Goal: Task Accomplishment & Management: Use online tool/utility

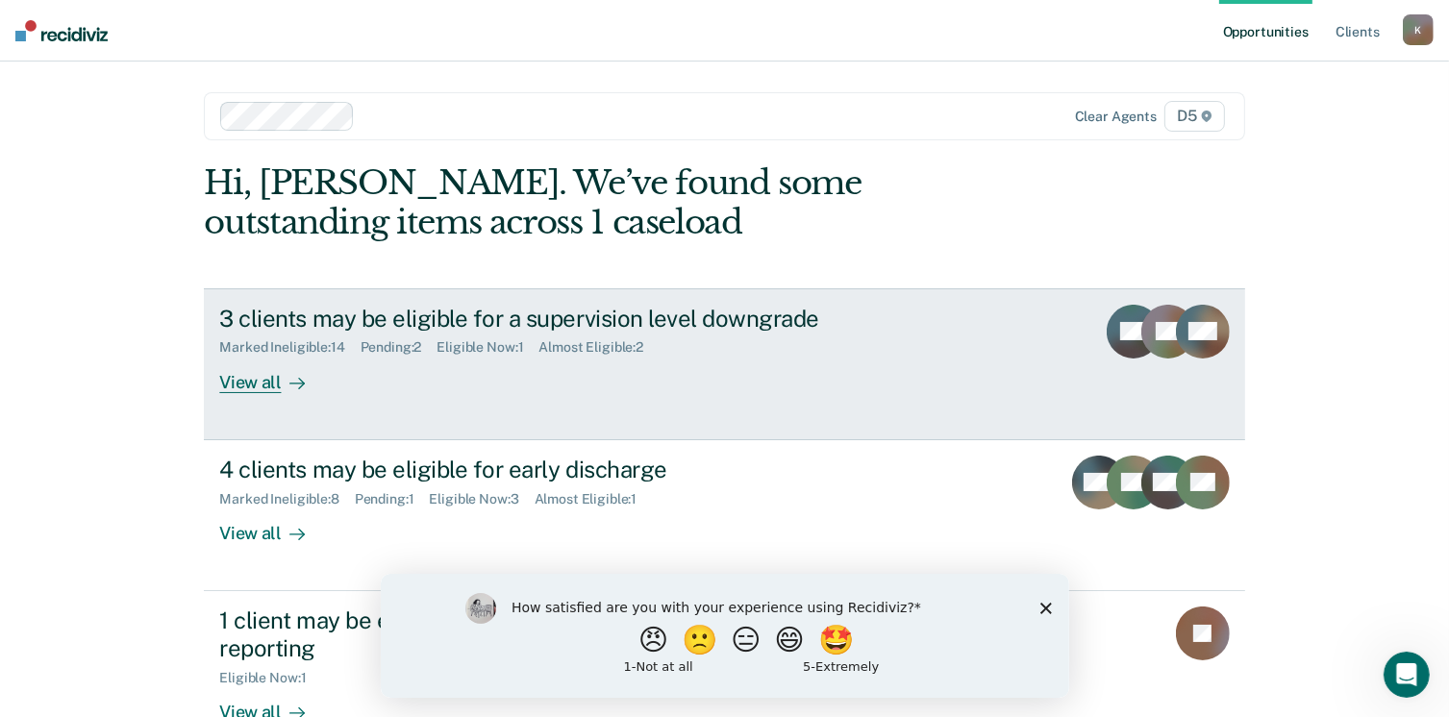
click at [251, 385] on div "View all" at bounding box center [273, 375] width 108 height 38
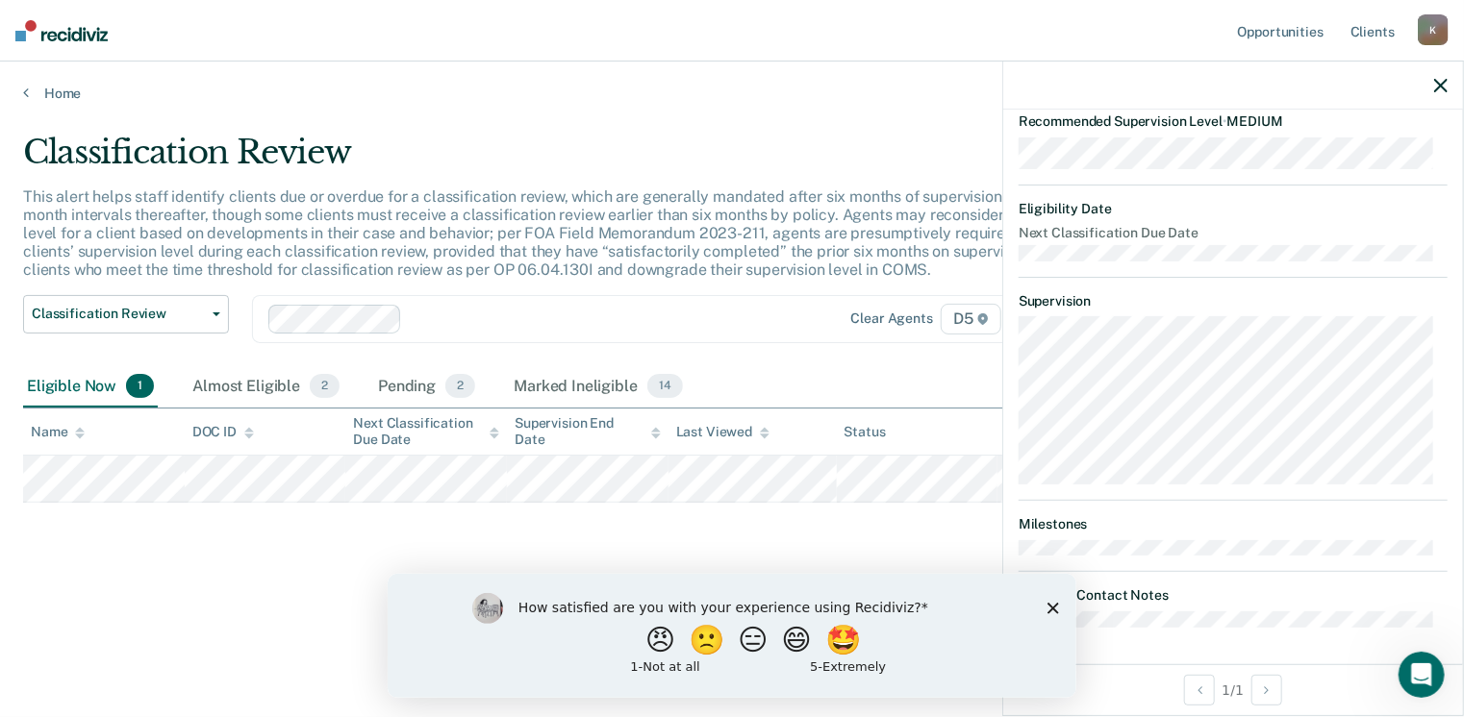
scroll to position [323, 0]
click at [641, 646] on button "😠" at bounding box center [661, 639] width 45 height 38
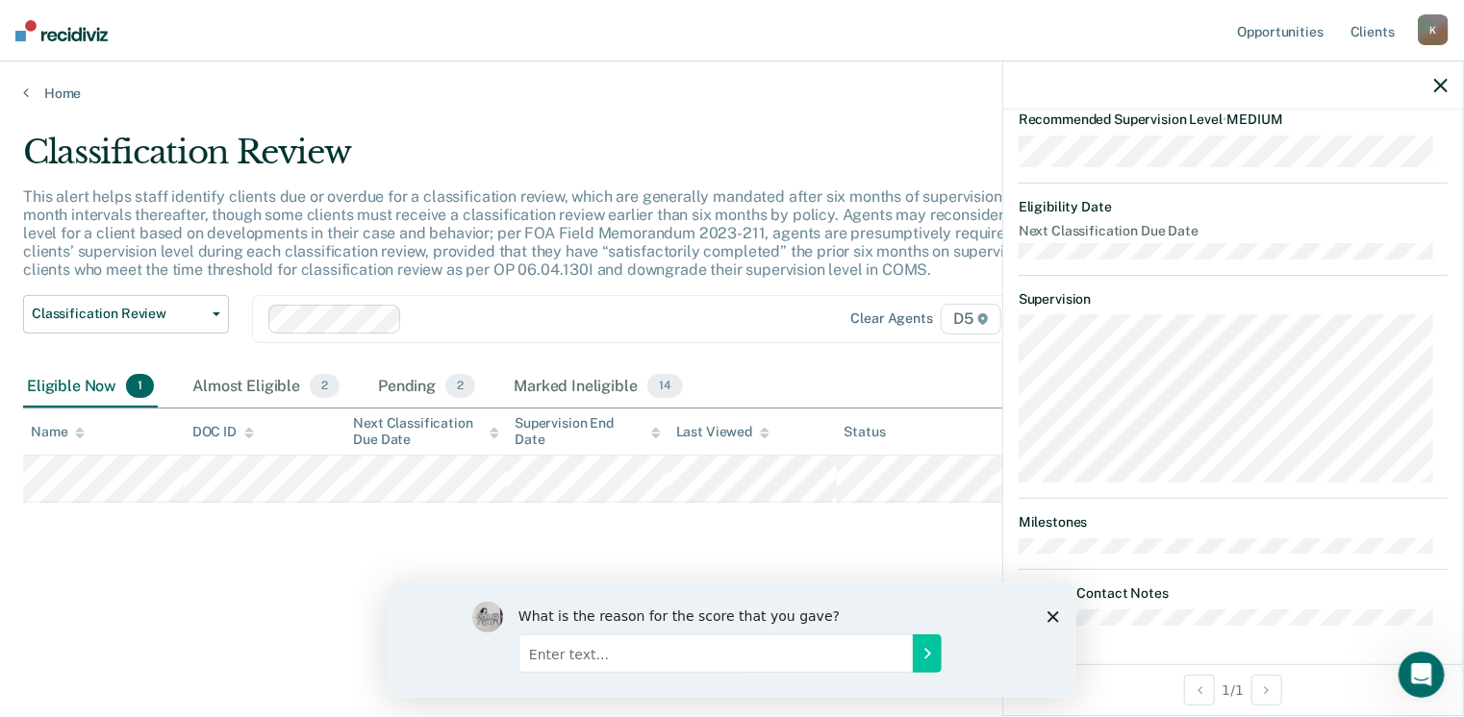
click at [1052, 615] on polygon "Close survey" at bounding box center [1052, 617] width 12 height 12
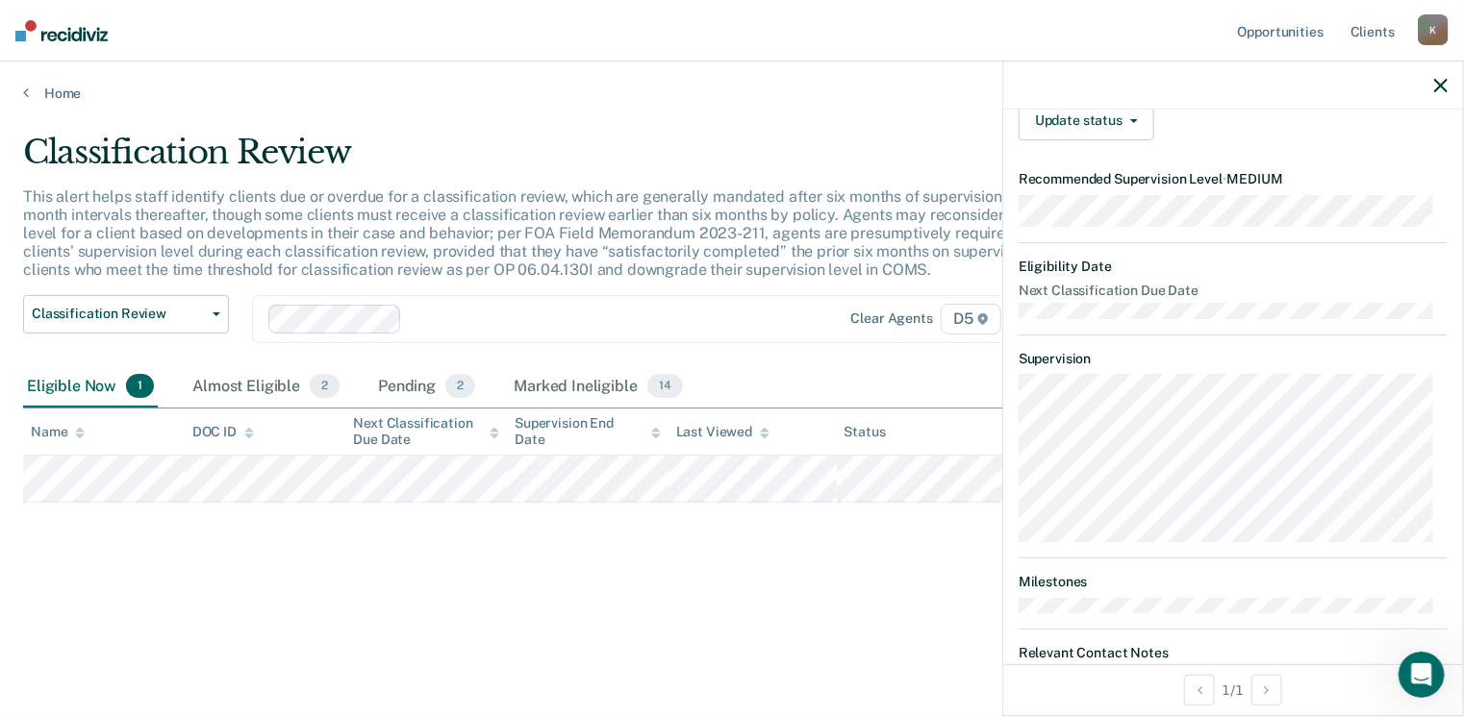
scroll to position [131, 0]
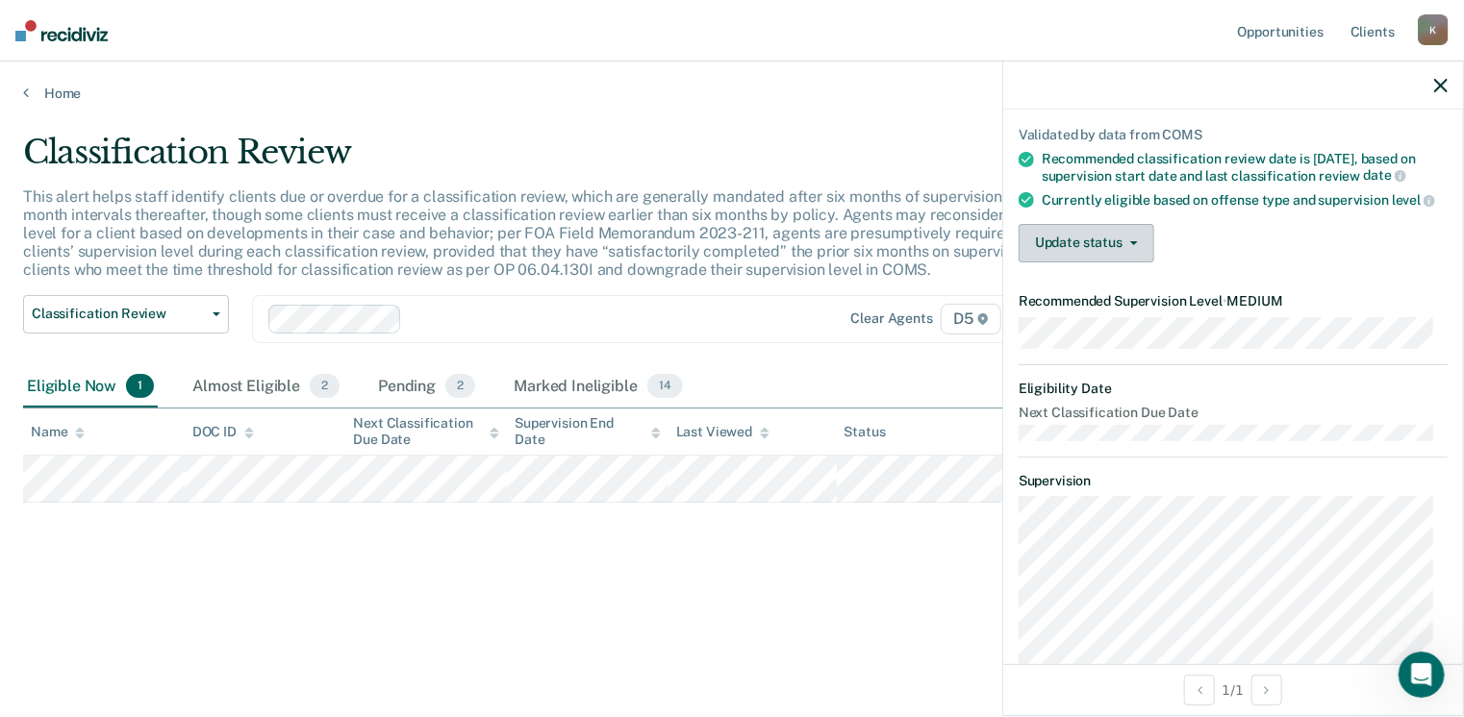
click at [1056, 248] on button "Update status" at bounding box center [1087, 243] width 136 height 38
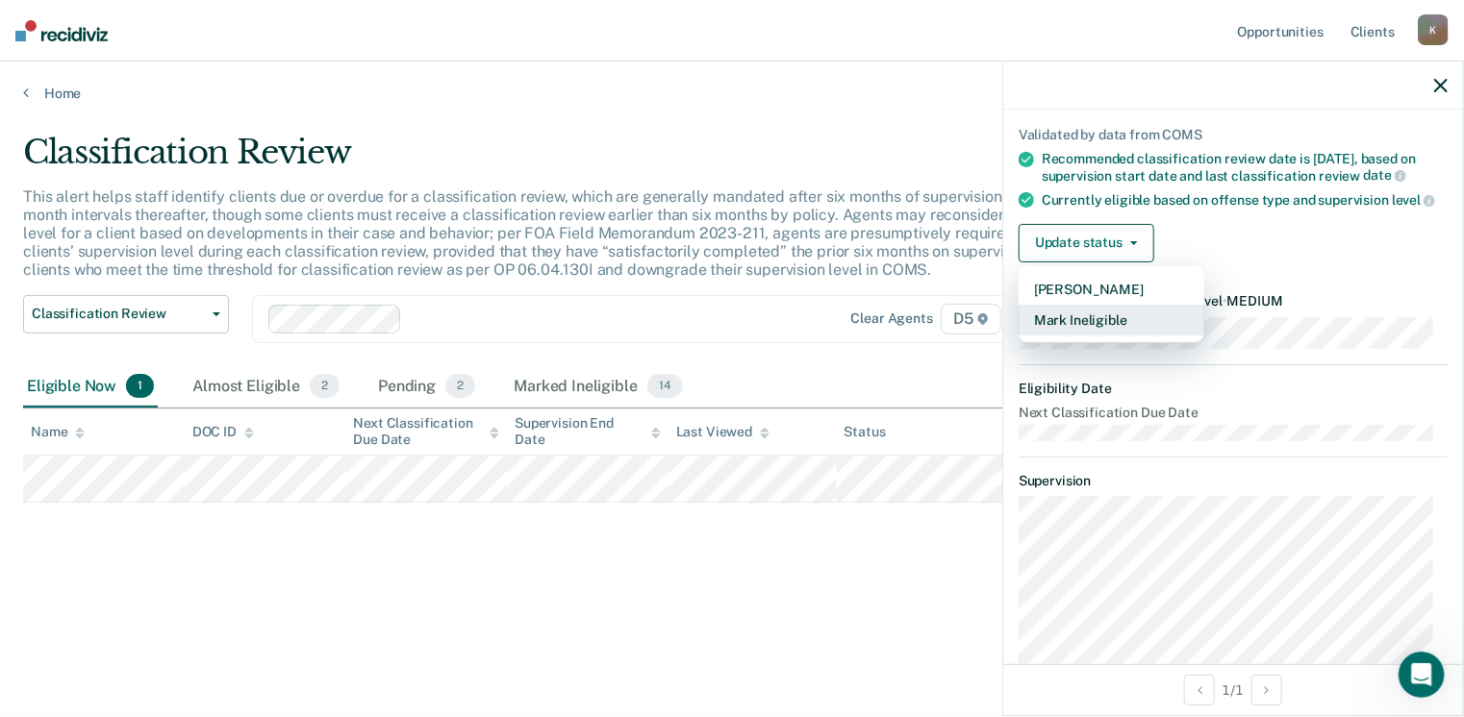
click at [1079, 336] on button "Mark Ineligible" at bounding box center [1112, 320] width 186 height 31
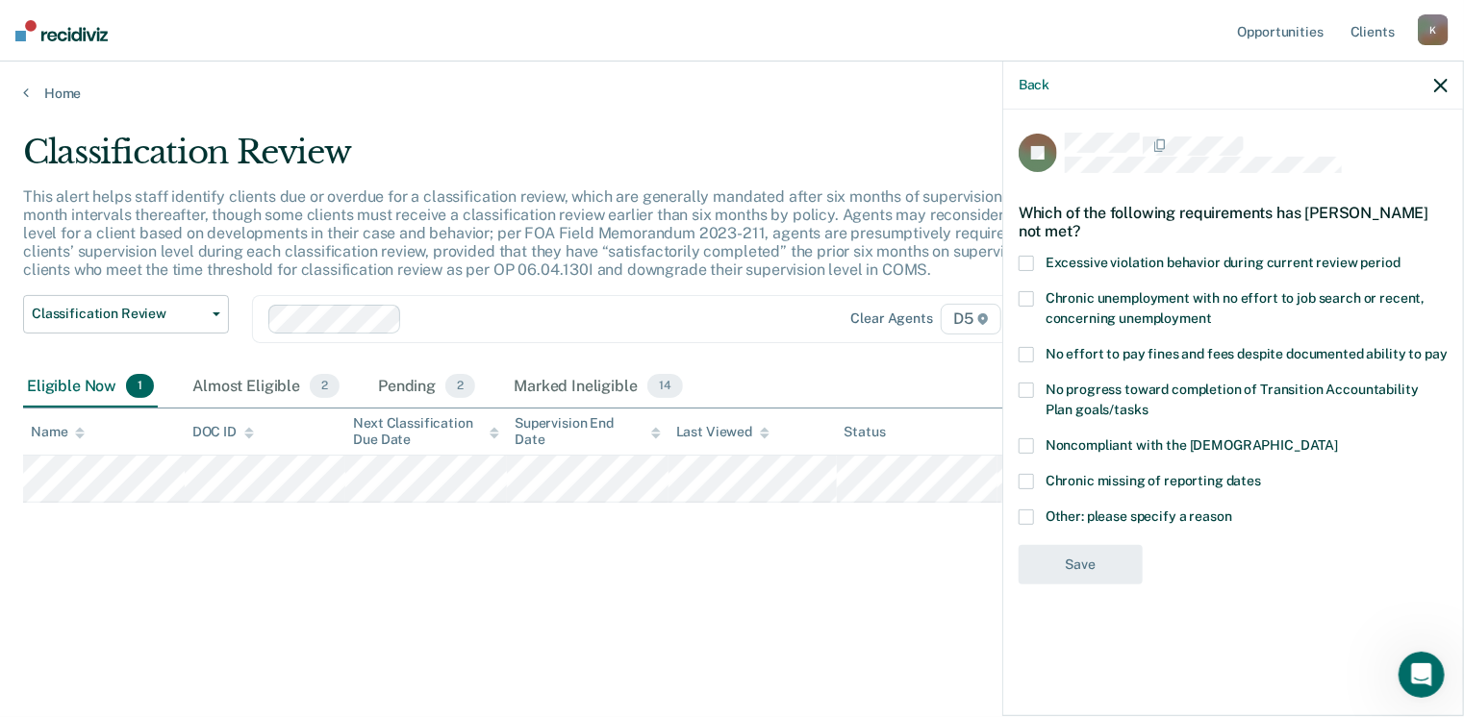
click at [1023, 510] on span at bounding box center [1026, 517] width 15 height 15
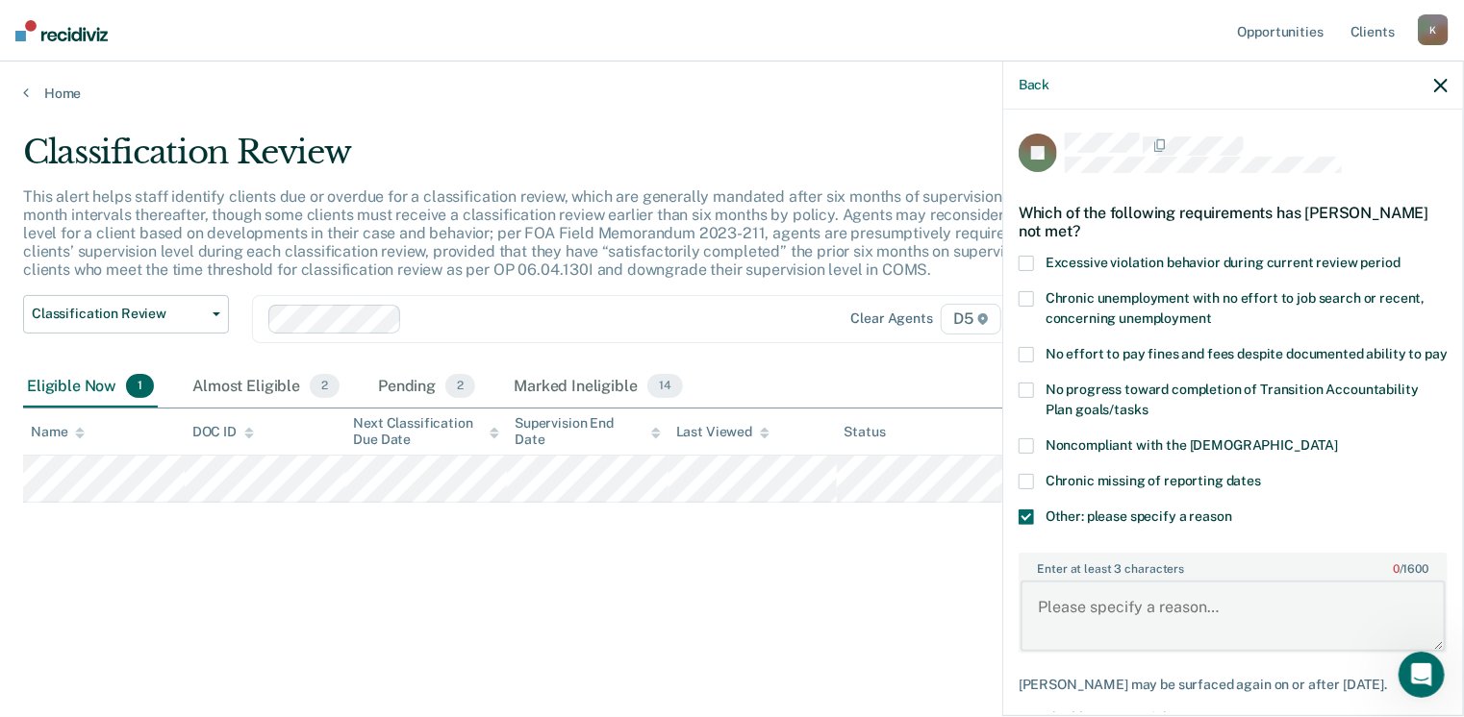
click at [1123, 639] on textarea "Enter at least 3 characters 0 / 1600" at bounding box center [1232, 616] width 425 height 71
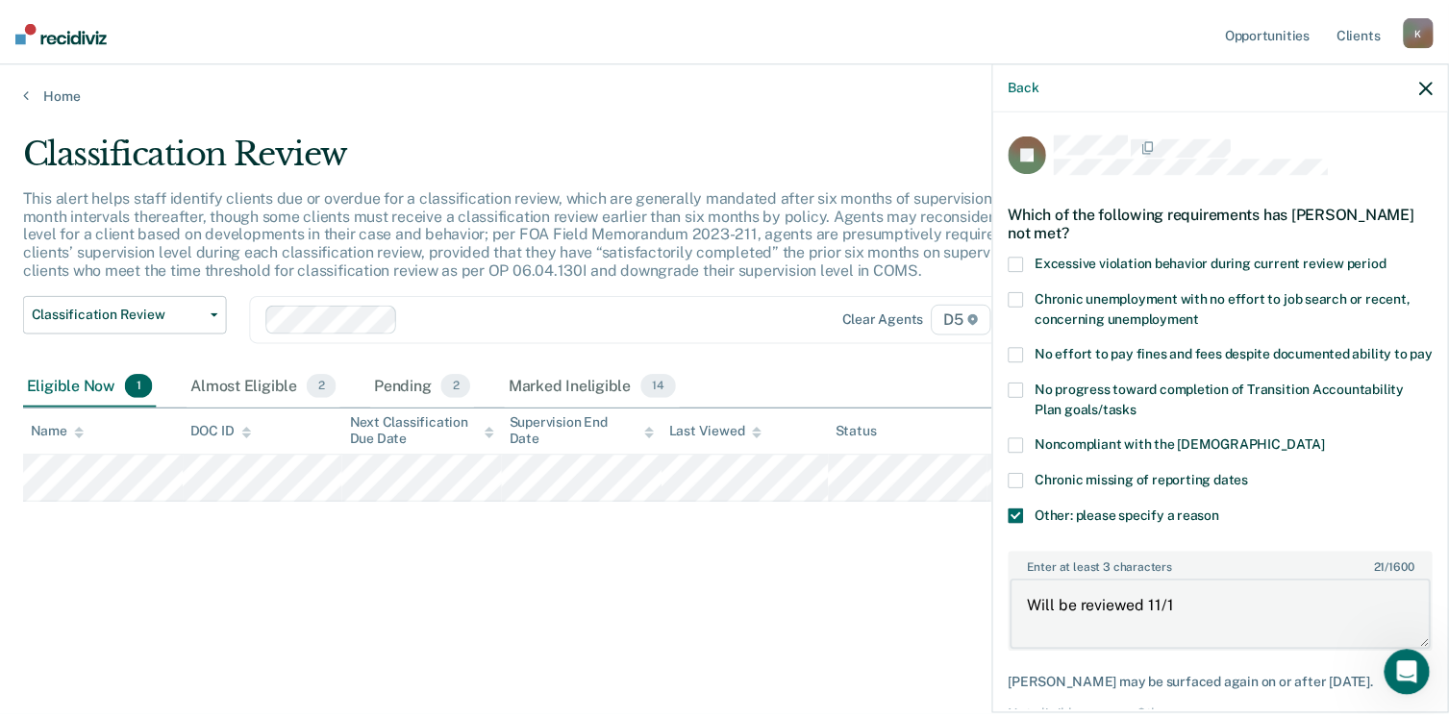
scroll to position [118, 0]
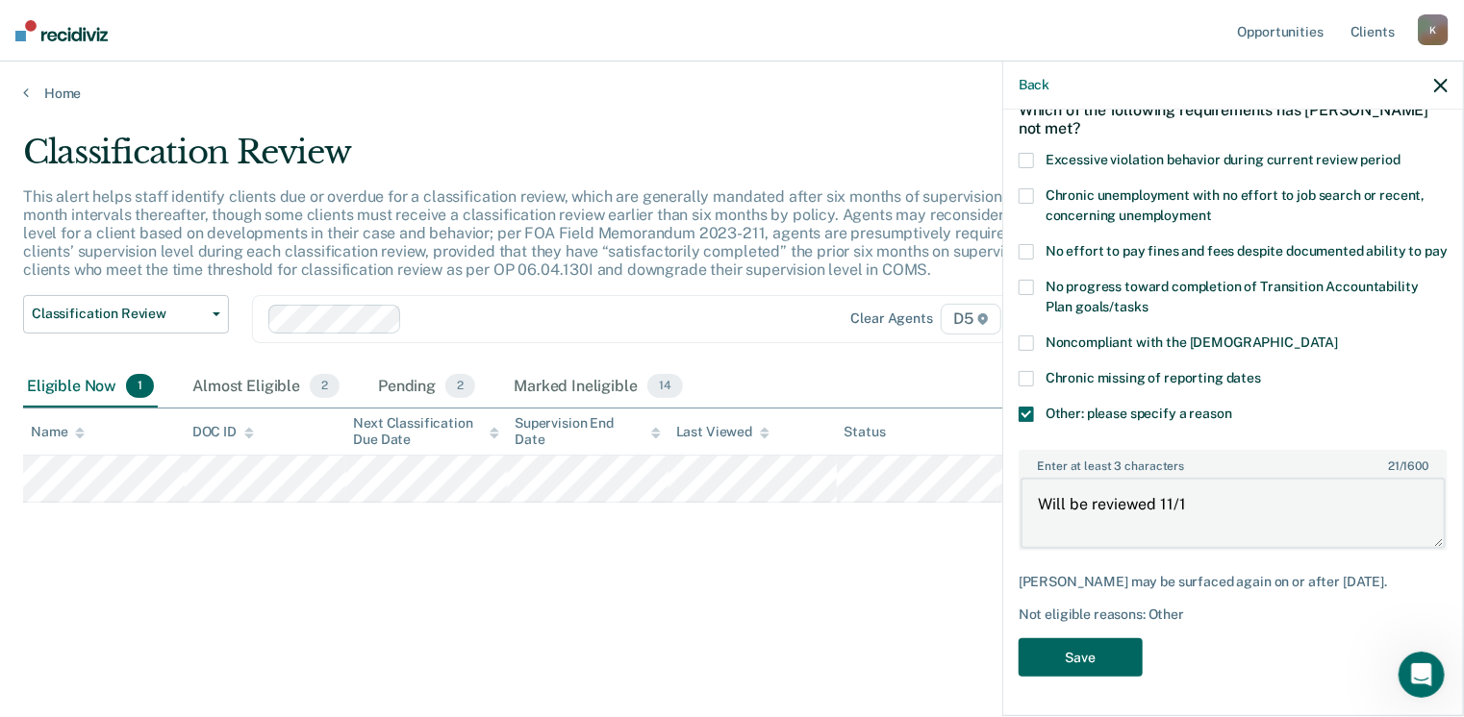
type textarea "Will be reviewed 11/1"
click at [1116, 653] on button "Save" at bounding box center [1081, 658] width 124 height 39
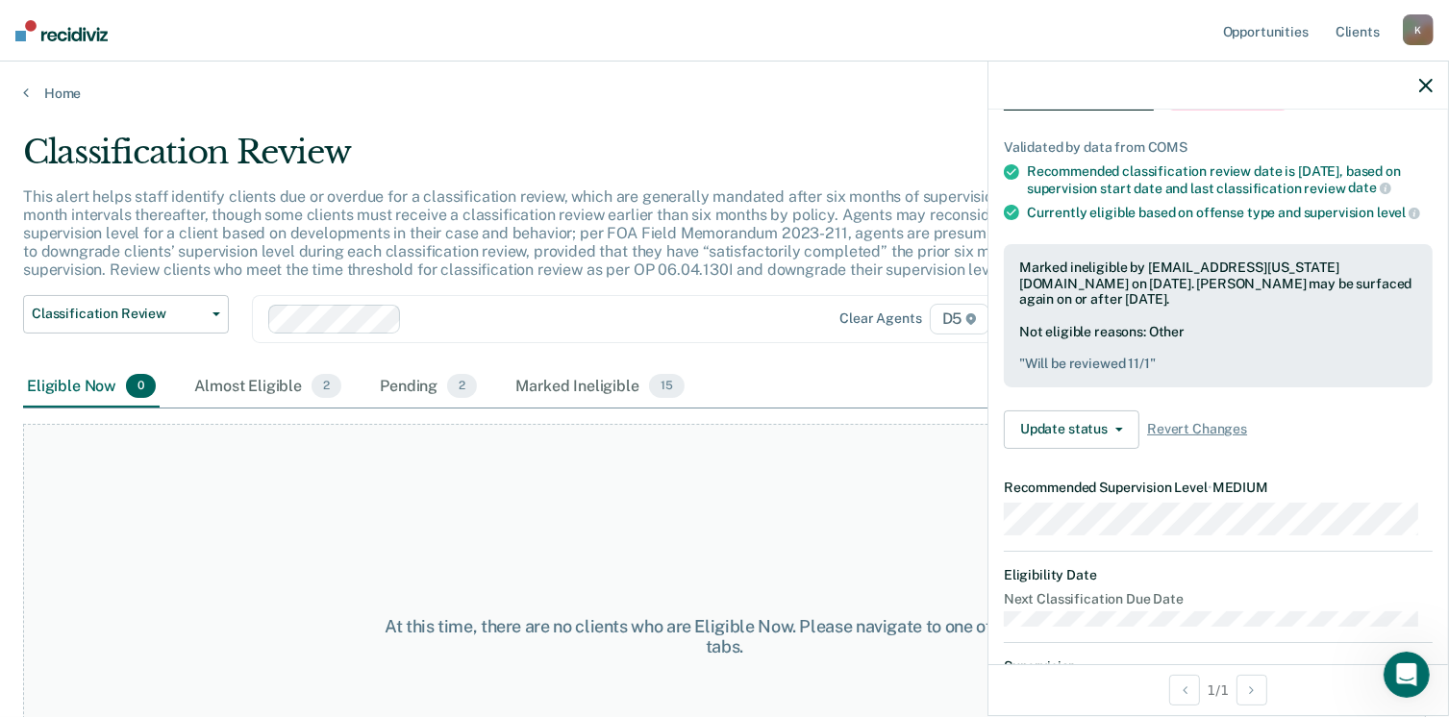
click at [1427, 86] on icon "button" at bounding box center [1426, 85] width 13 height 13
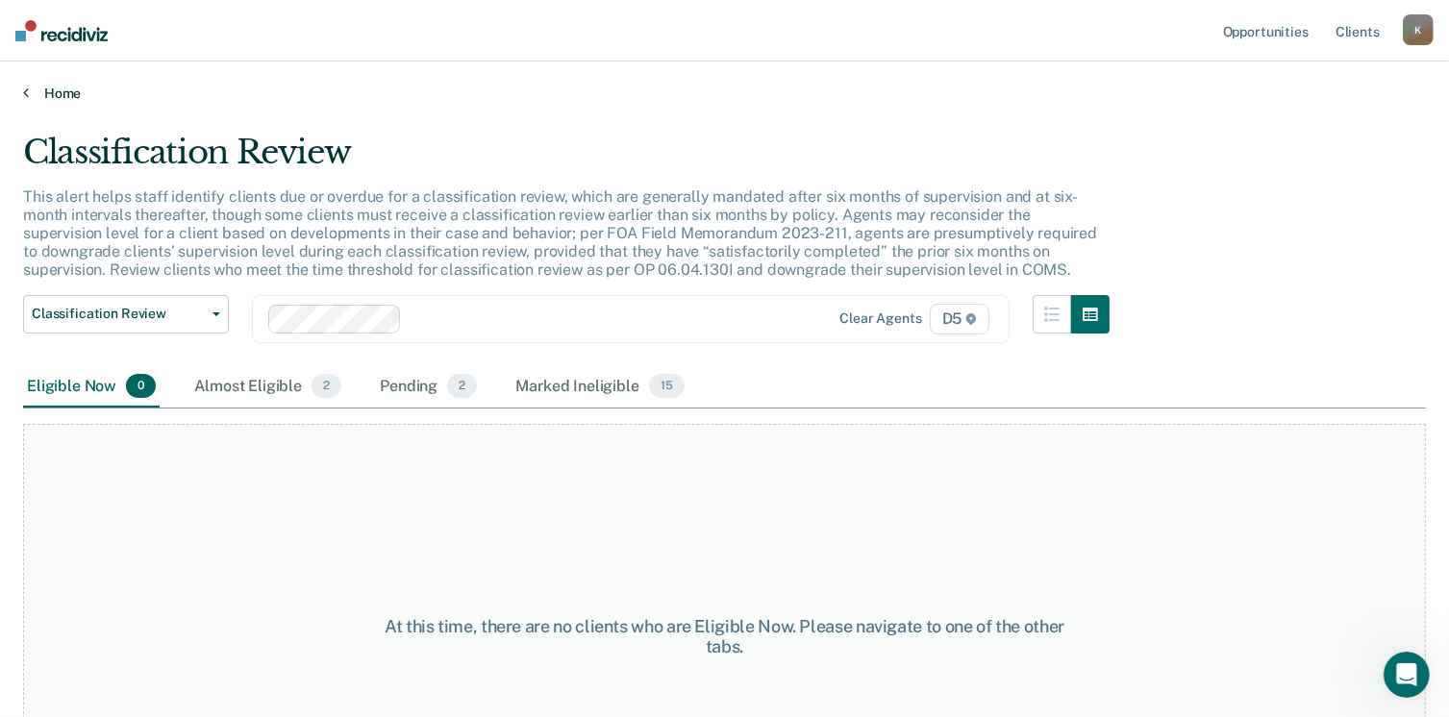
click at [30, 94] on link "Home" at bounding box center [724, 93] width 1403 height 17
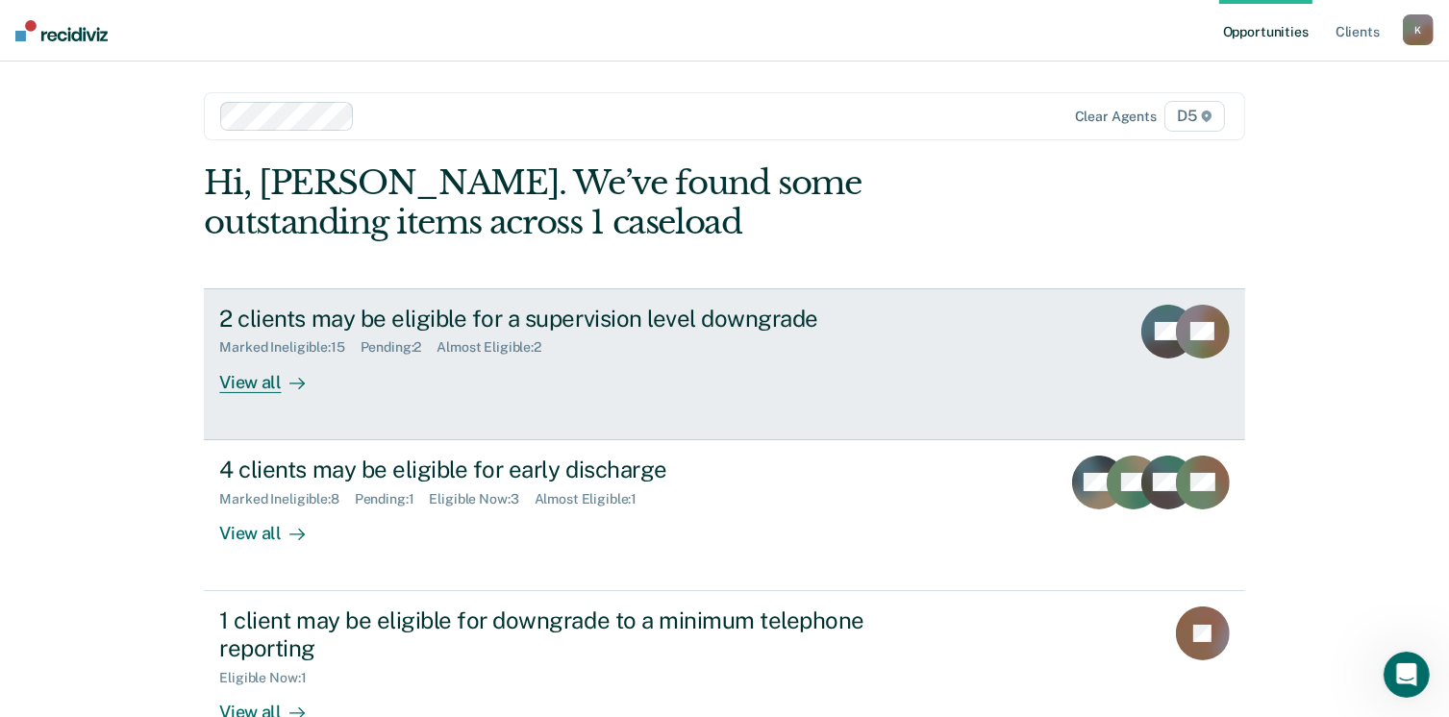
click at [238, 378] on div "View all" at bounding box center [273, 375] width 108 height 38
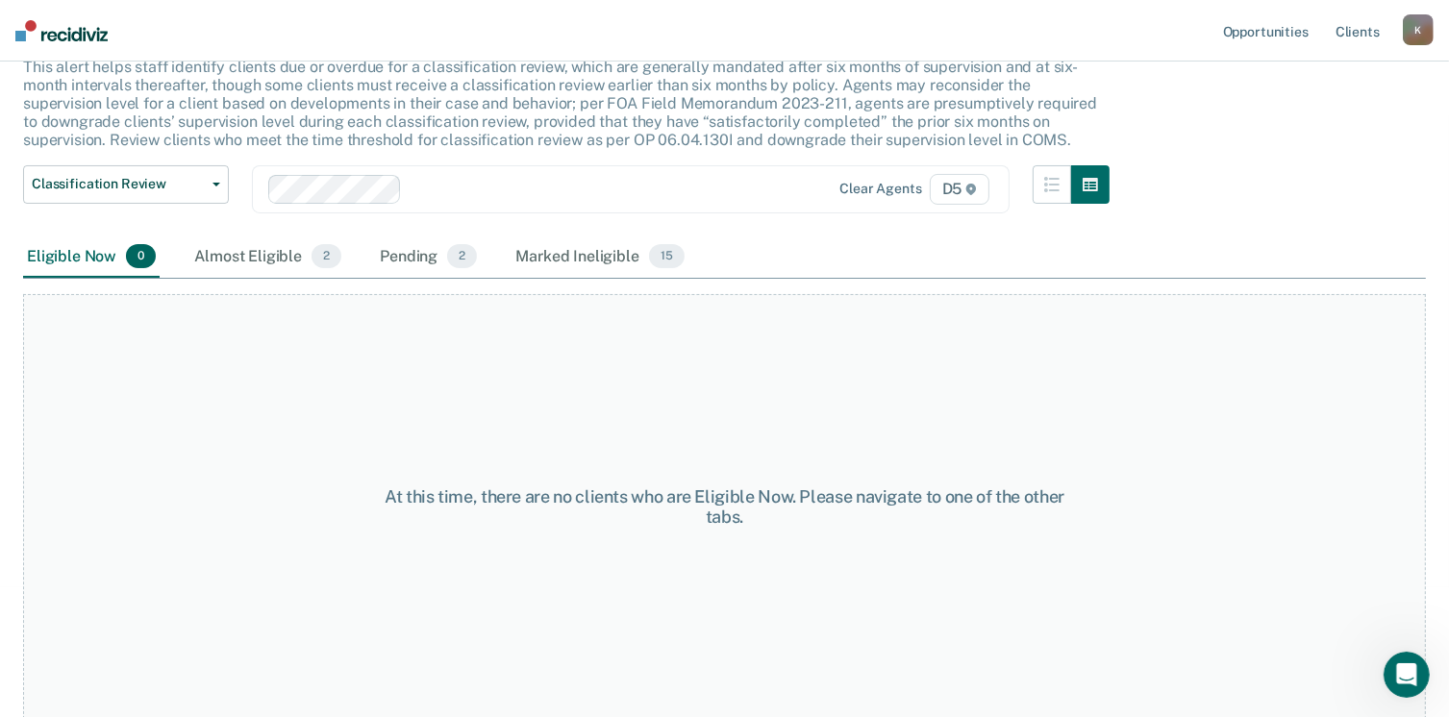
scroll to position [34, 0]
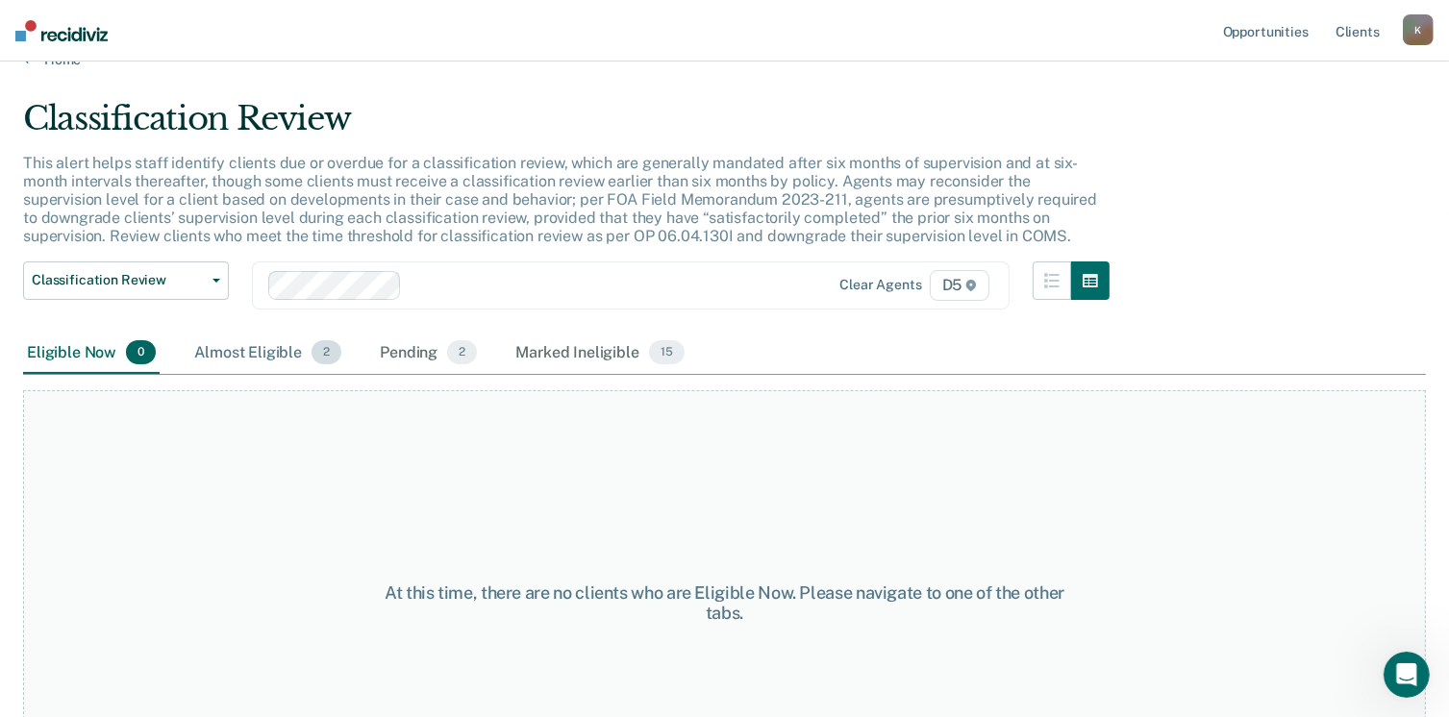
click at [272, 355] on div "Almost Eligible 2" at bounding box center [267, 354] width 155 height 42
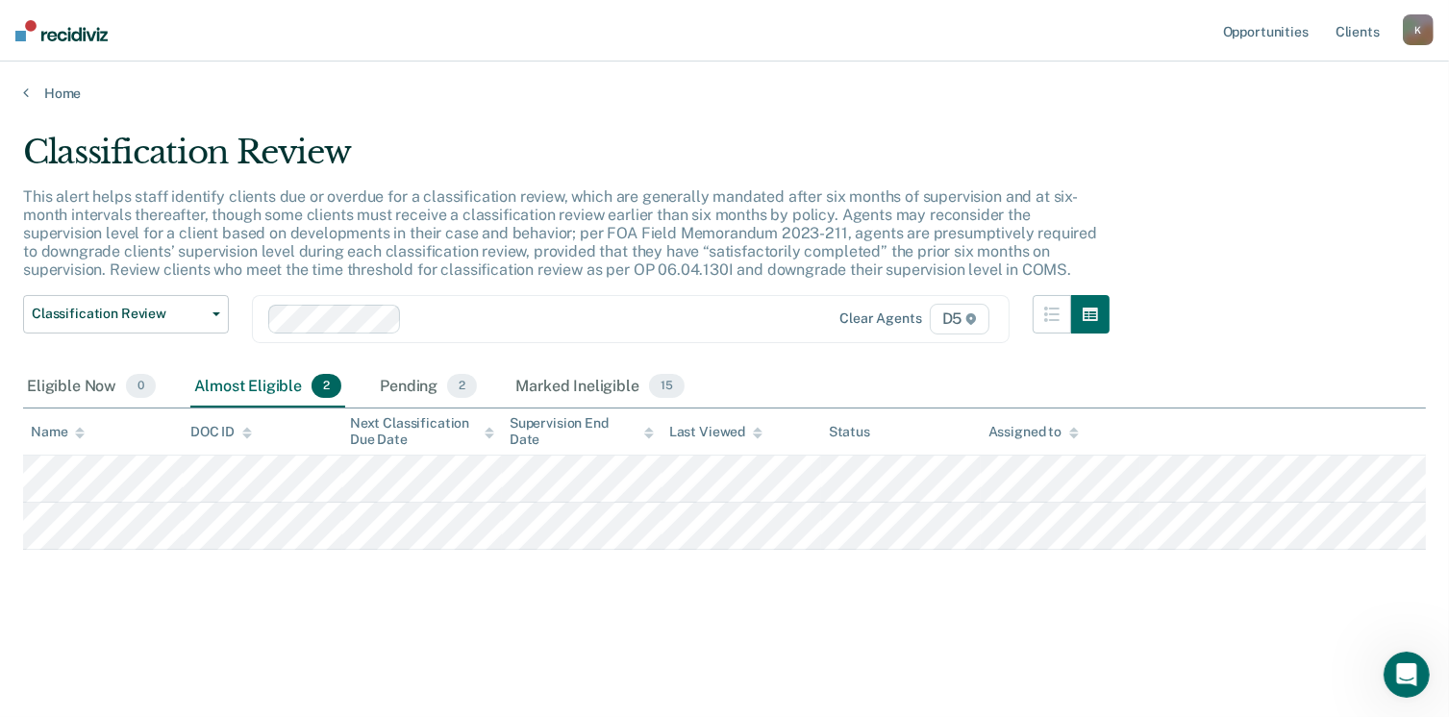
scroll to position [0, 0]
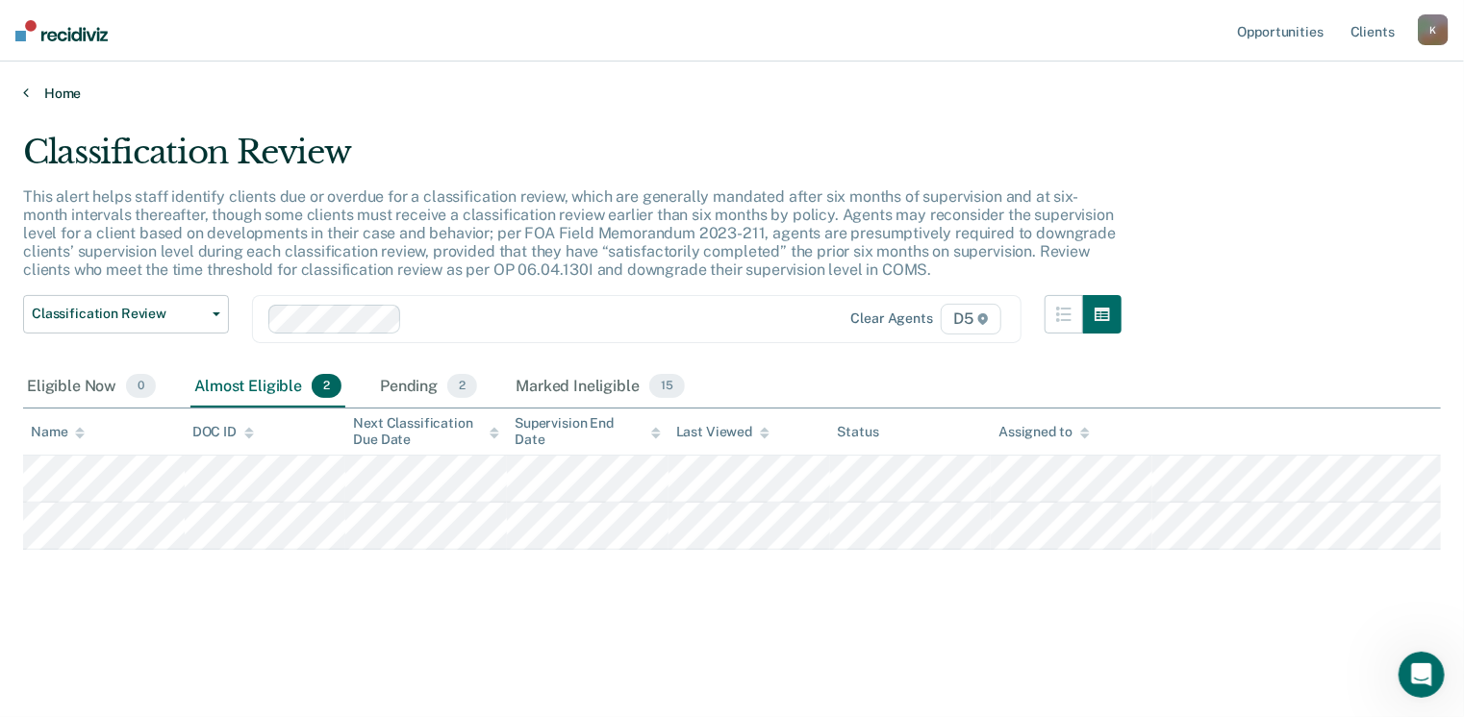
click at [26, 88] on icon at bounding box center [26, 92] width 6 height 15
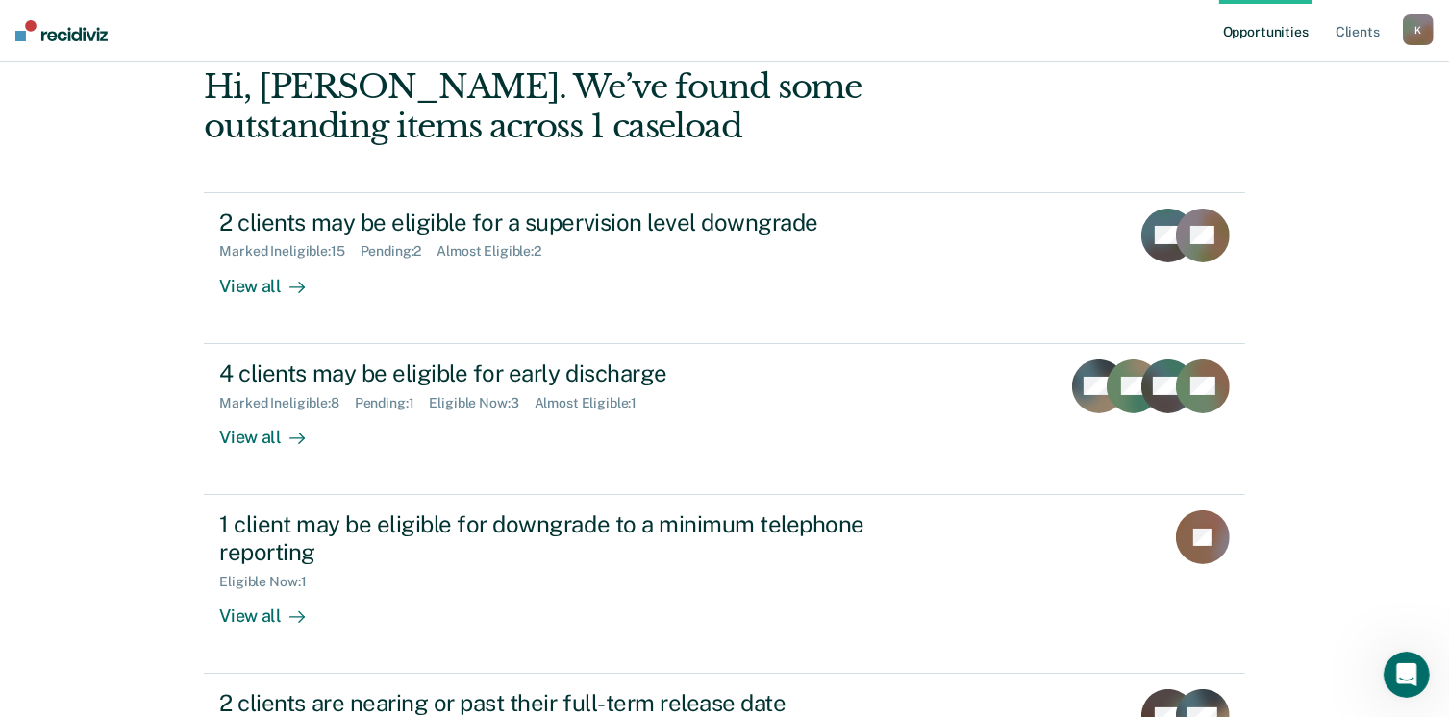
scroll to position [192, 0]
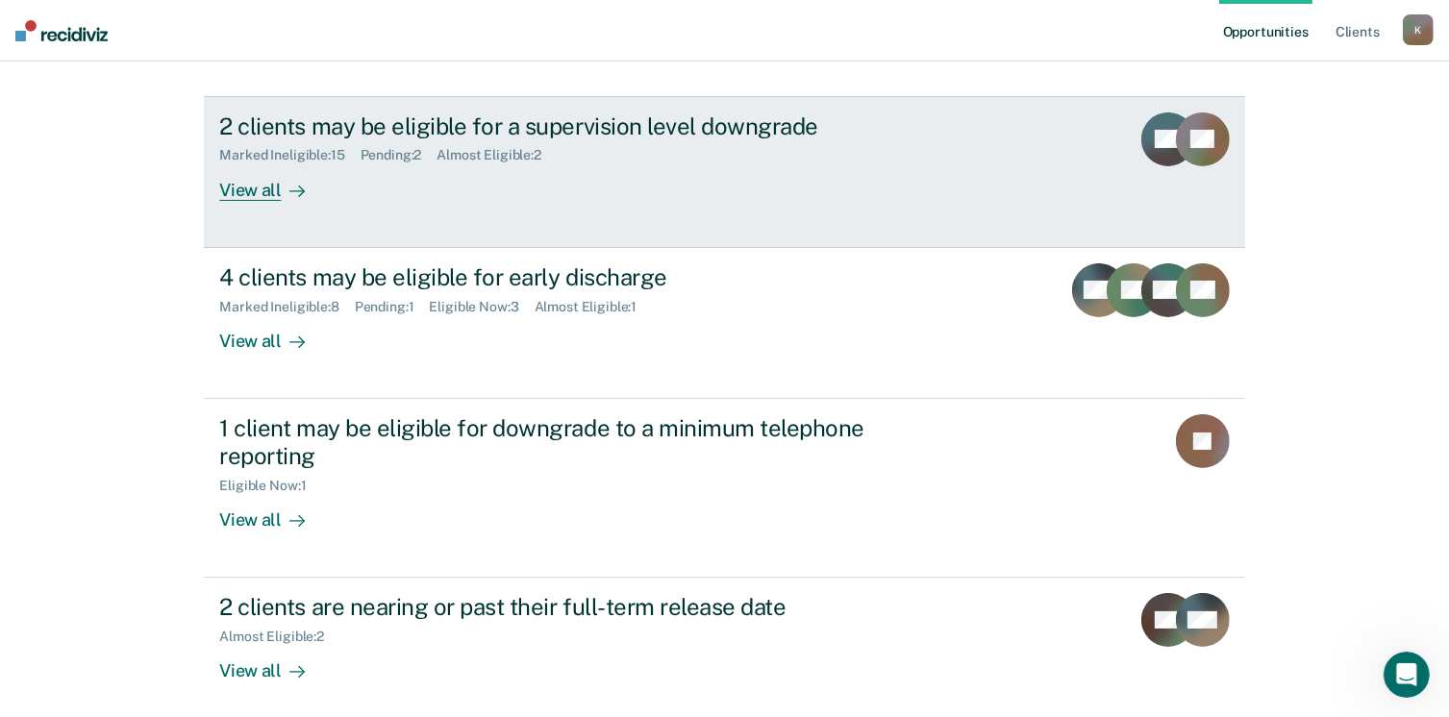
click at [256, 190] on div "View all" at bounding box center [273, 183] width 108 height 38
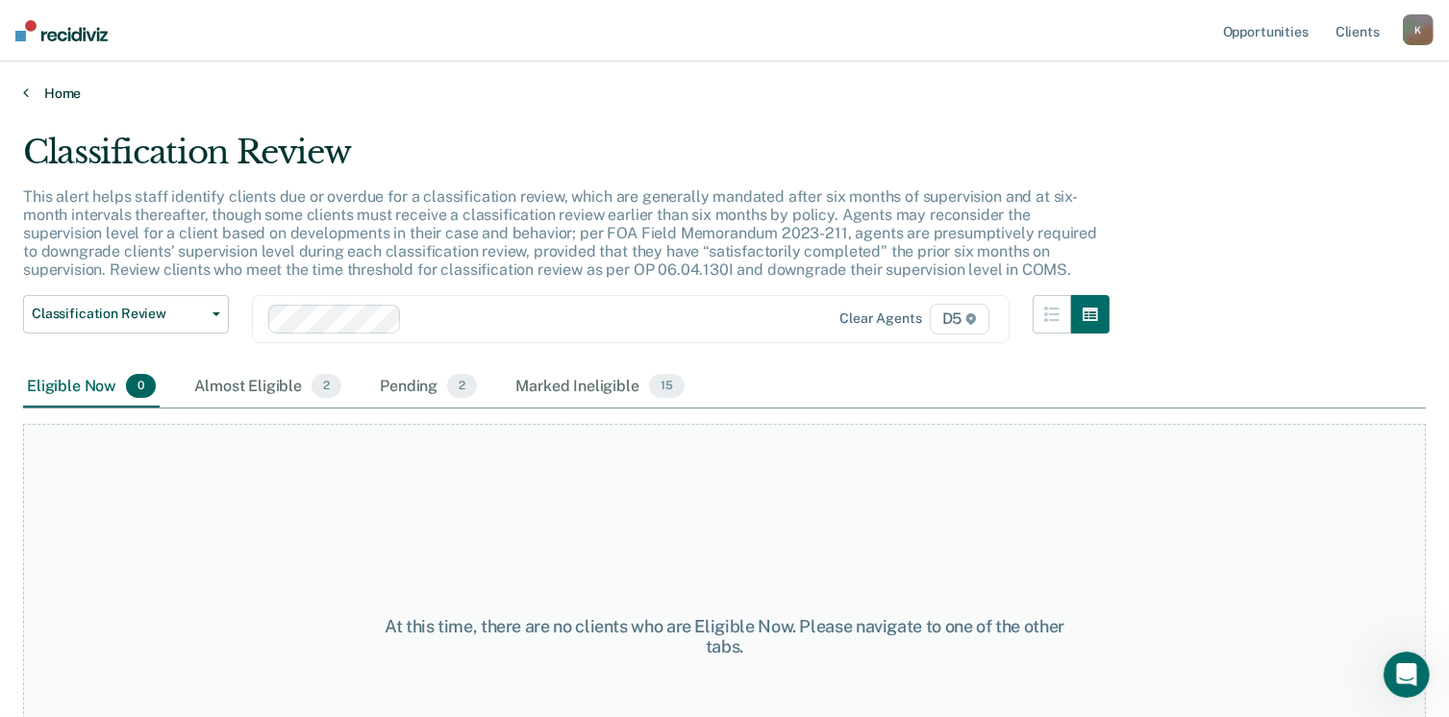
click at [28, 91] on link "Home" at bounding box center [724, 93] width 1403 height 17
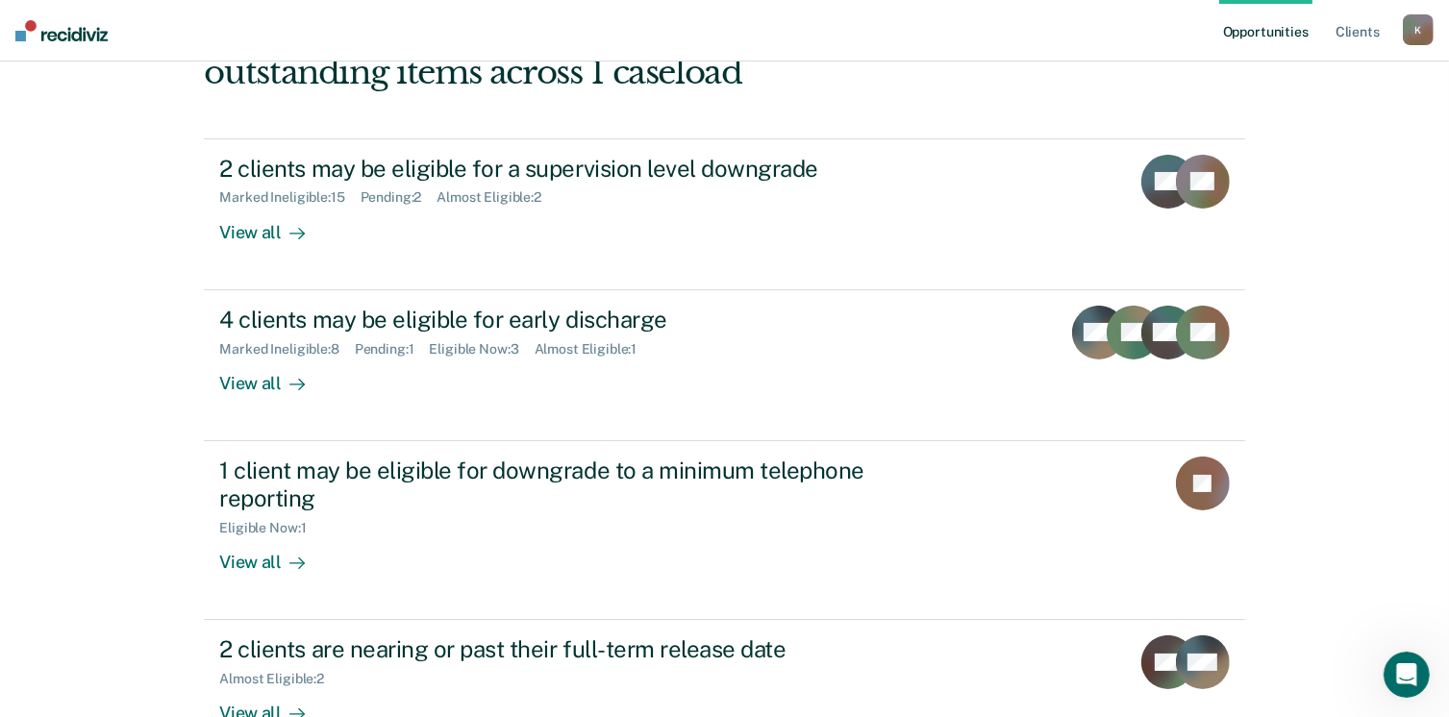
scroll to position [192, 0]
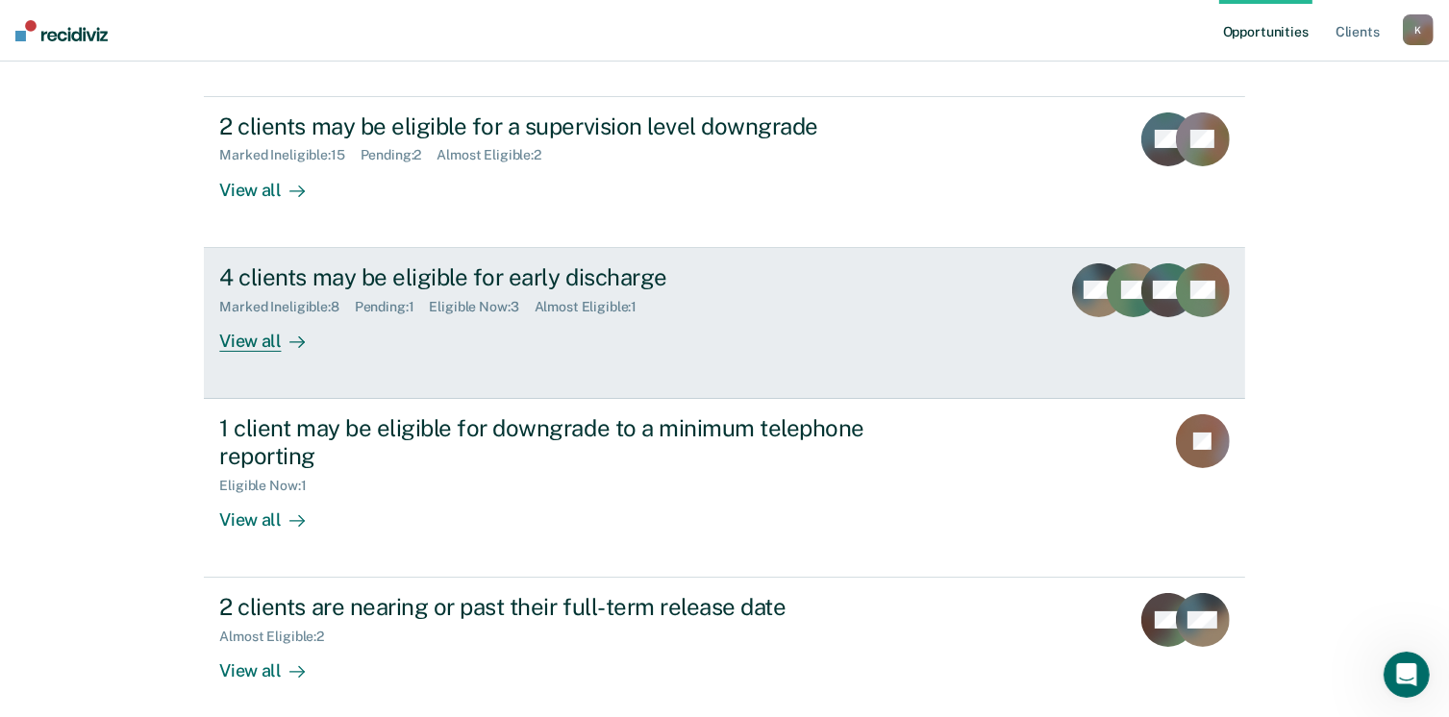
click at [239, 341] on div "View all" at bounding box center [273, 333] width 108 height 38
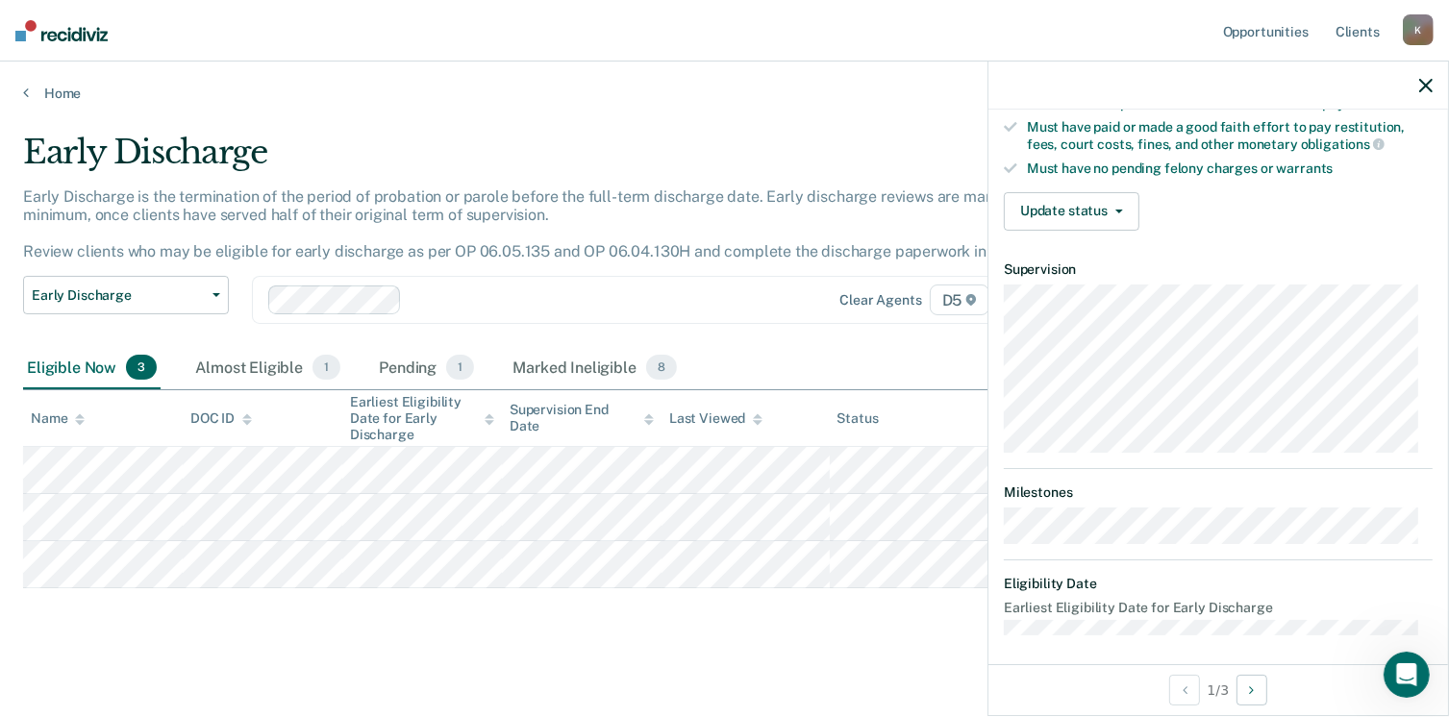
scroll to position [8, 0]
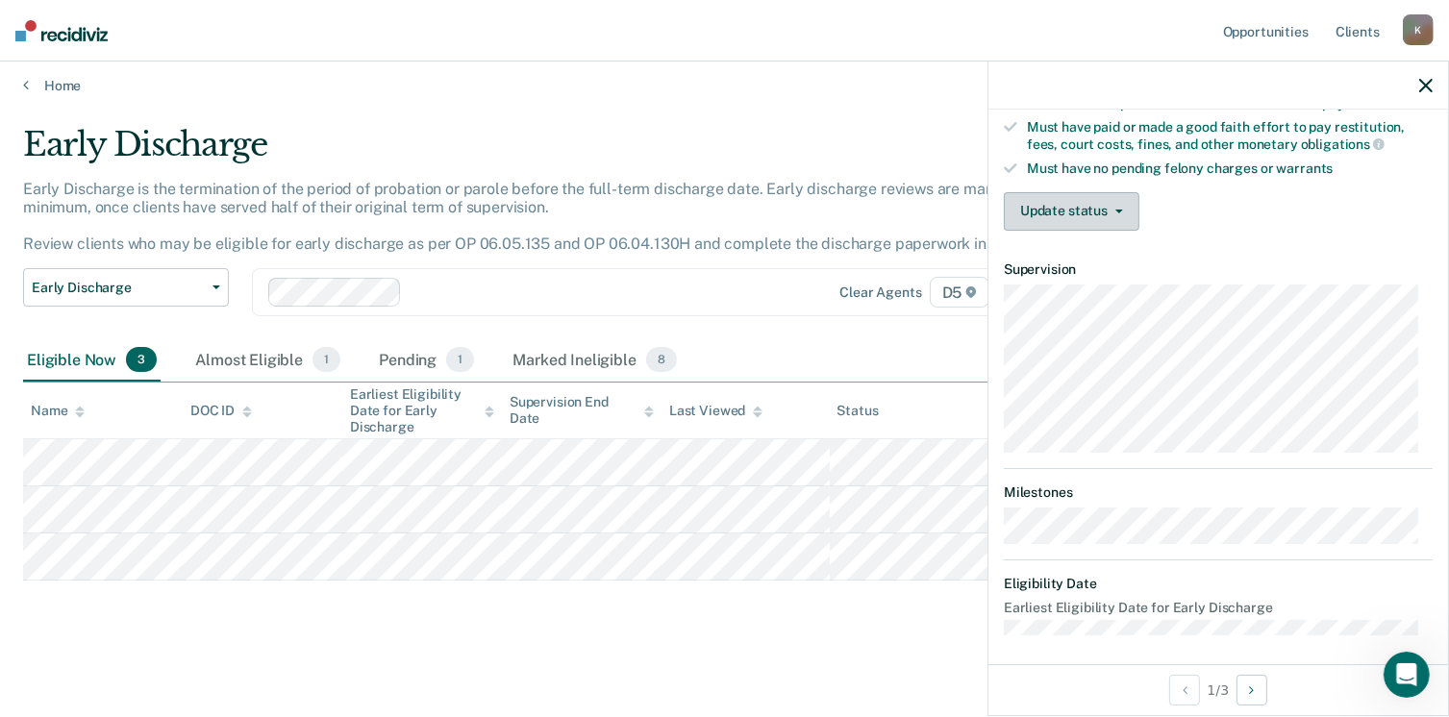
click at [1105, 206] on button "Update status" at bounding box center [1072, 211] width 136 height 38
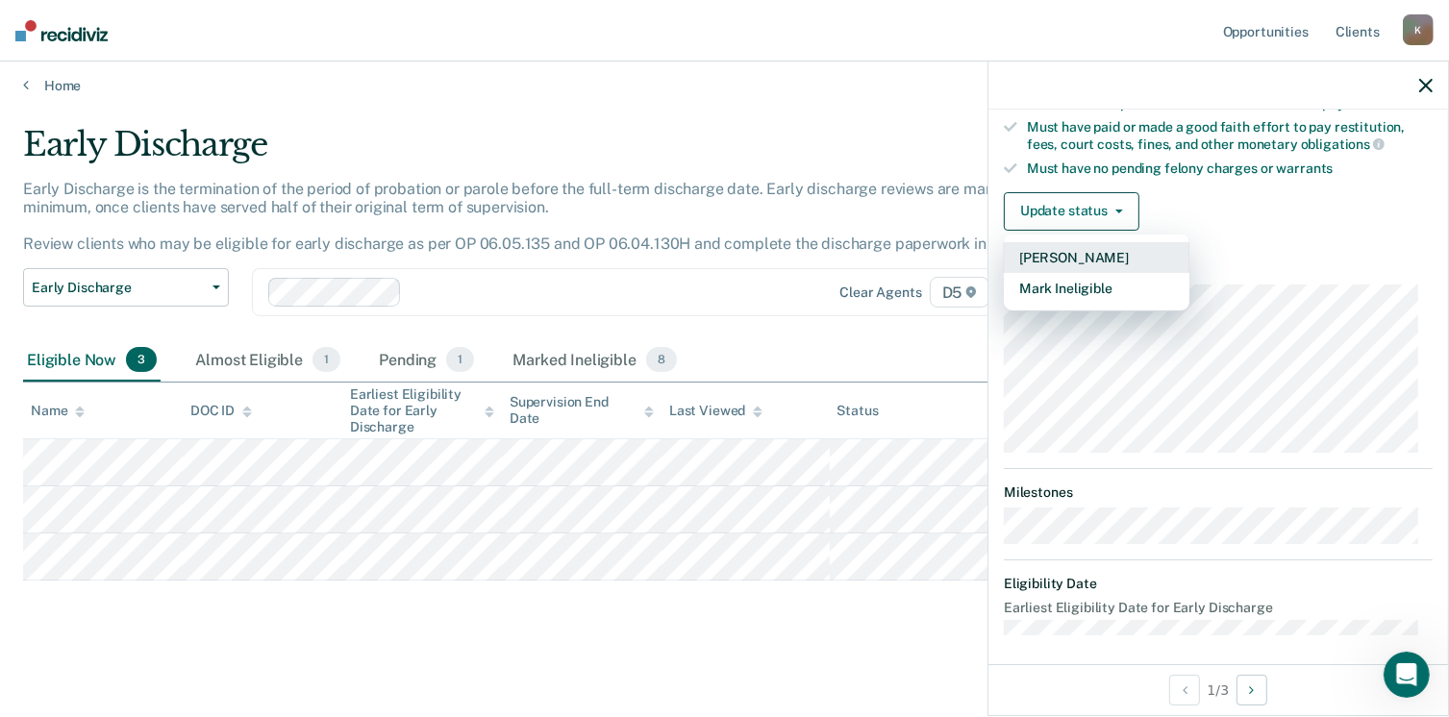
click at [1084, 251] on button "Mark Pending" at bounding box center [1097, 257] width 186 height 31
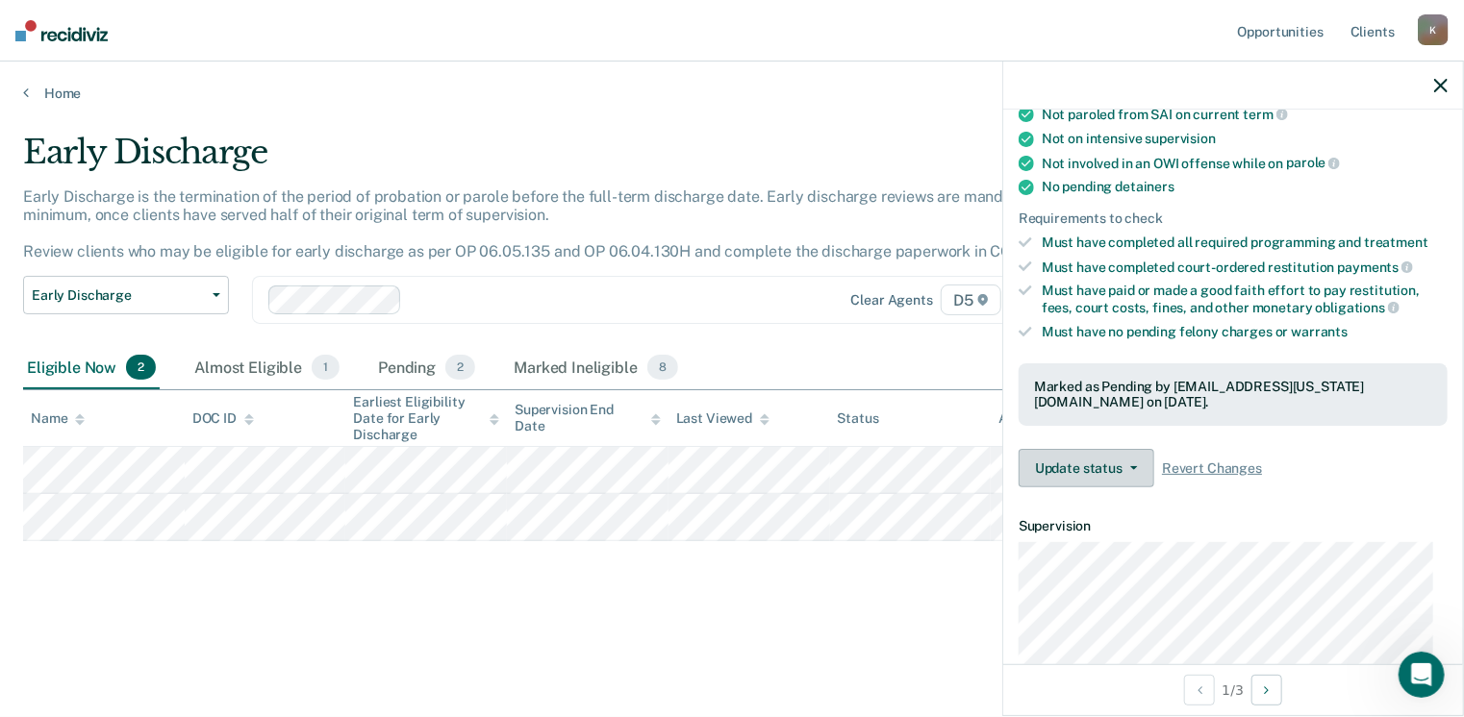
scroll to position [385, 0]
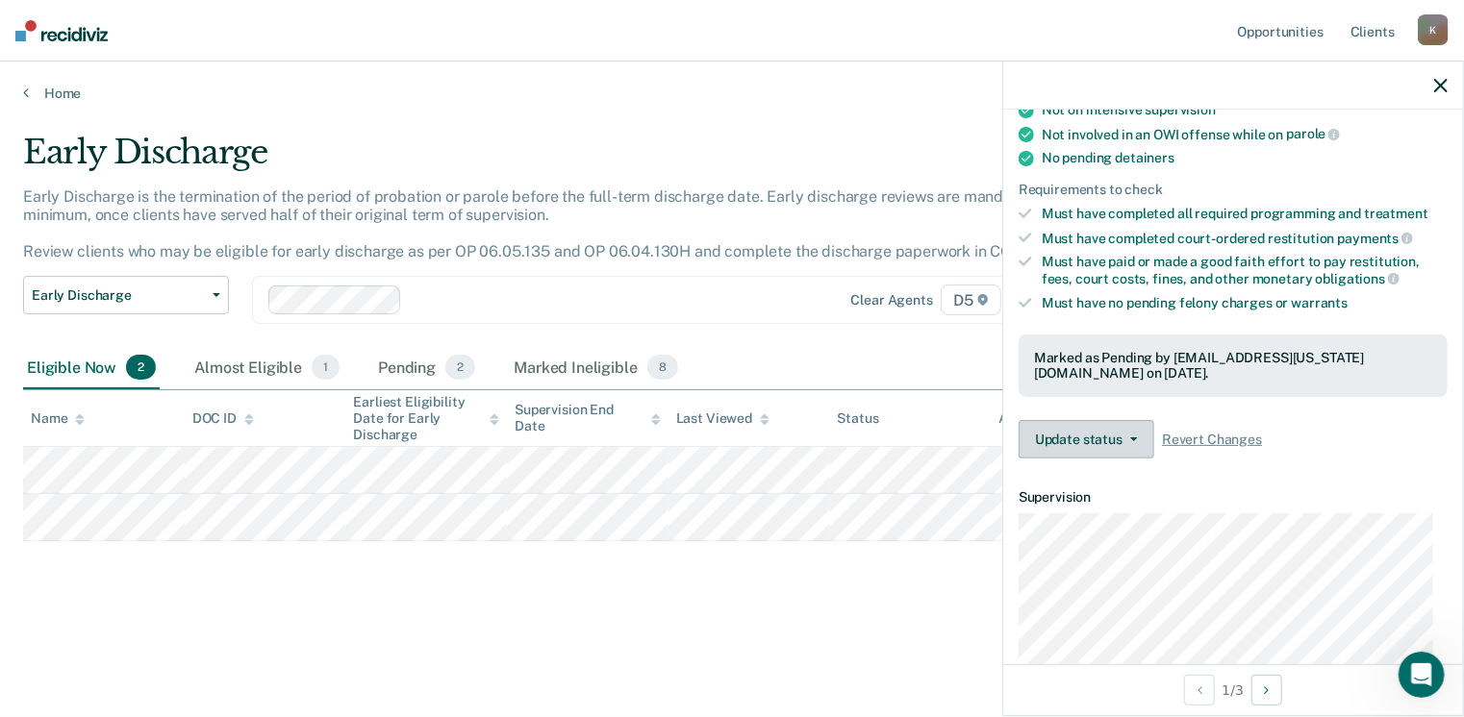
click at [1120, 422] on button "Update status" at bounding box center [1087, 439] width 136 height 38
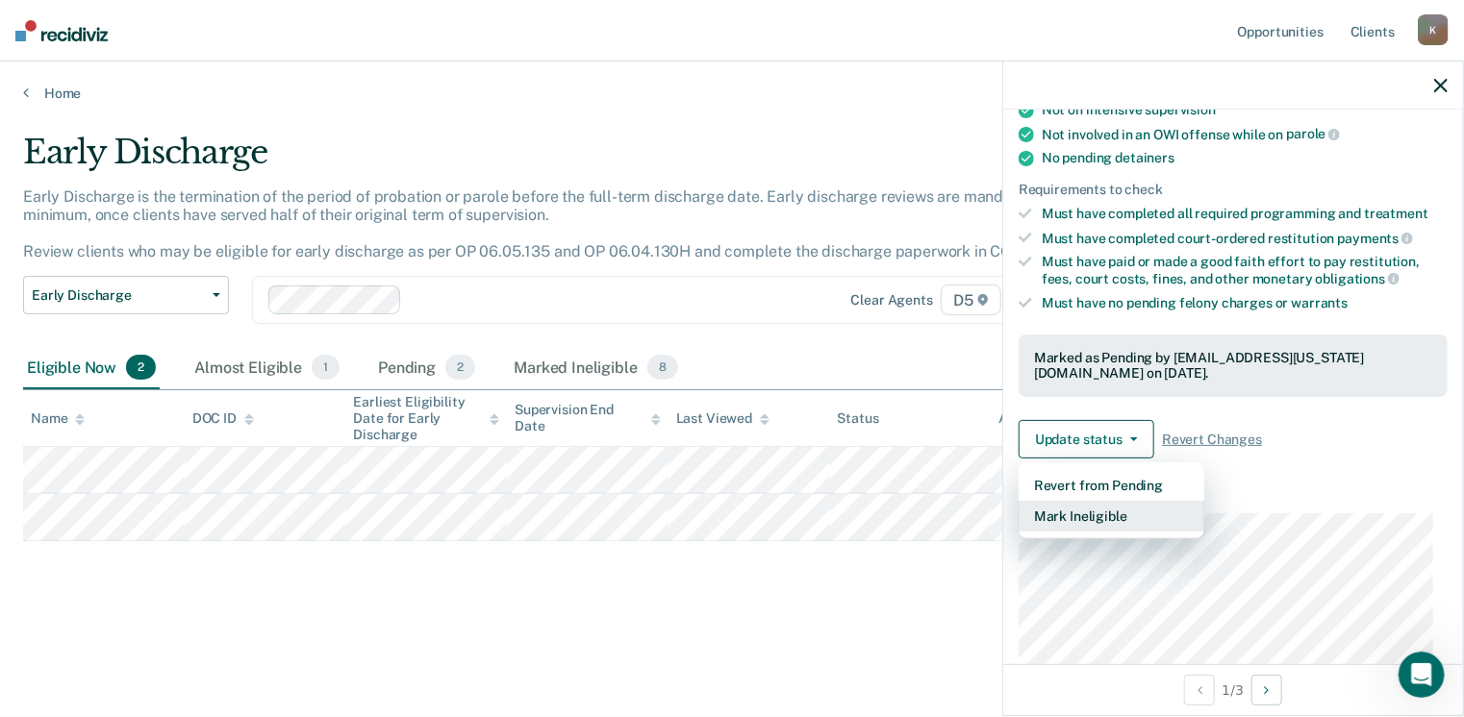
click at [1102, 505] on button "Mark Ineligible" at bounding box center [1112, 516] width 186 height 31
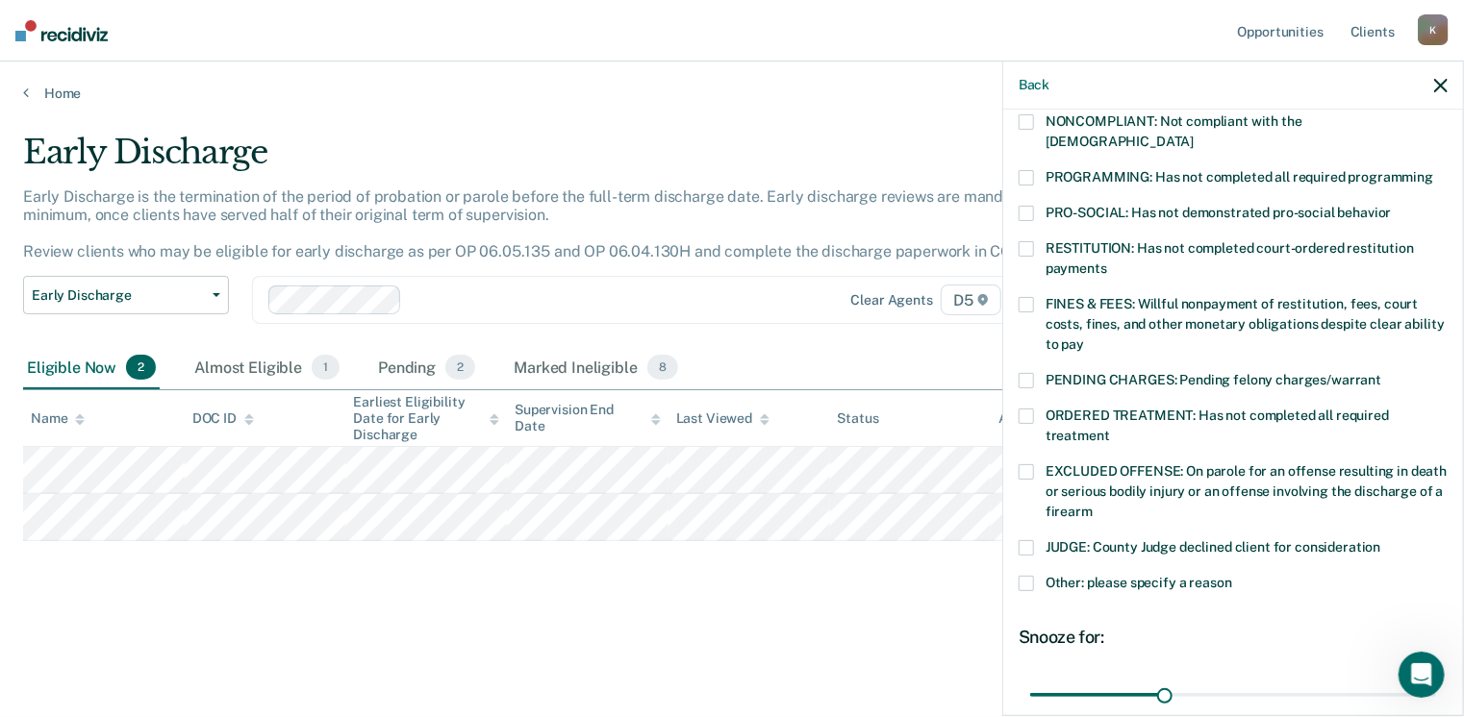
scroll to position [289, 0]
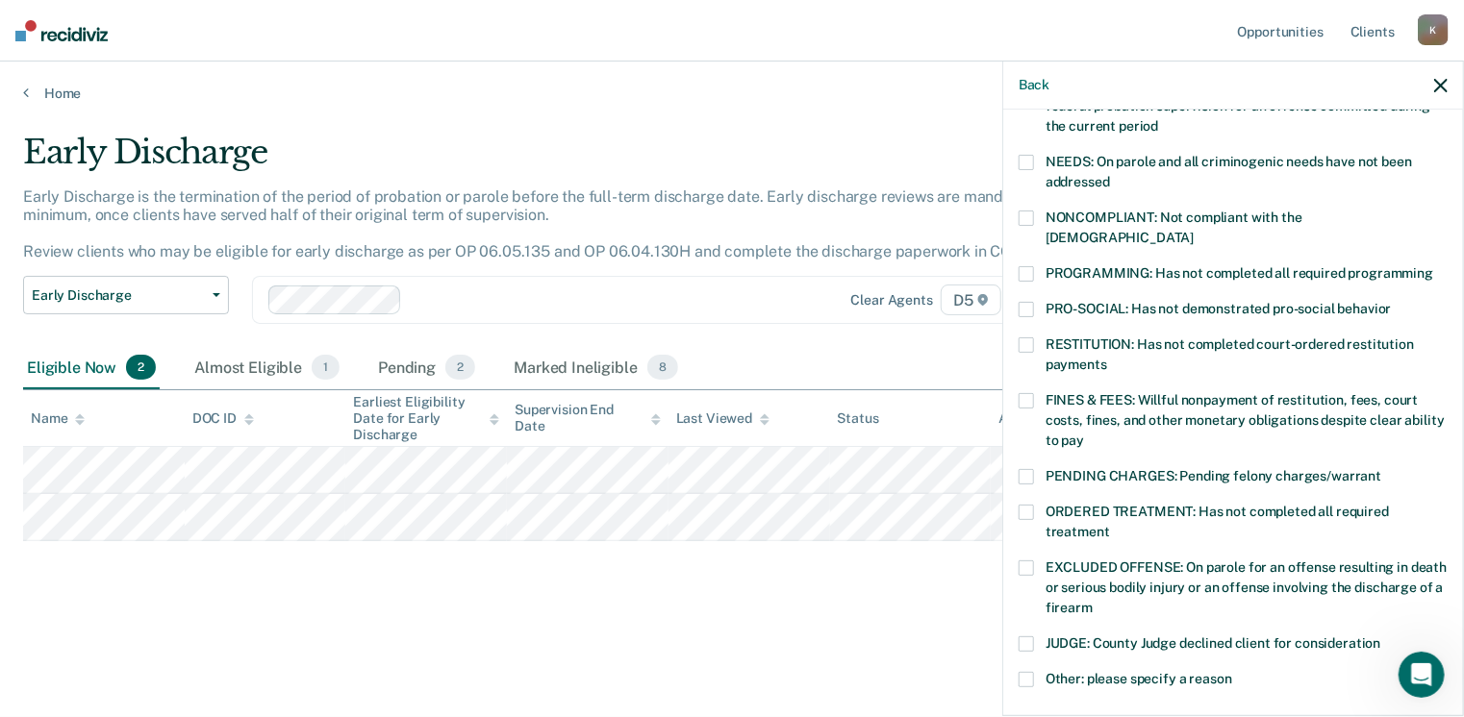
click at [1026, 302] on span at bounding box center [1026, 309] width 15 height 15
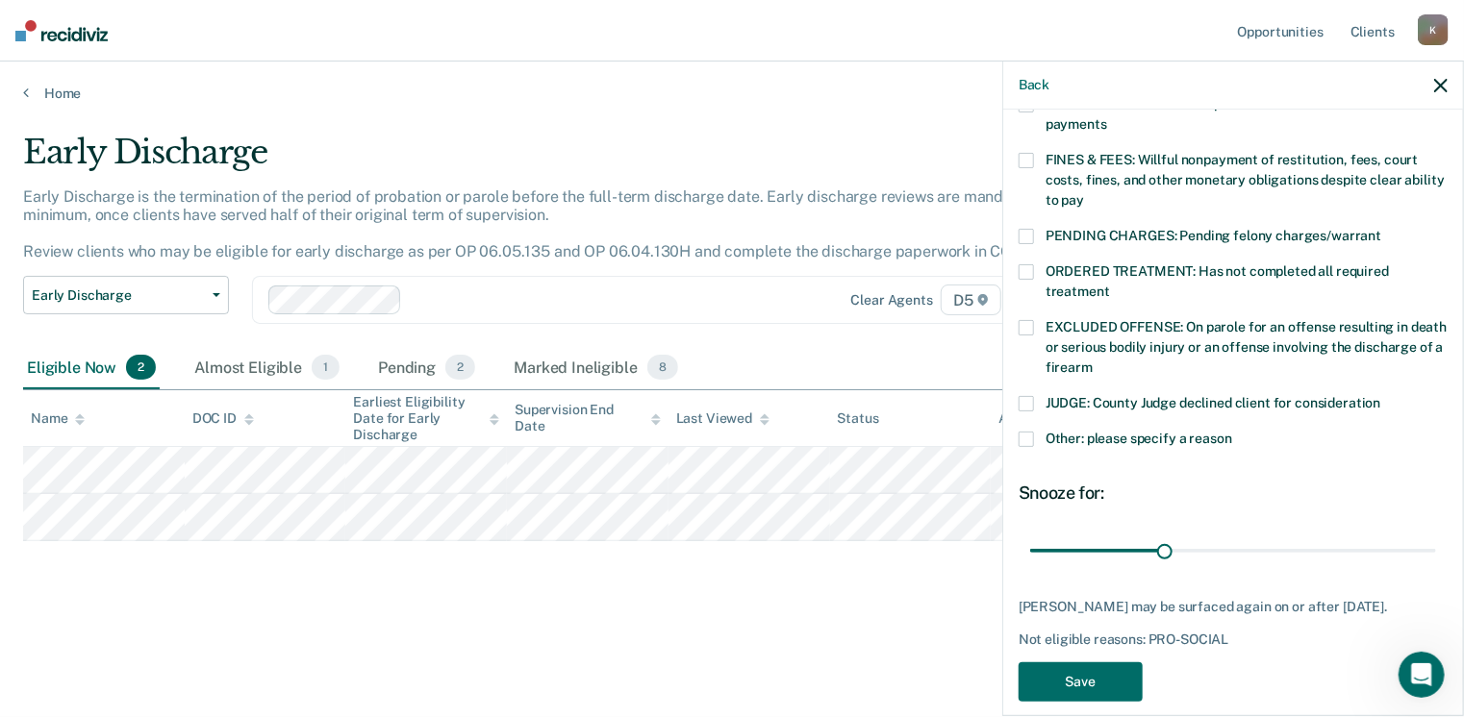
scroll to position [530, 0]
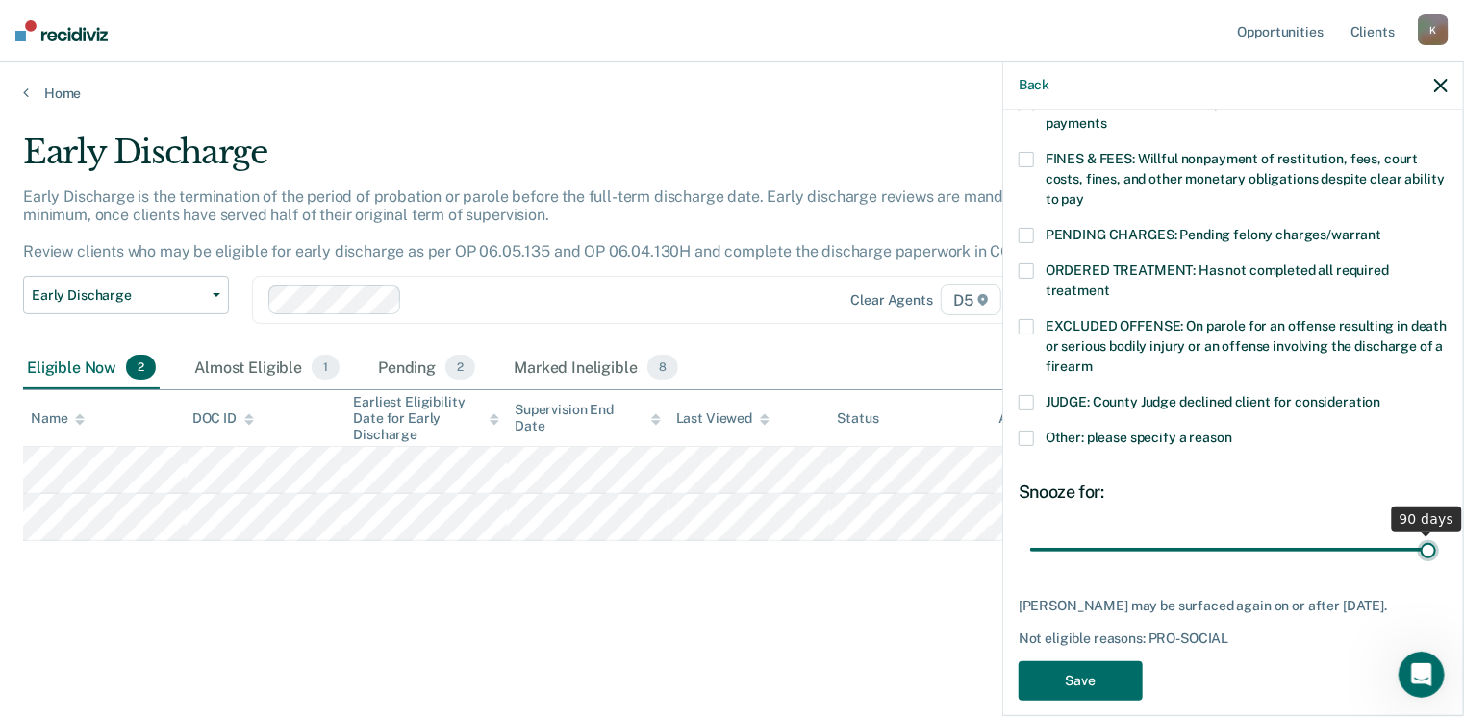
drag, startPoint x: 1160, startPoint y: 531, endPoint x: 1447, endPoint y: 531, distance: 286.6
type input "90"
click at [1436, 534] on input "range" at bounding box center [1233, 551] width 406 height 34
click at [1085, 662] on button "Save" at bounding box center [1081, 681] width 124 height 39
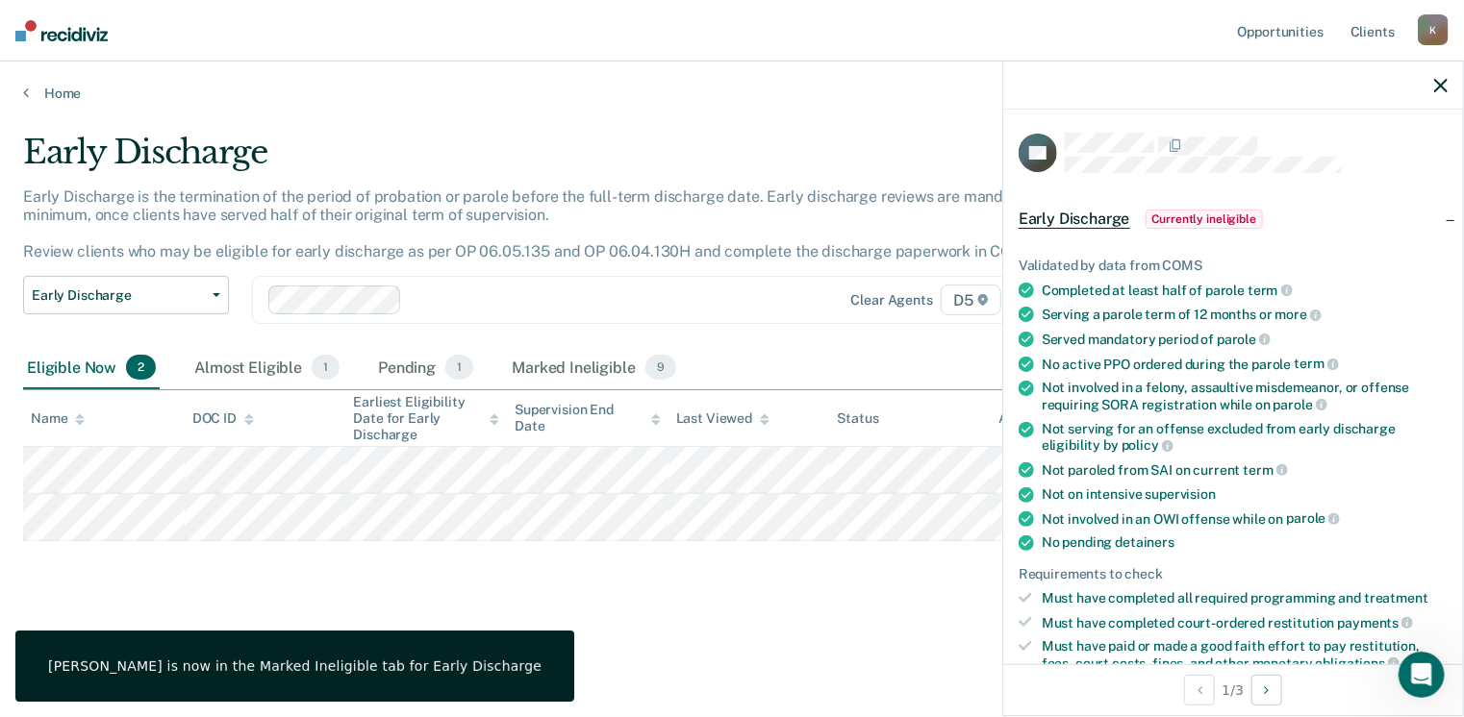
scroll to position [662, 0]
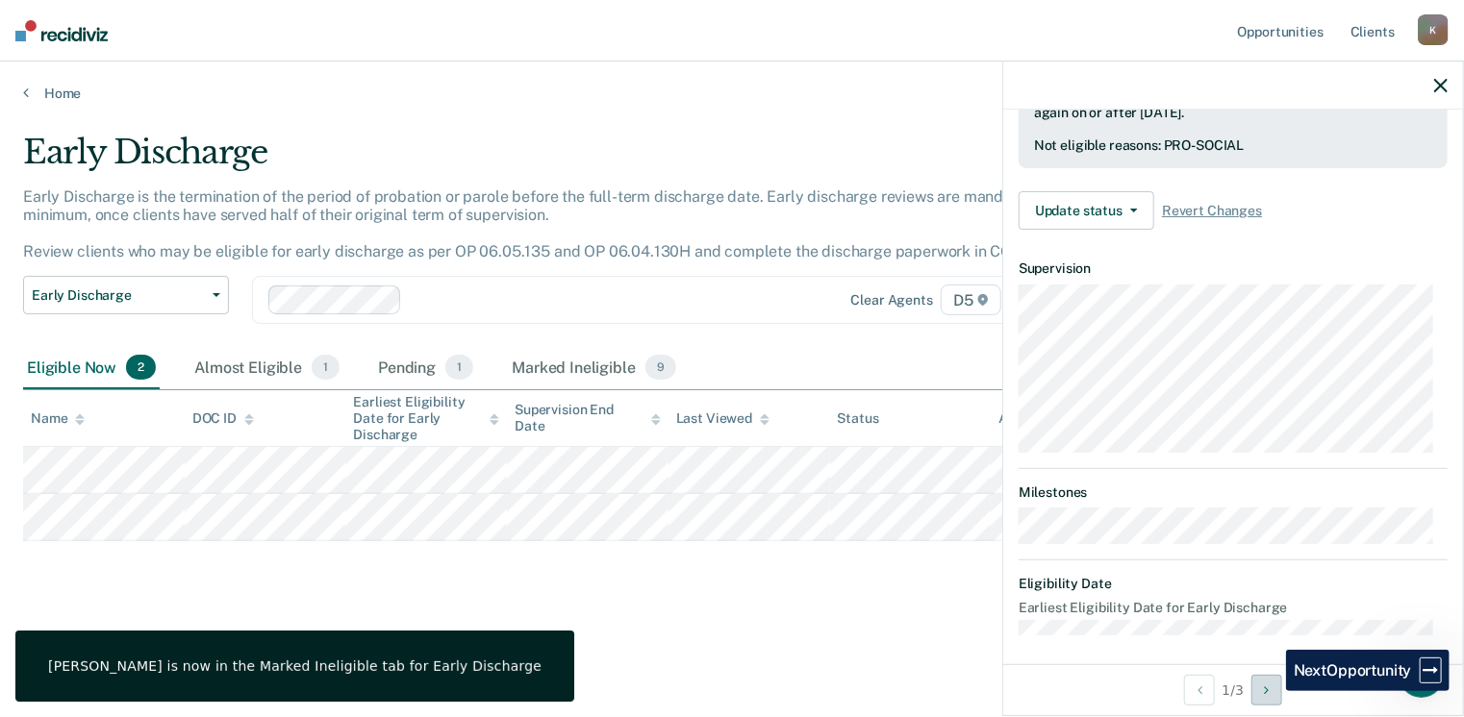
click at [1269, 692] on icon "Next Opportunity" at bounding box center [1266, 690] width 5 height 13
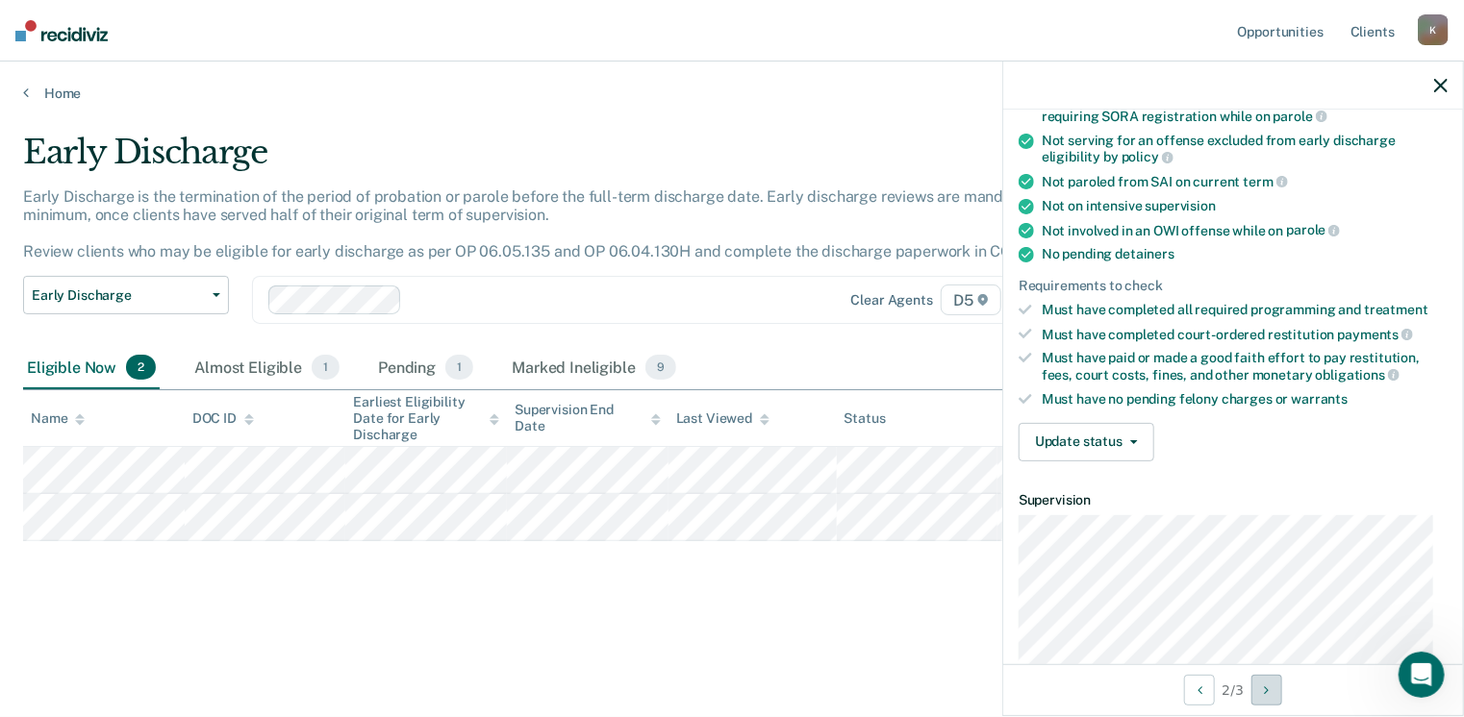
scroll to position [385, 0]
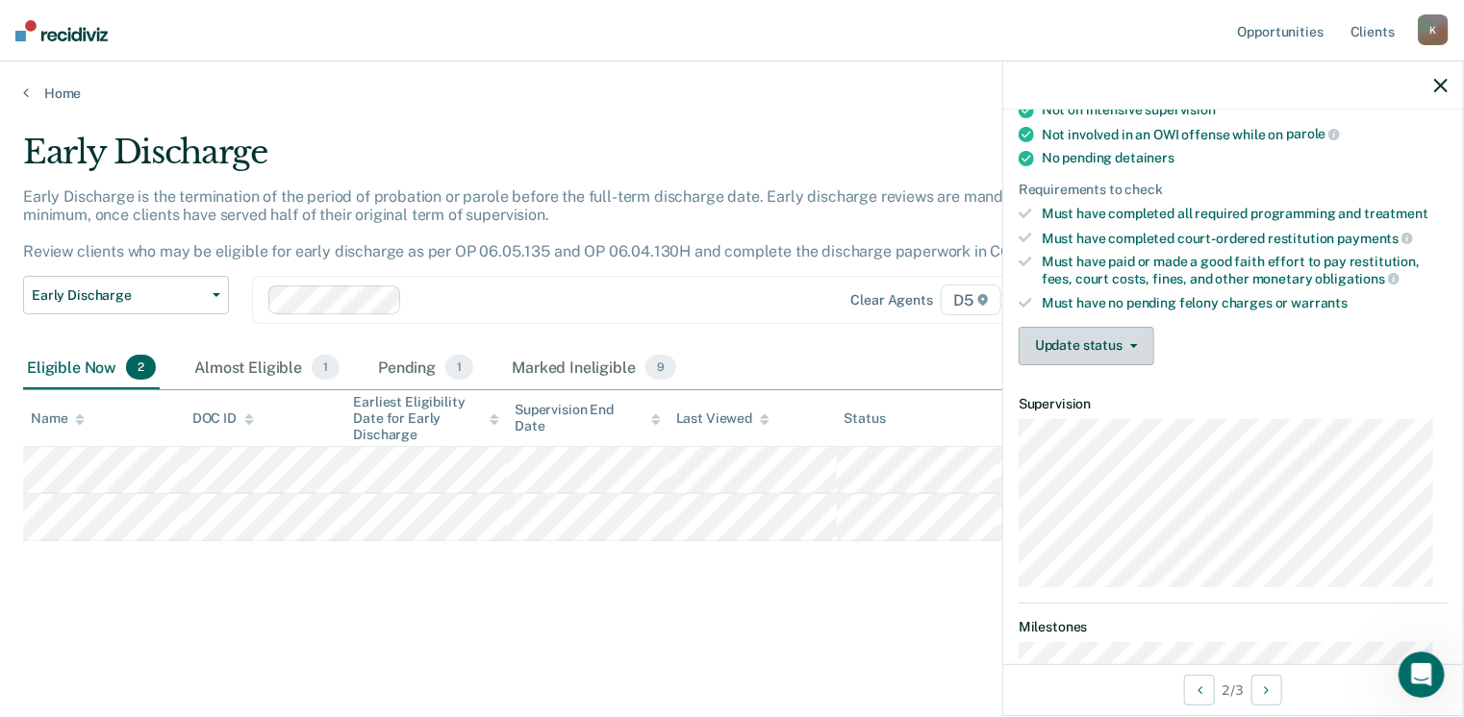
click at [1089, 339] on button "Update status" at bounding box center [1087, 346] width 136 height 38
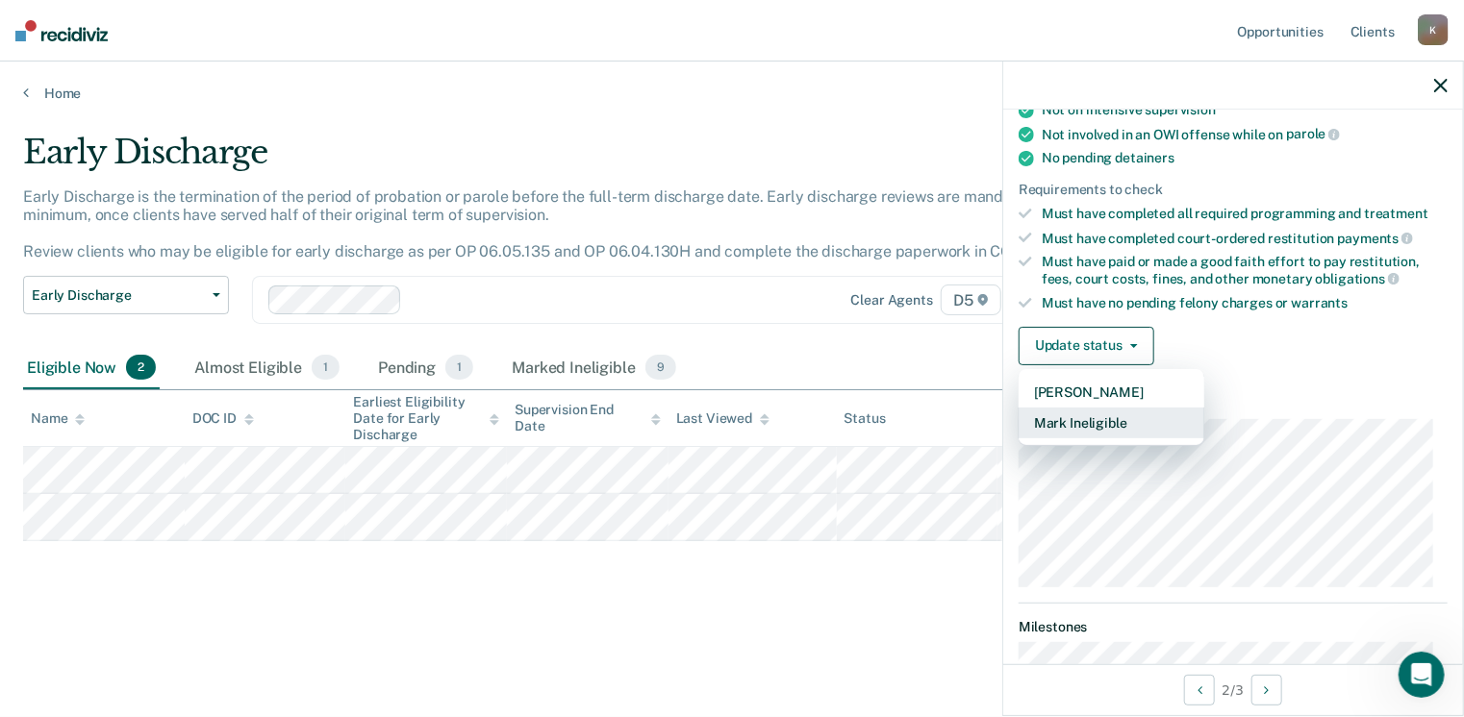
click at [1089, 418] on button "Mark Ineligible" at bounding box center [1112, 423] width 186 height 31
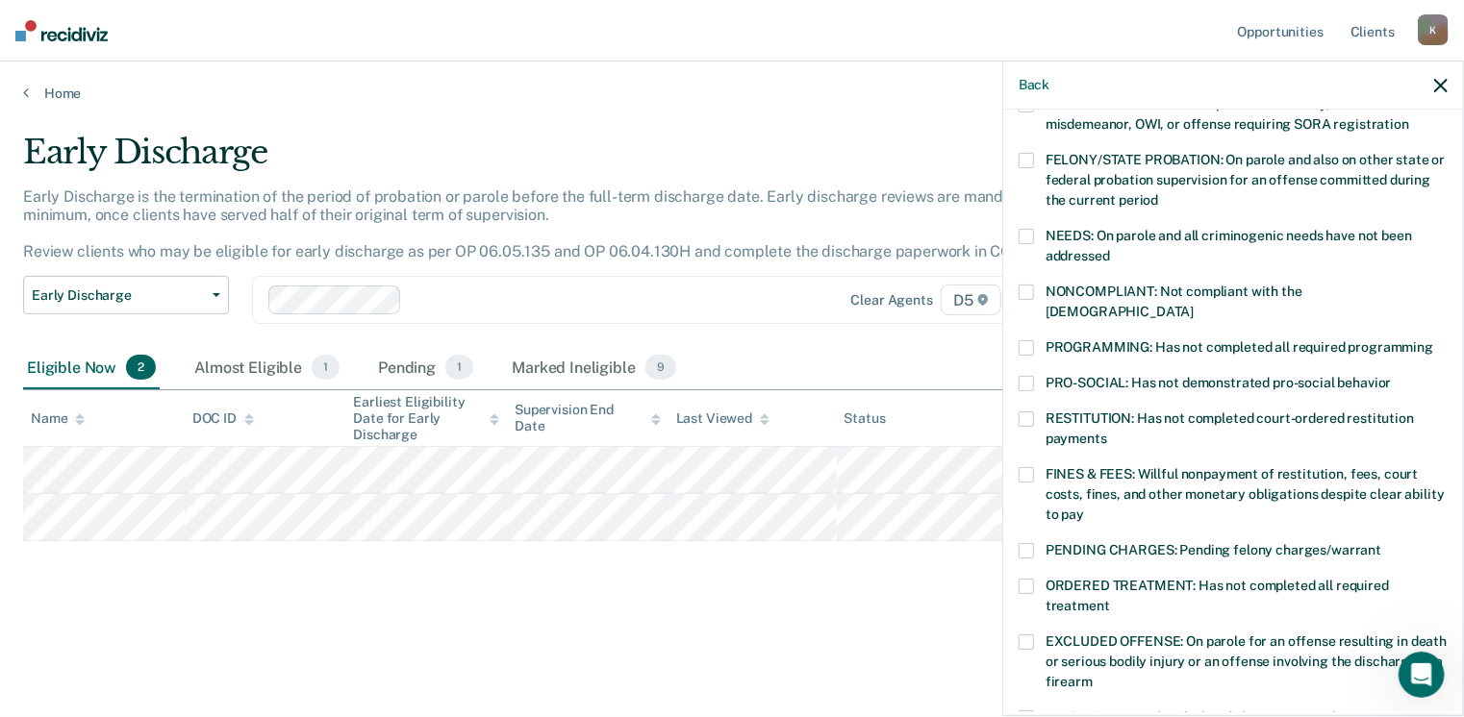
scroll to position [192, 0]
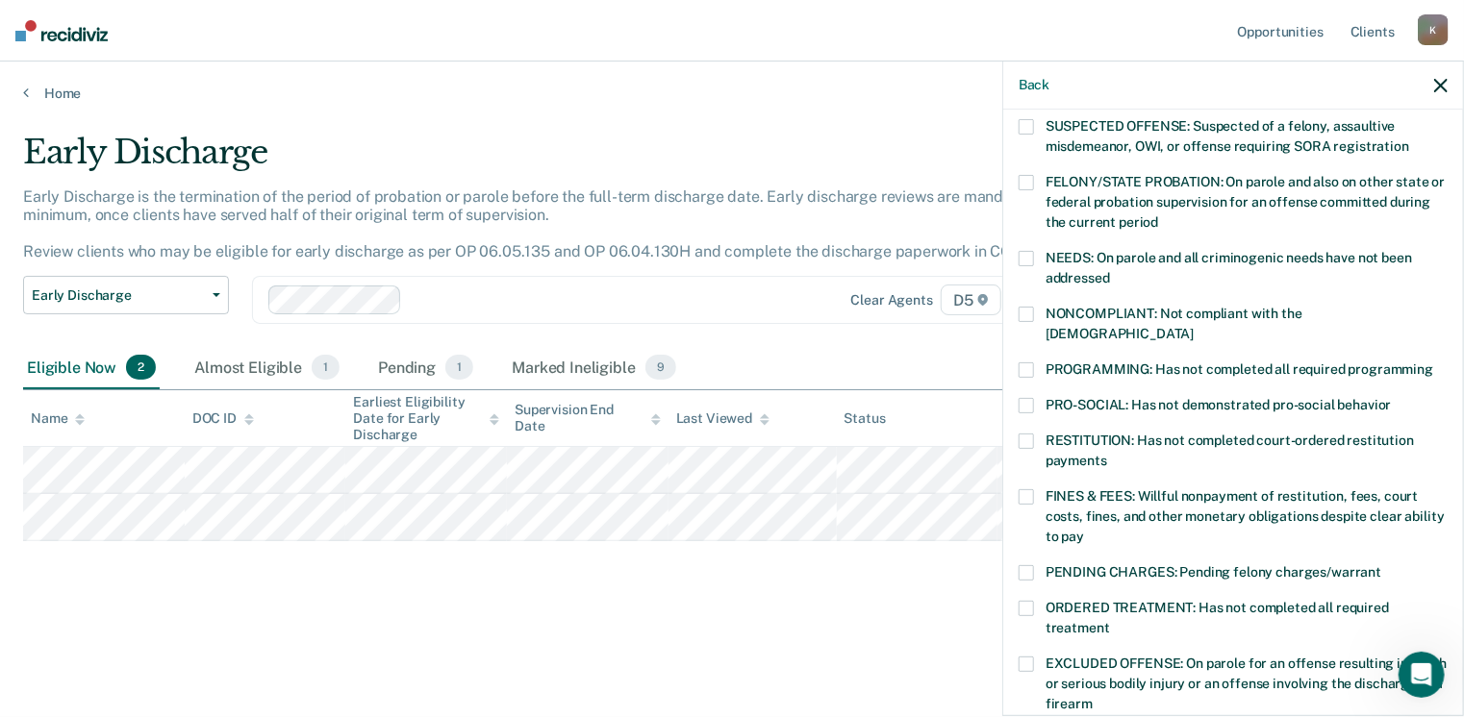
click at [1028, 398] on span at bounding box center [1026, 405] width 15 height 15
click at [1027, 255] on span at bounding box center [1026, 258] width 15 height 15
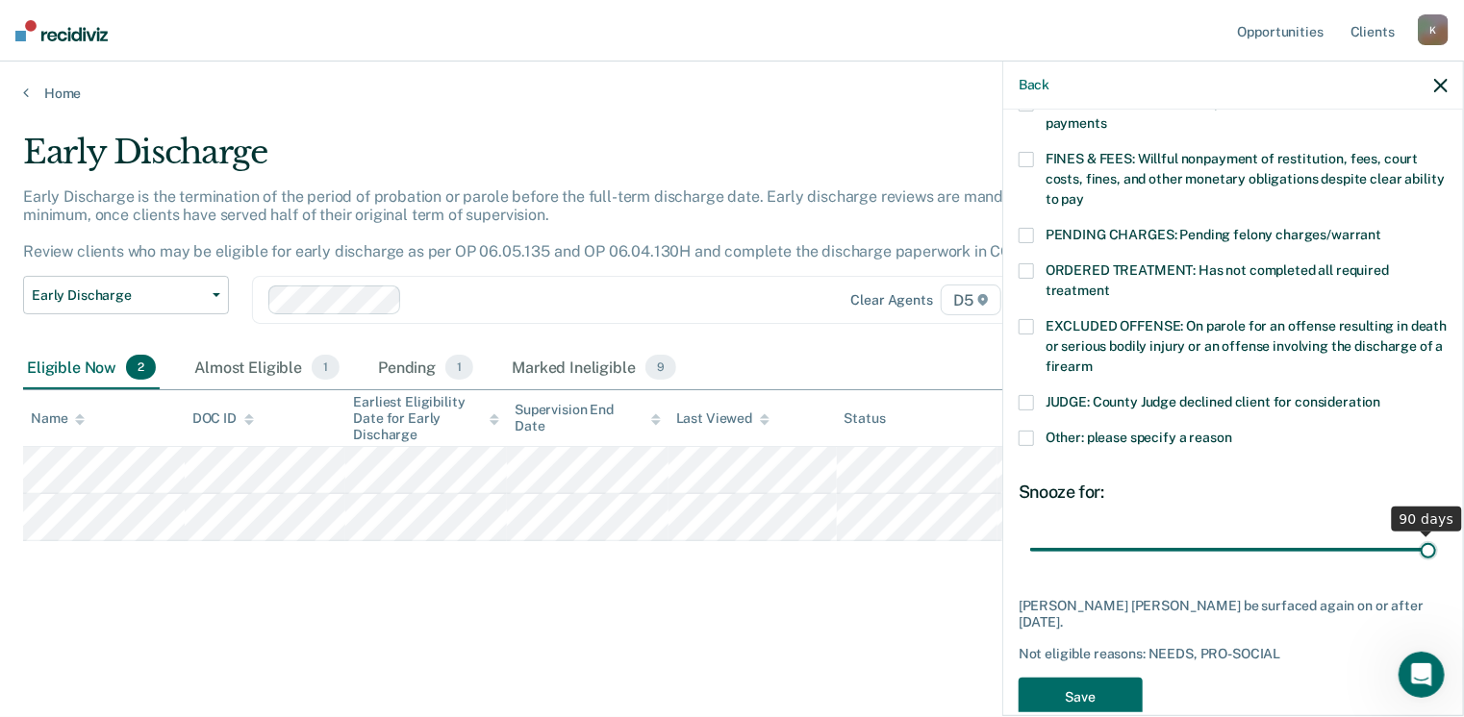
scroll to position [546, 0]
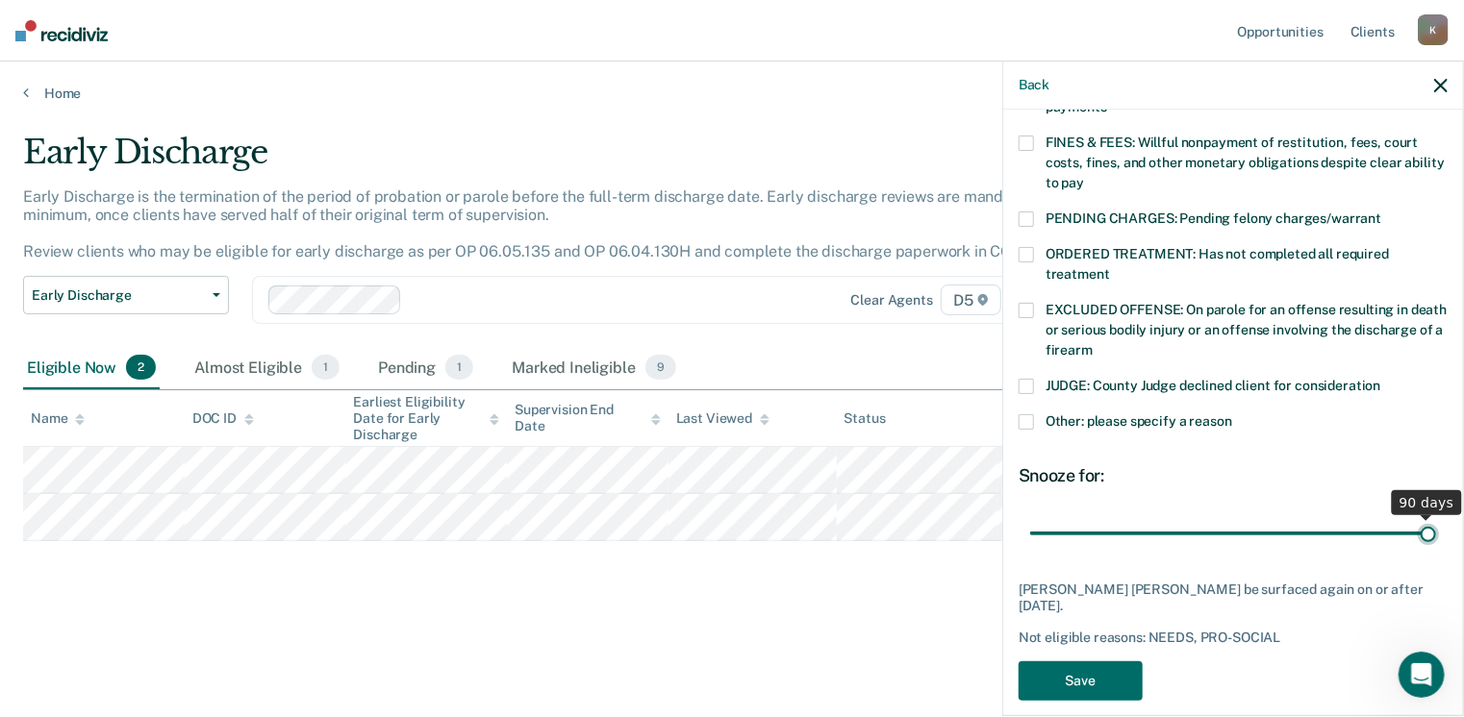
drag, startPoint x: 1160, startPoint y: 513, endPoint x: 1432, endPoint y: 514, distance: 272.2
type input "90"
click at [1432, 517] on input "range" at bounding box center [1233, 534] width 406 height 34
click at [1107, 662] on button "Save" at bounding box center [1081, 681] width 124 height 39
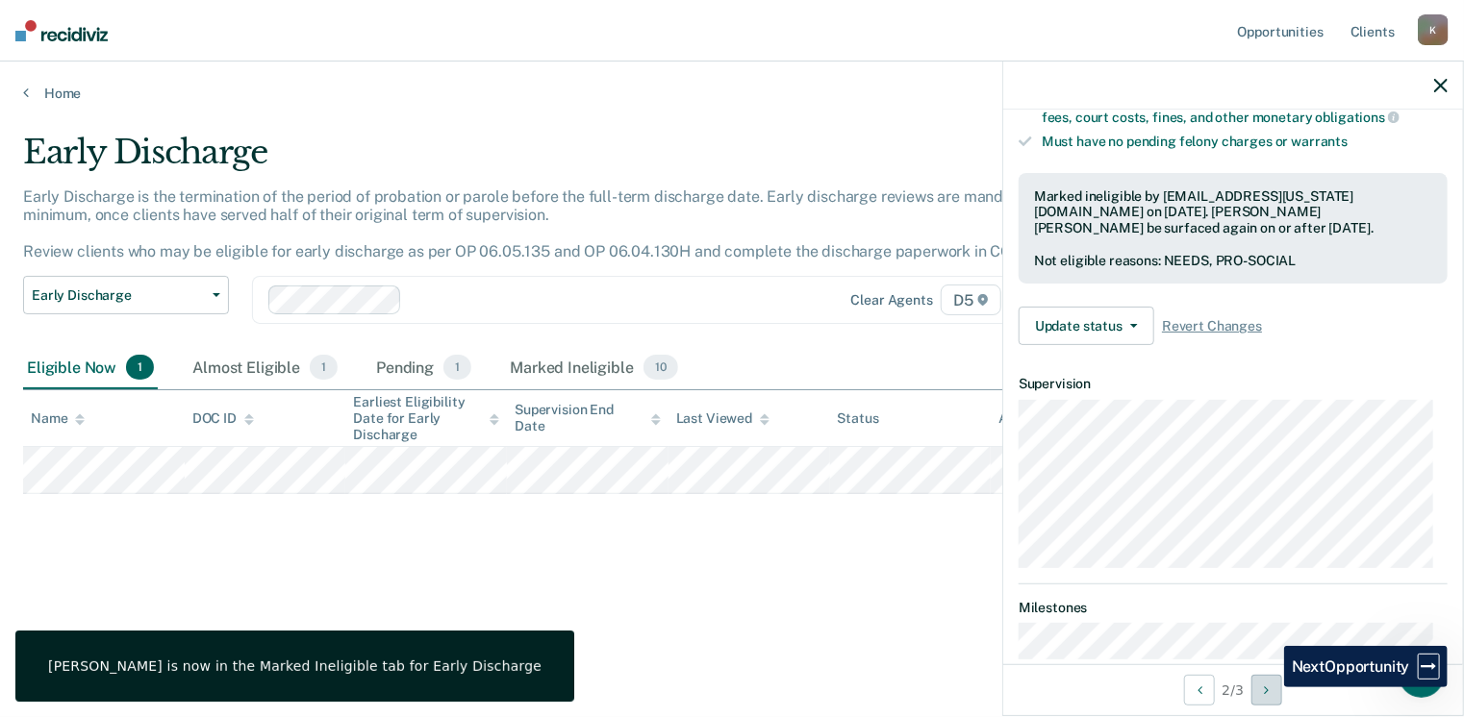
click at [1269, 688] on icon "Next Opportunity" at bounding box center [1266, 690] width 5 height 13
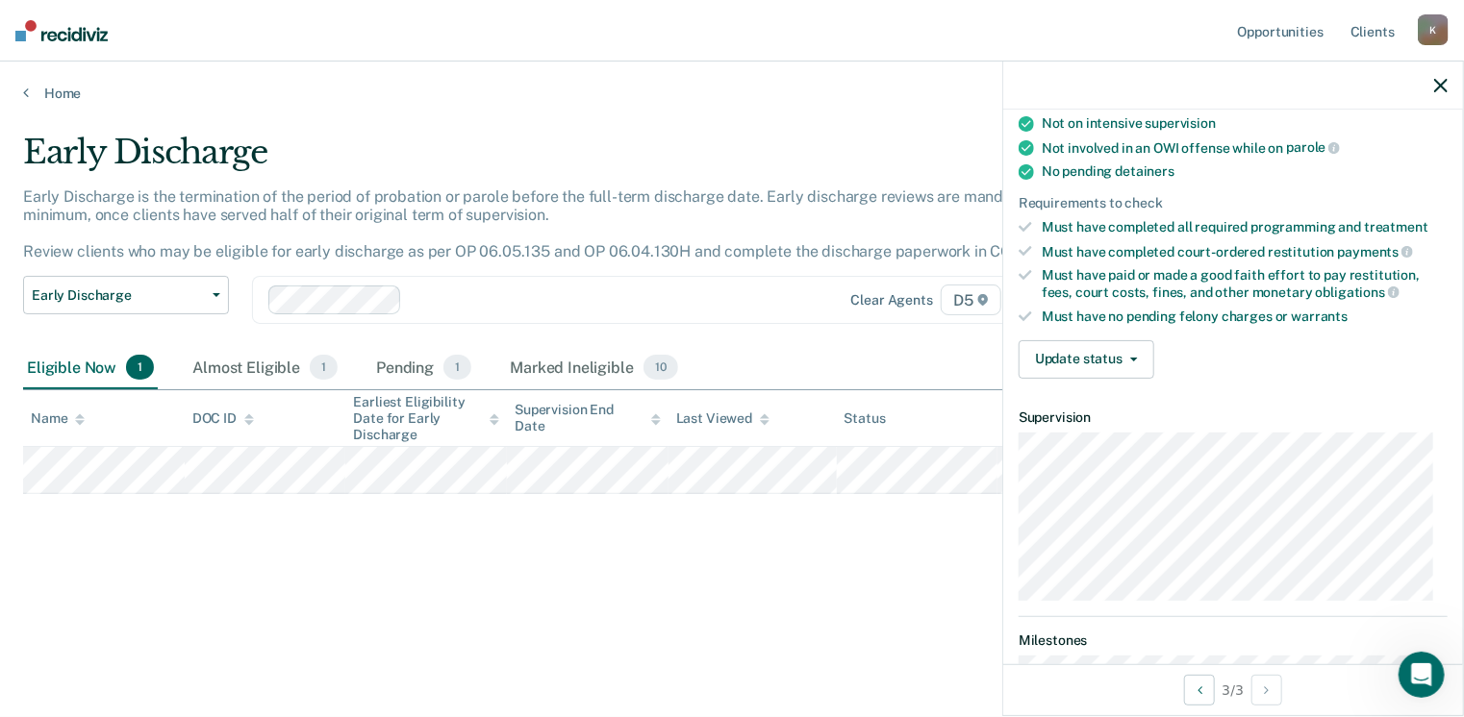
scroll to position [385, 0]
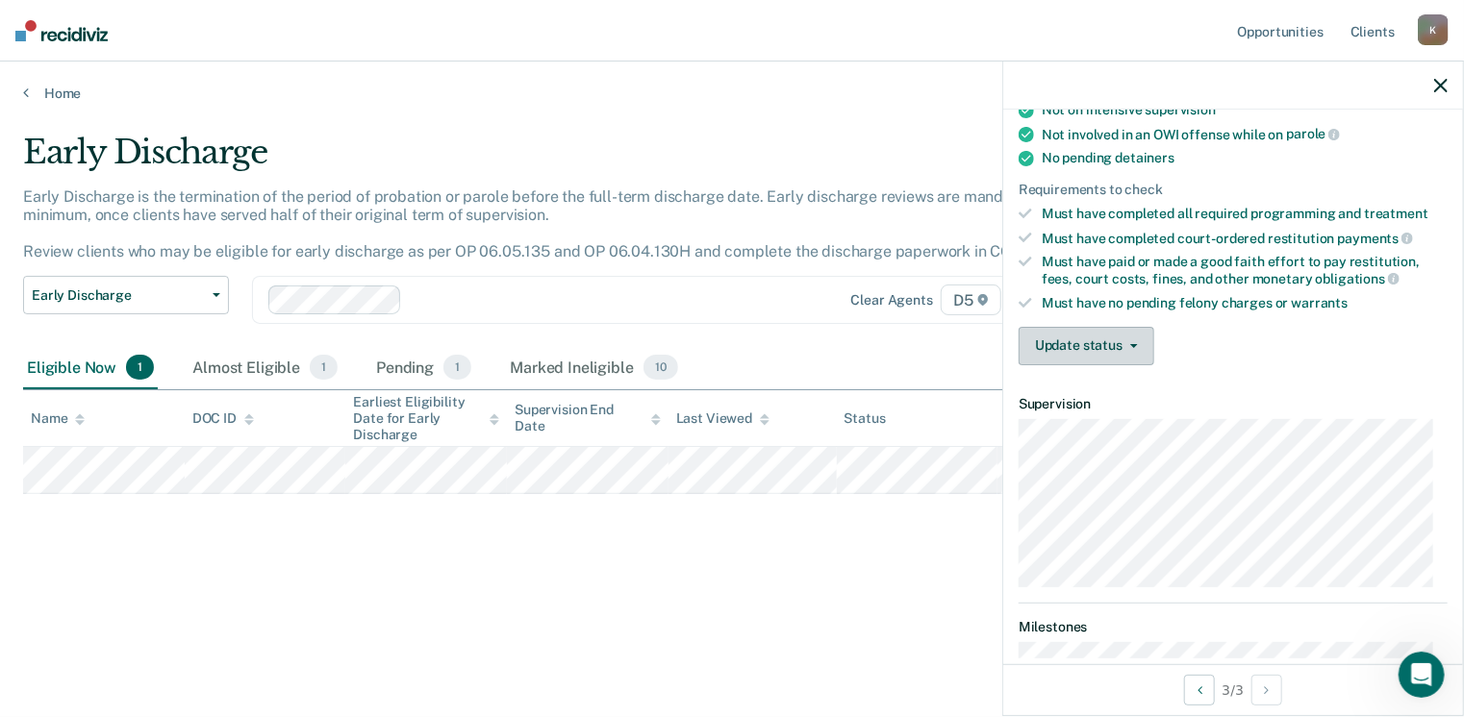
click at [1082, 327] on button "Update status" at bounding box center [1087, 346] width 136 height 38
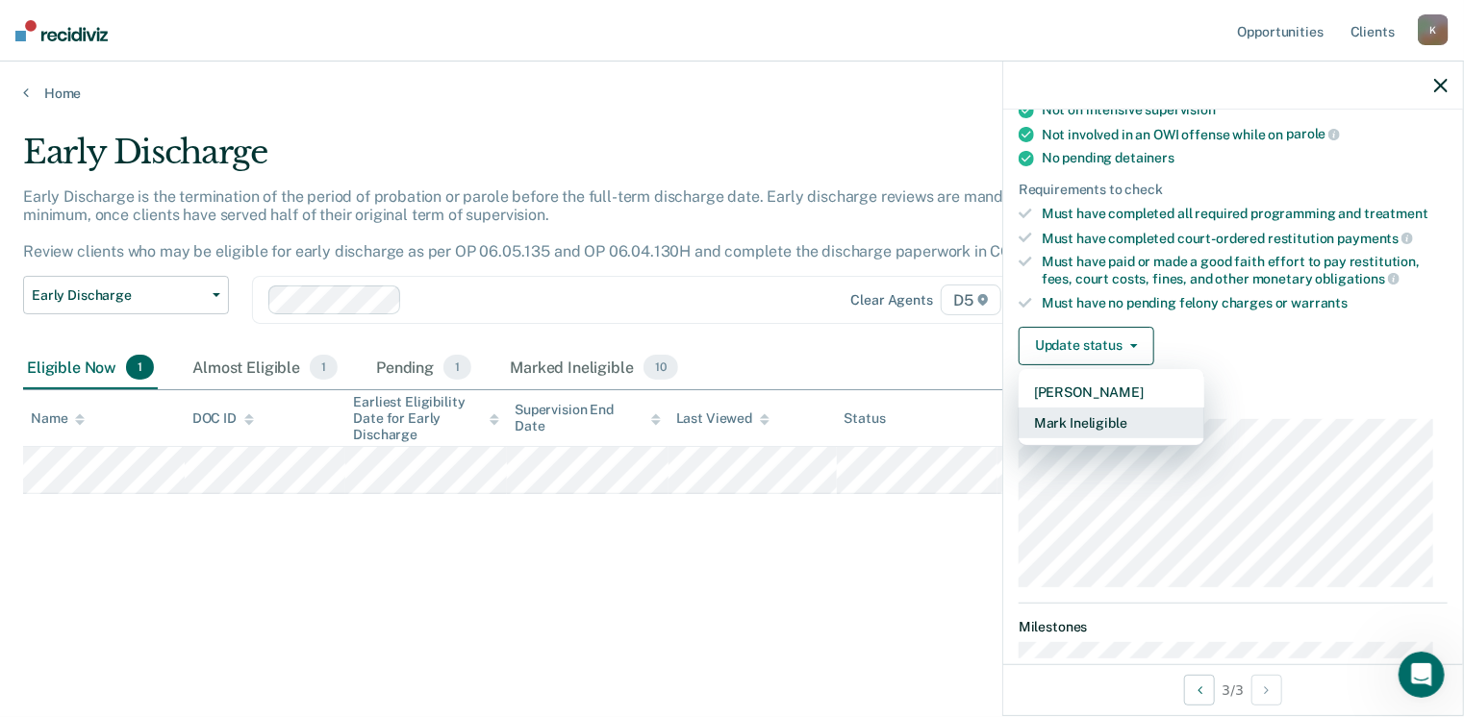
click at [1084, 415] on button "Mark Ineligible" at bounding box center [1112, 423] width 186 height 31
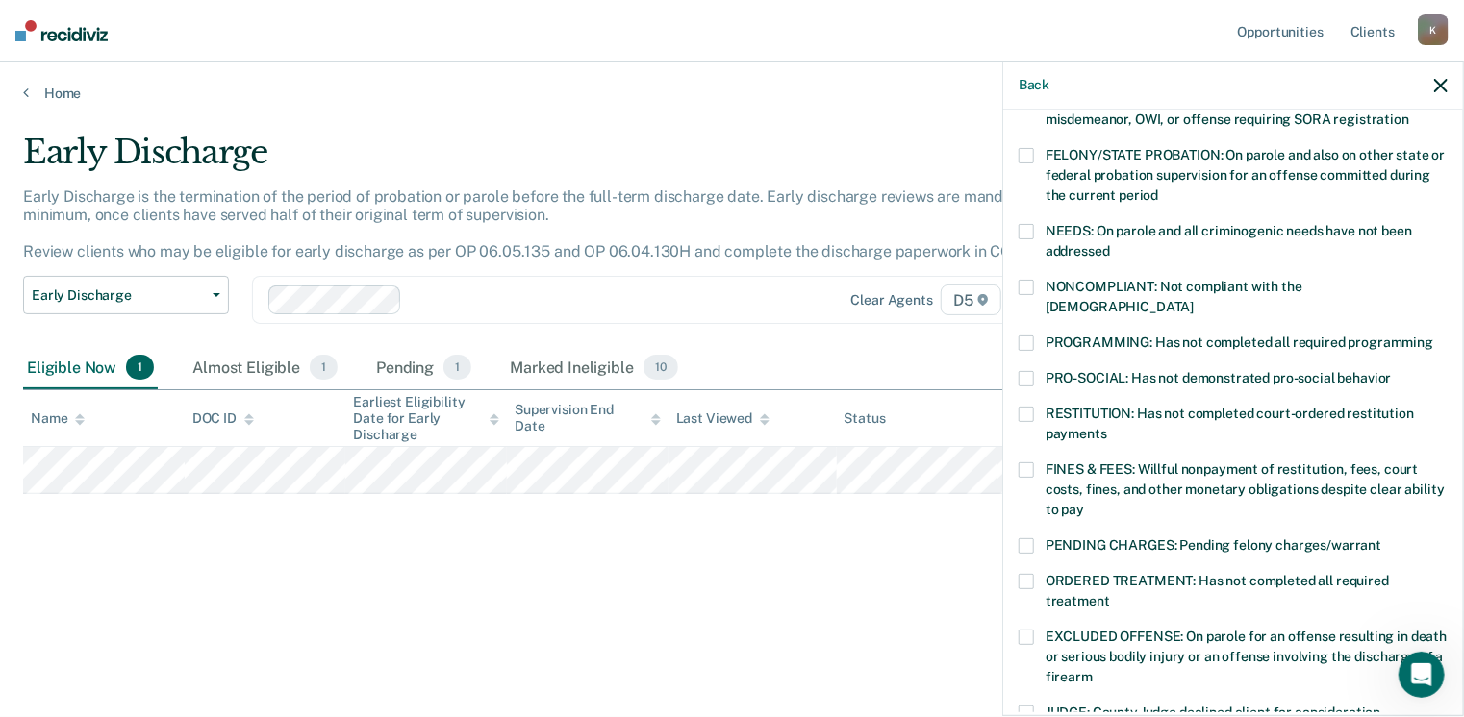
scroll to position [192, 0]
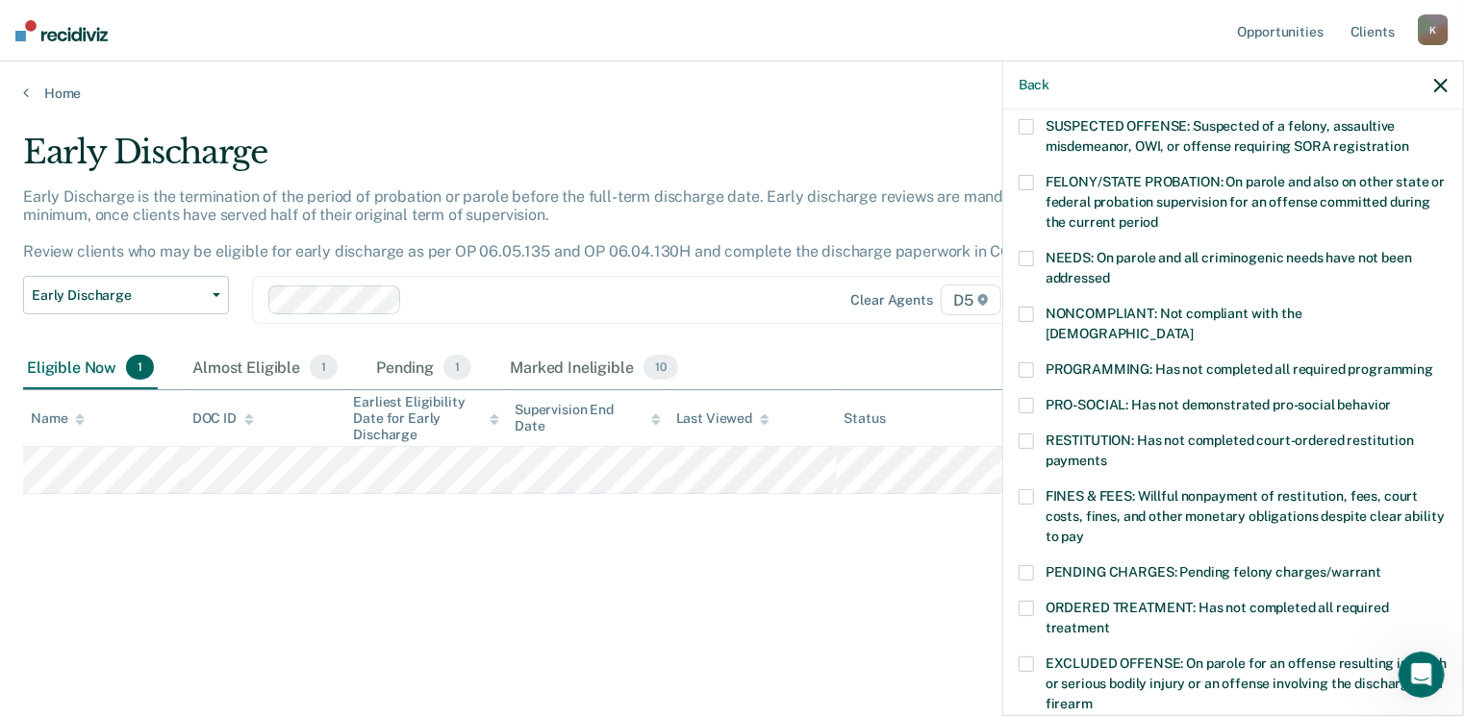
click at [1023, 313] on span at bounding box center [1026, 314] width 15 height 15
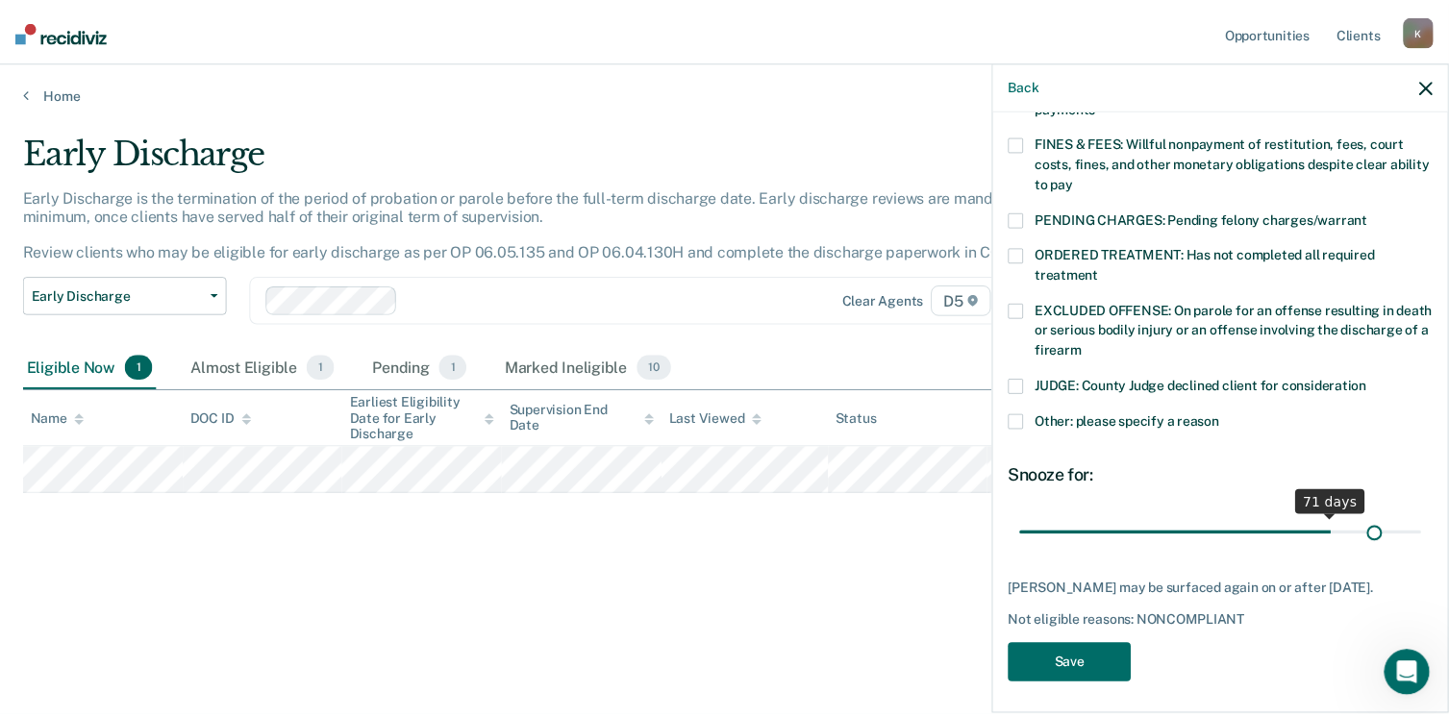
scroll to position [546, 0]
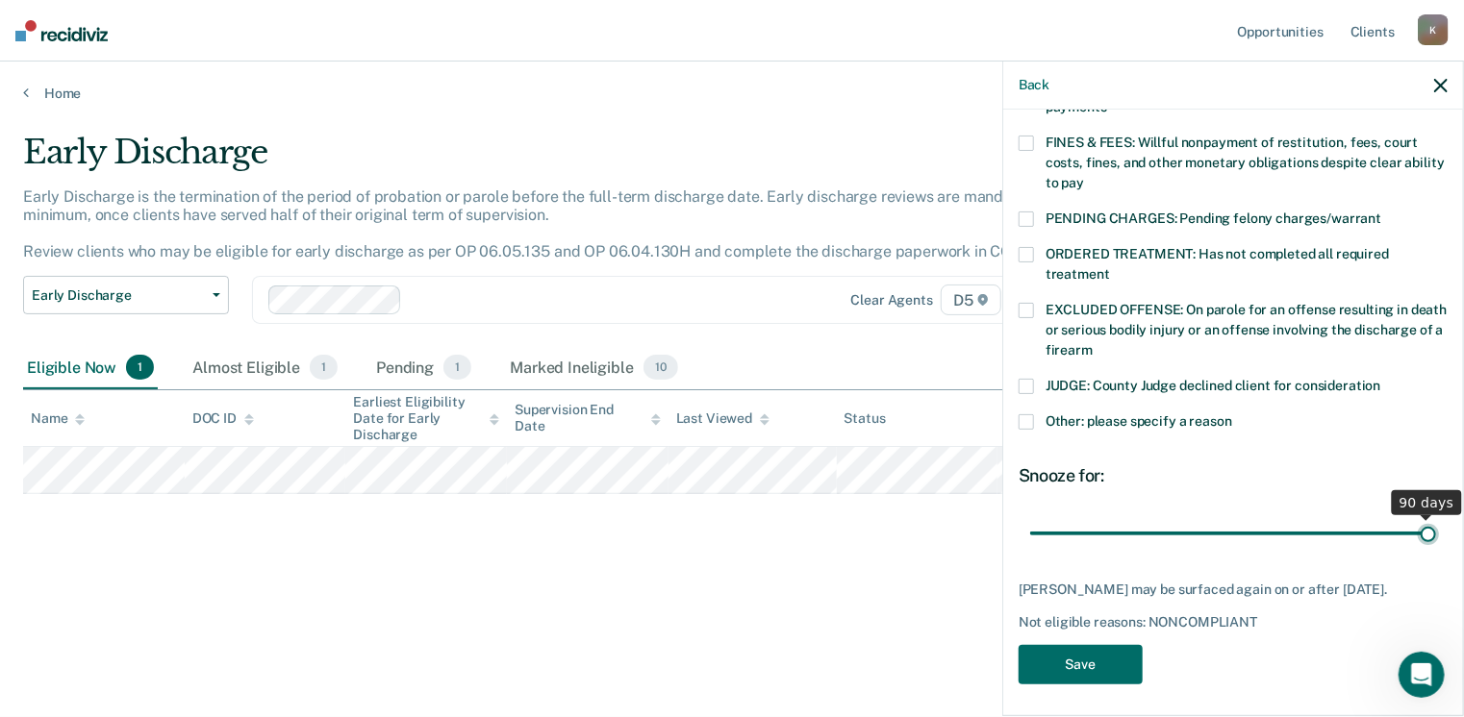
drag, startPoint x: 1158, startPoint y: 512, endPoint x: 1439, endPoint y: 531, distance: 281.5
type input "90"
click at [1436, 531] on input "range" at bounding box center [1233, 534] width 406 height 34
click at [1095, 650] on button "Save" at bounding box center [1081, 664] width 124 height 39
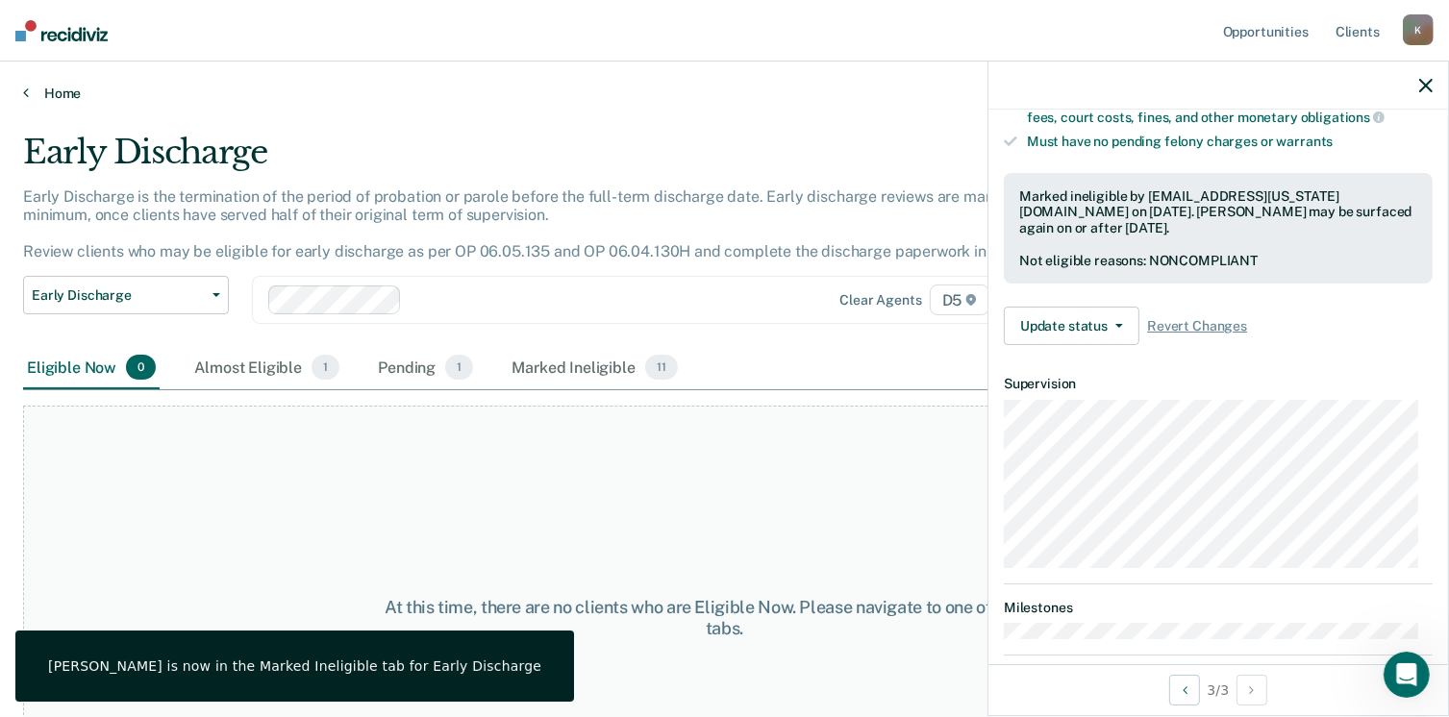
click at [23, 89] on icon at bounding box center [26, 92] width 6 height 15
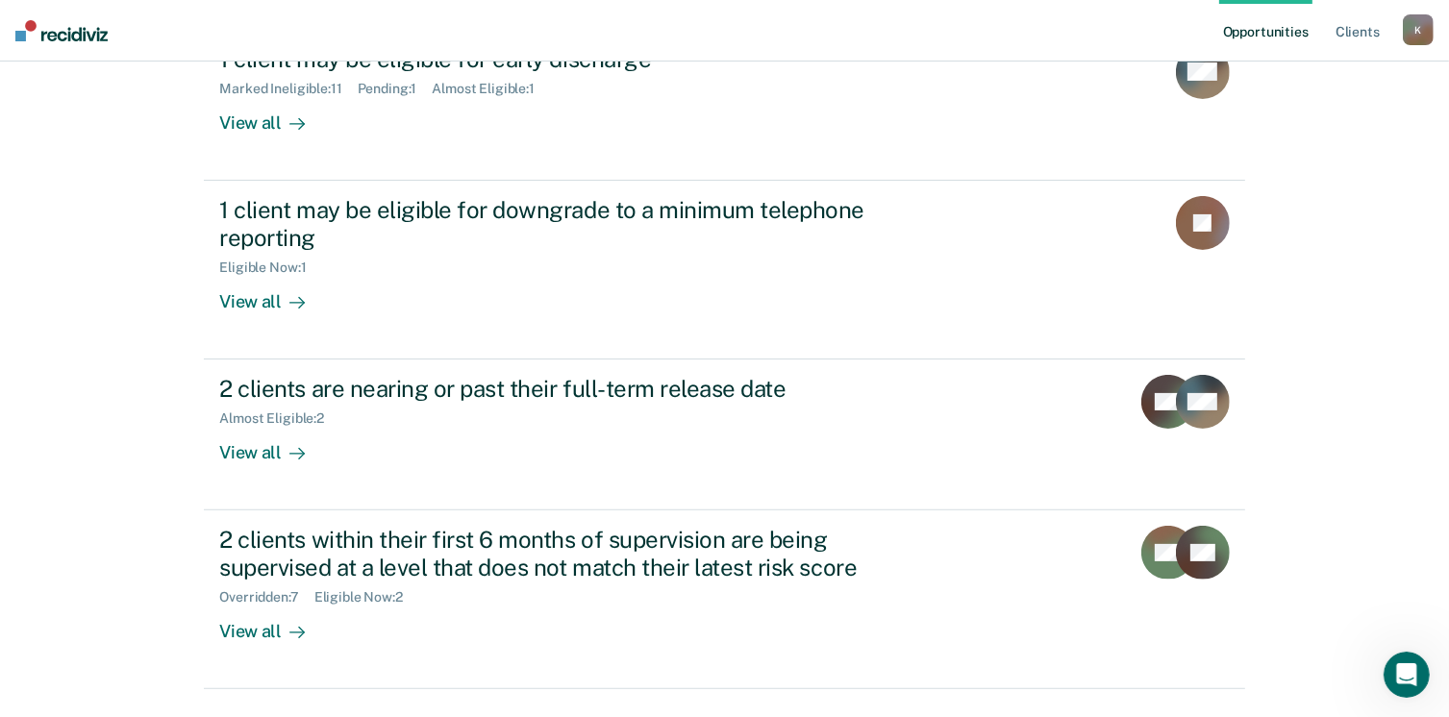
scroll to position [458, 0]
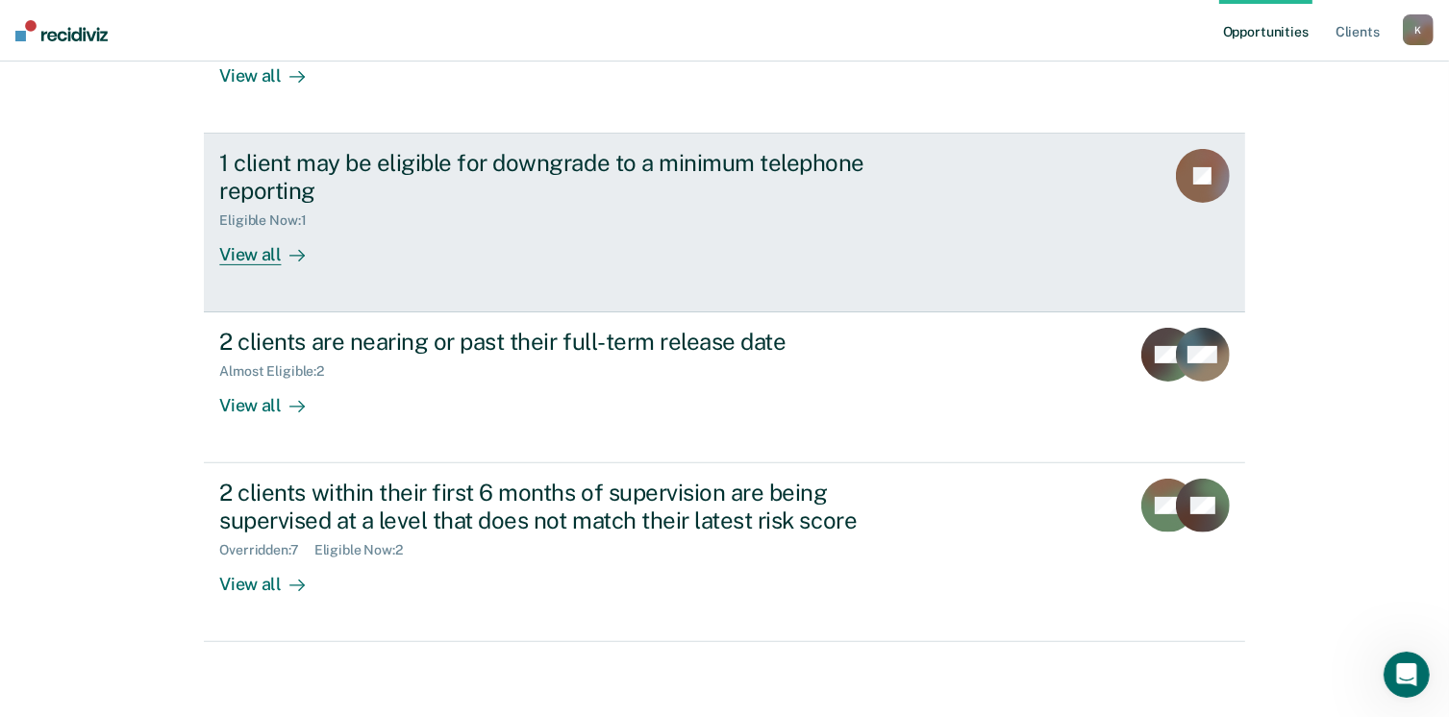
click at [242, 252] on div "View all" at bounding box center [273, 247] width 108 height 38
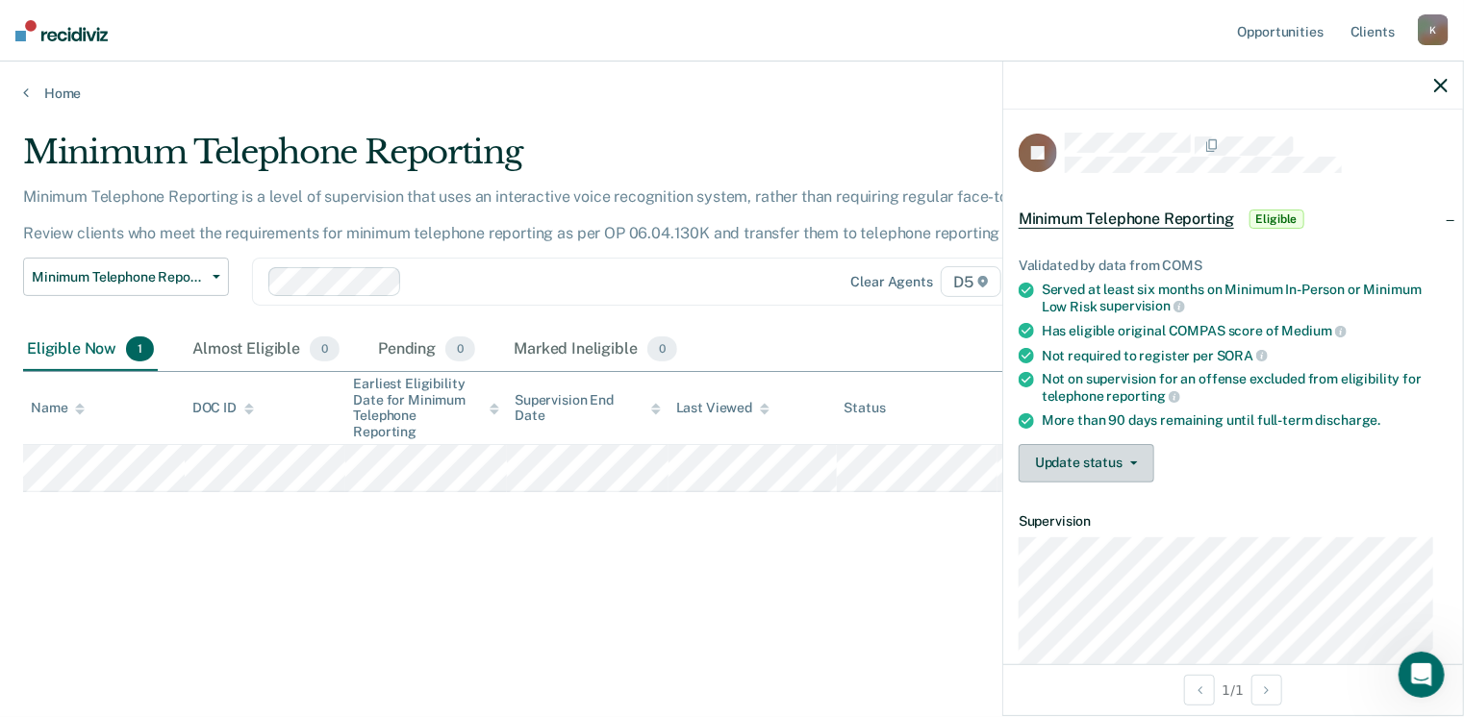
click at [1090, 459] on button "Update status" at bounding box center [1087, 463] width 136 height 38
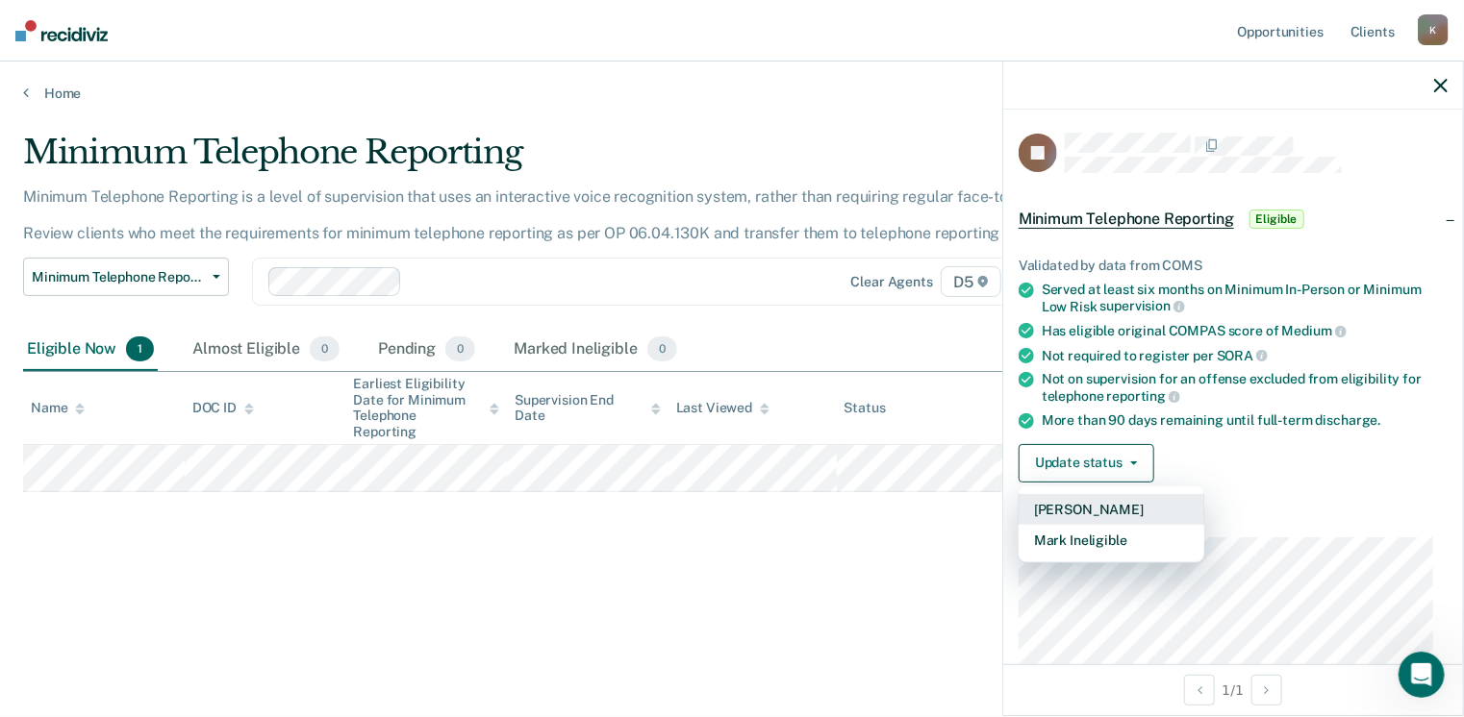
click at [1070, 494] on button "Mark Pending" at bounding box center [1112, 509] width 186 height 31
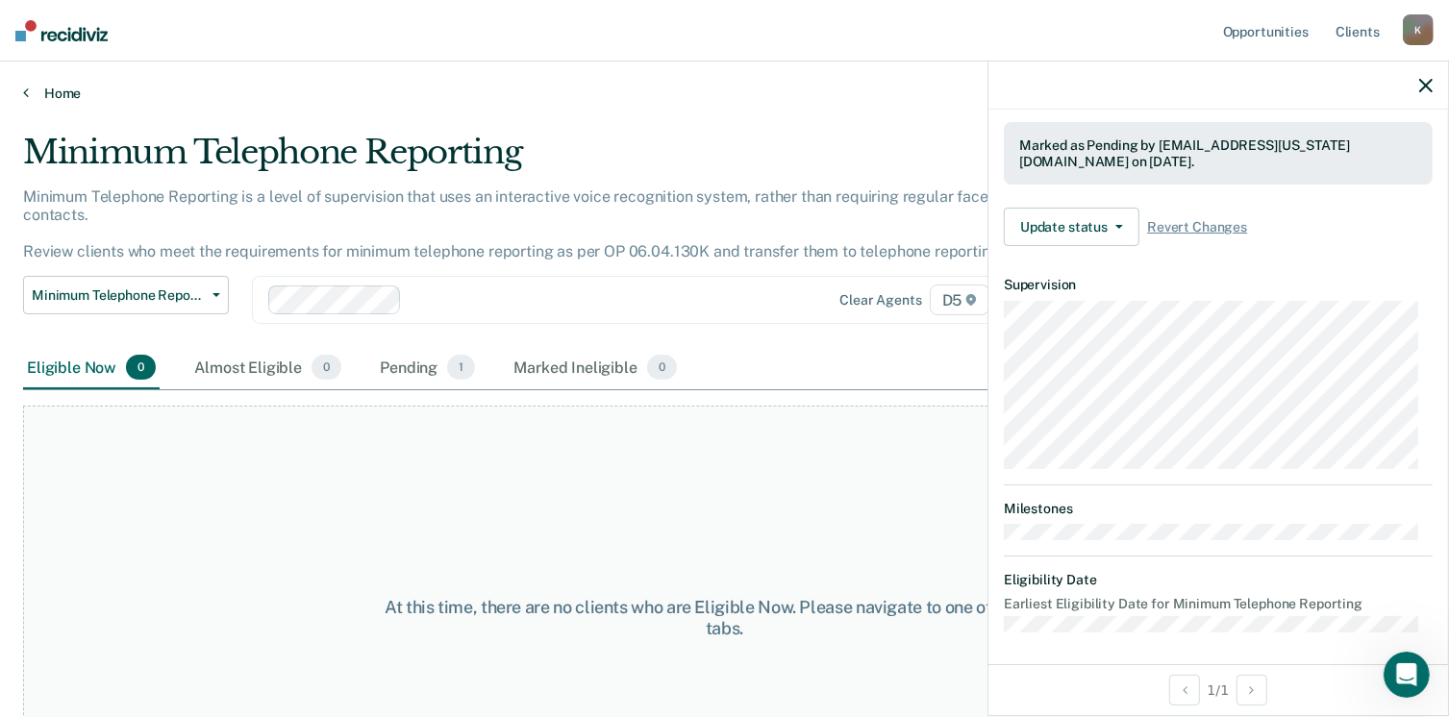
click at [23, 89] on icon at bounding box center [26, 92] width 6 height 15
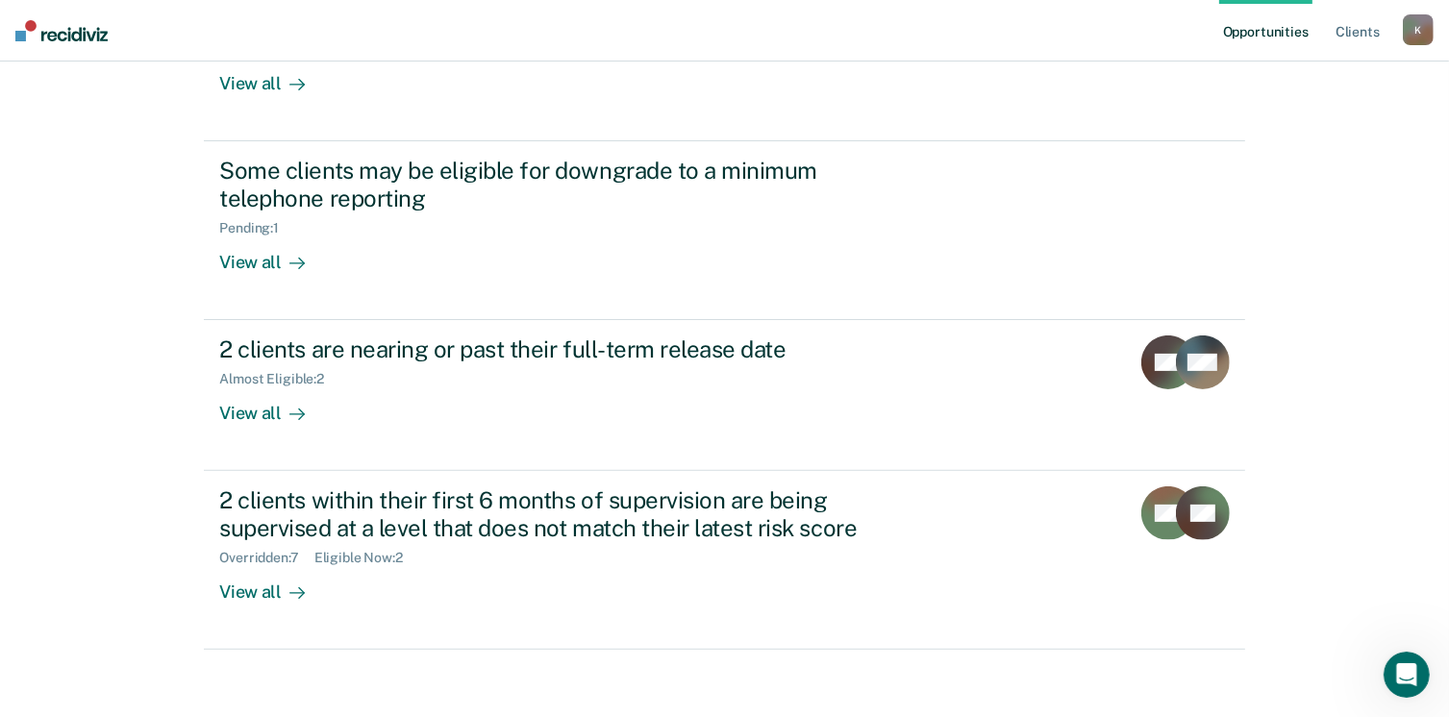
scroll to position [458, 0]
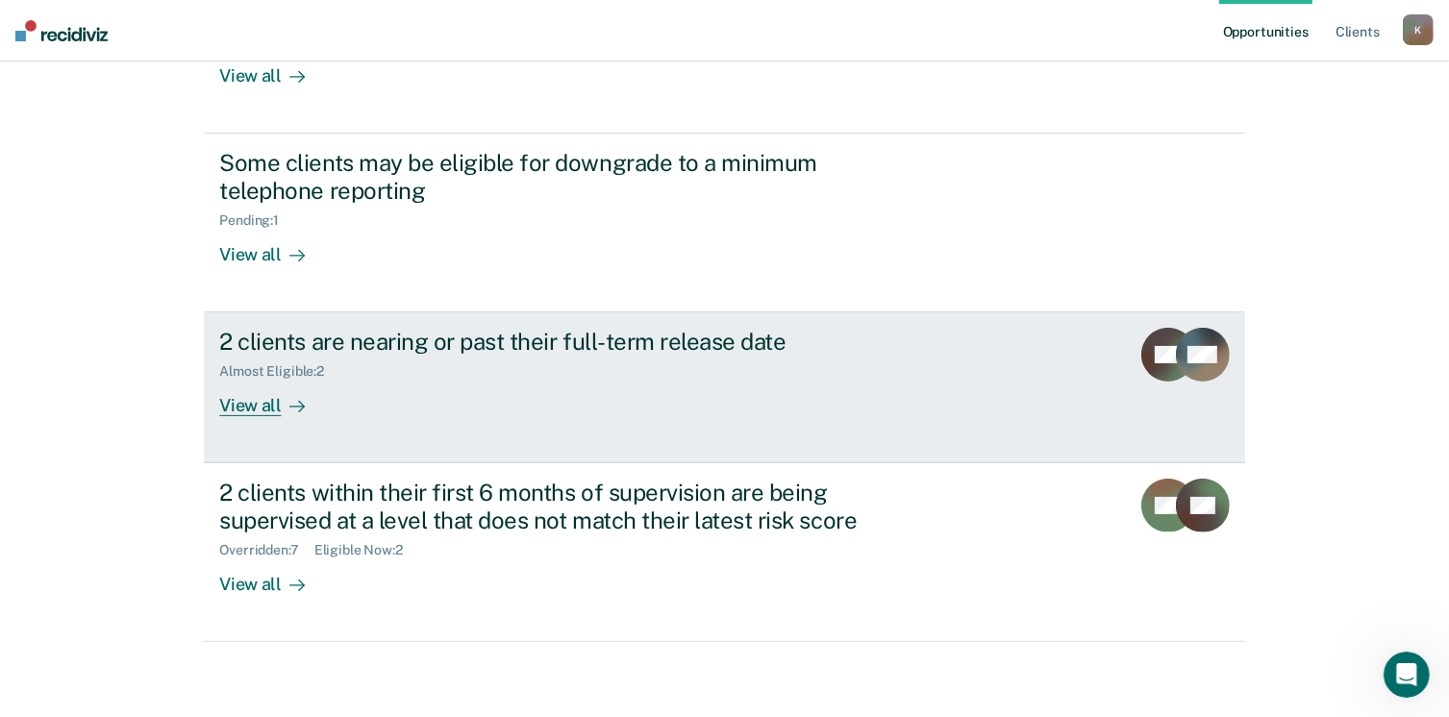
click at [249, 409] on div "View all" at bounding box center [273, 399] width 108 height 38
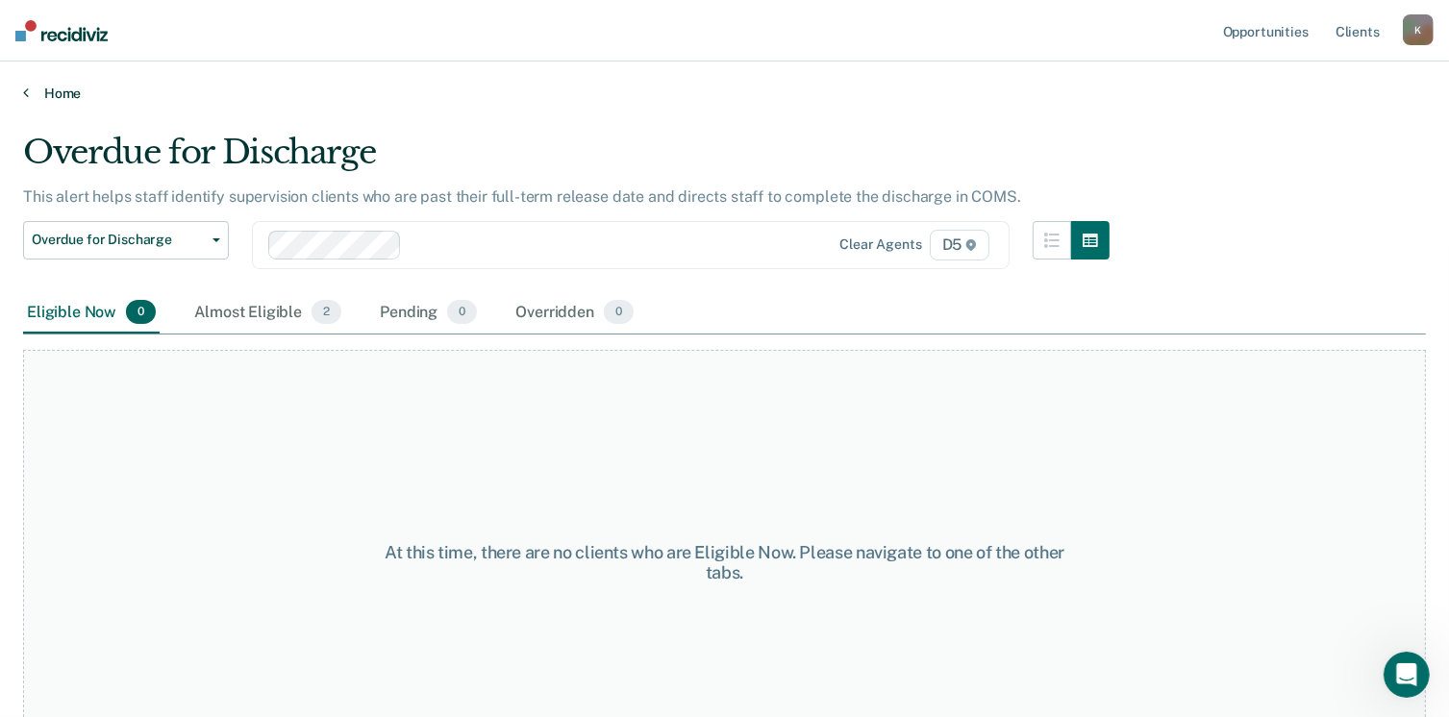
click at [30, 93] on link "Home" at bounding box center [724, 93] width 1403 height 17
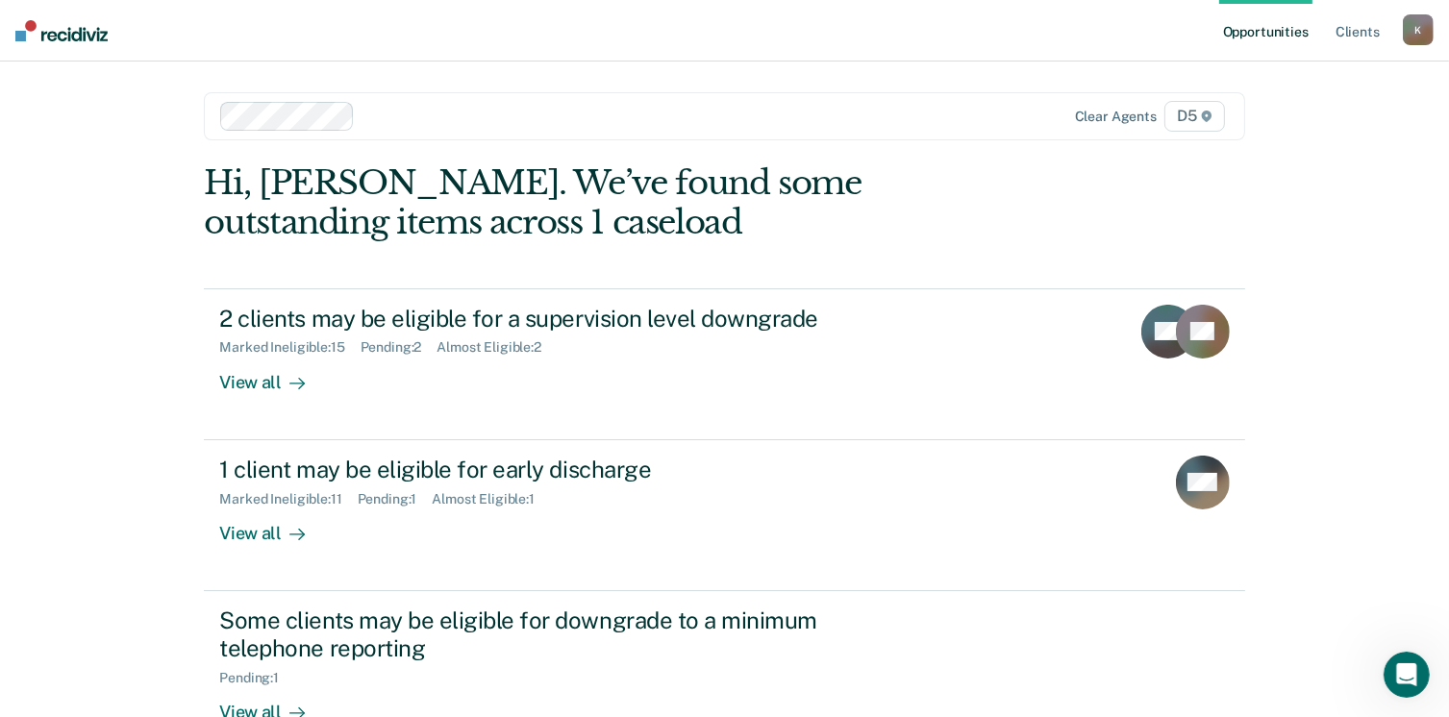
scroll to position [458, 0]
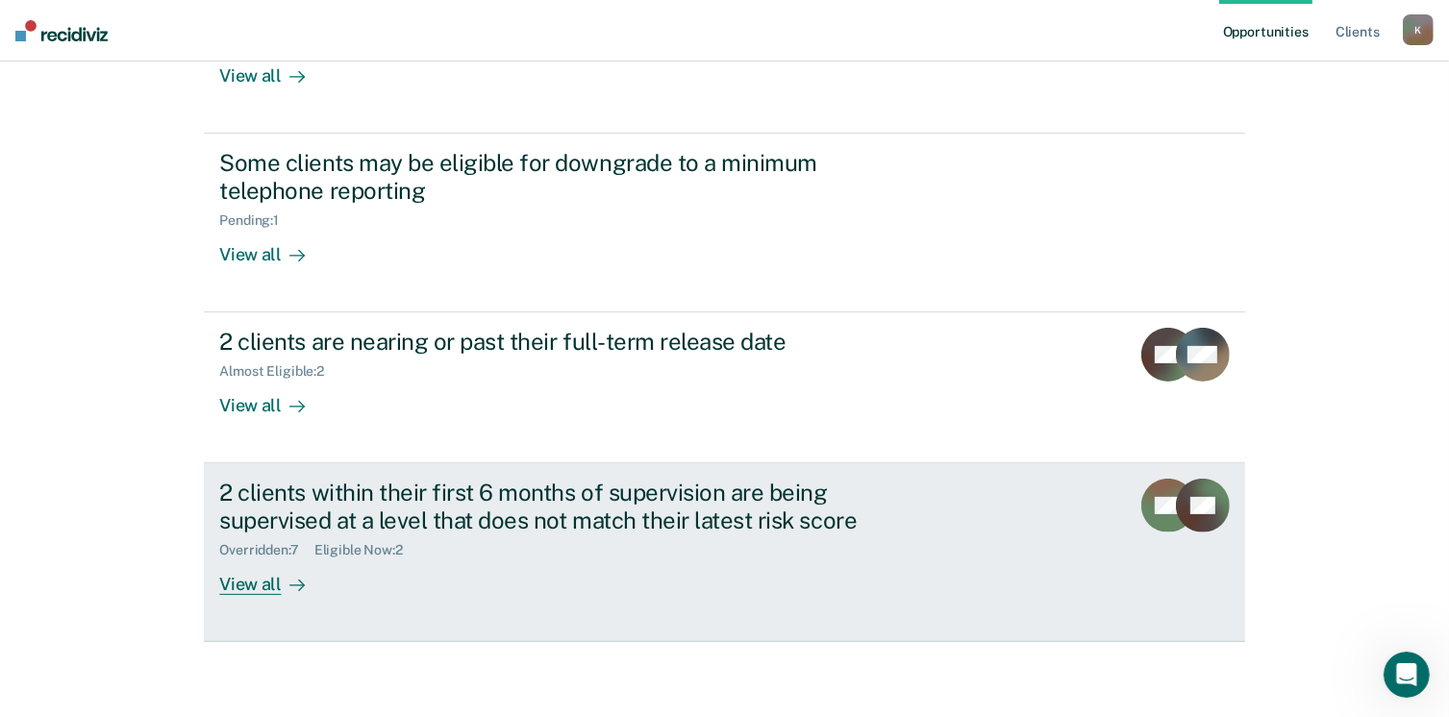
click at [258, 585] on div "View all" at bounding box center [273, 578] width 108 height 38
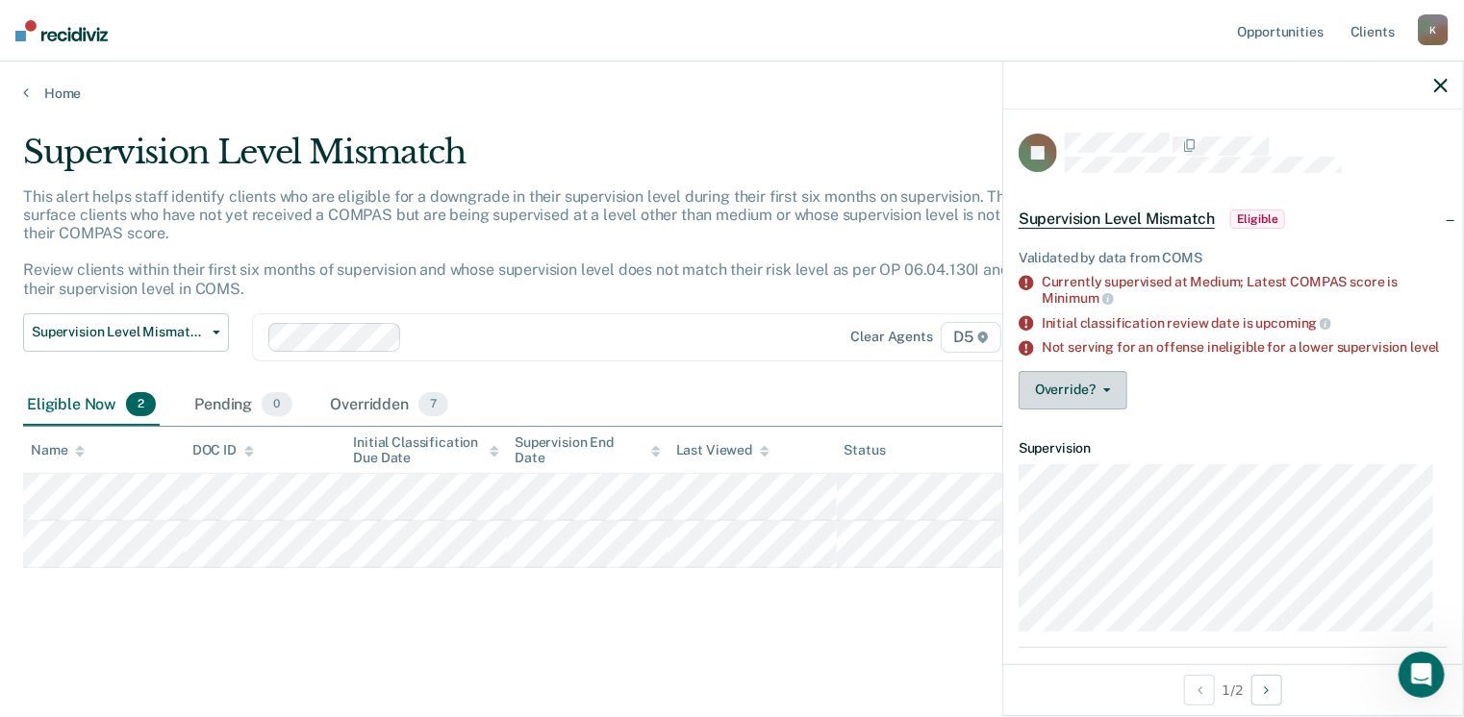
click at [1063, 403] on button "Override?" at bounding box center [1073, 390] width 109 height 38
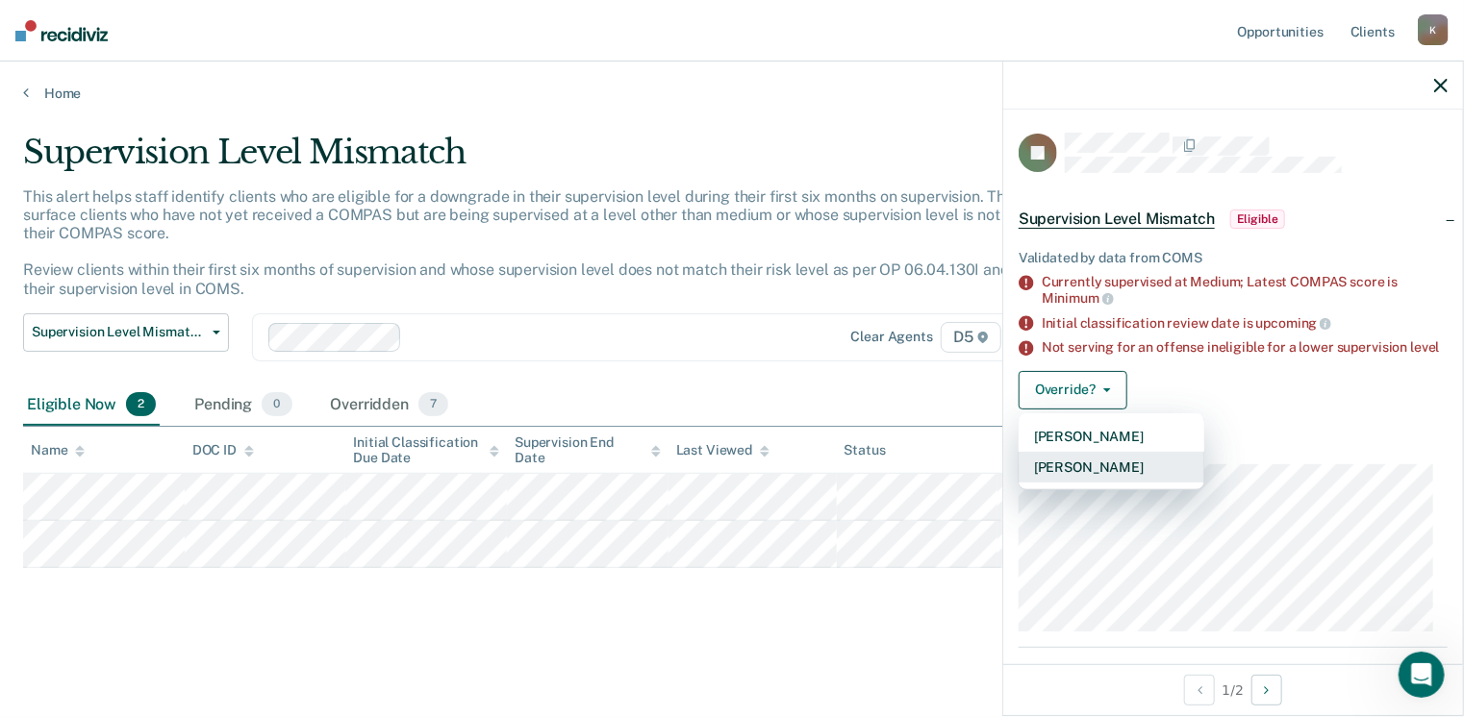
click at [1069, 478] on button "Mark Overridden" at bounding box center [1112, 467] width 186 height 31
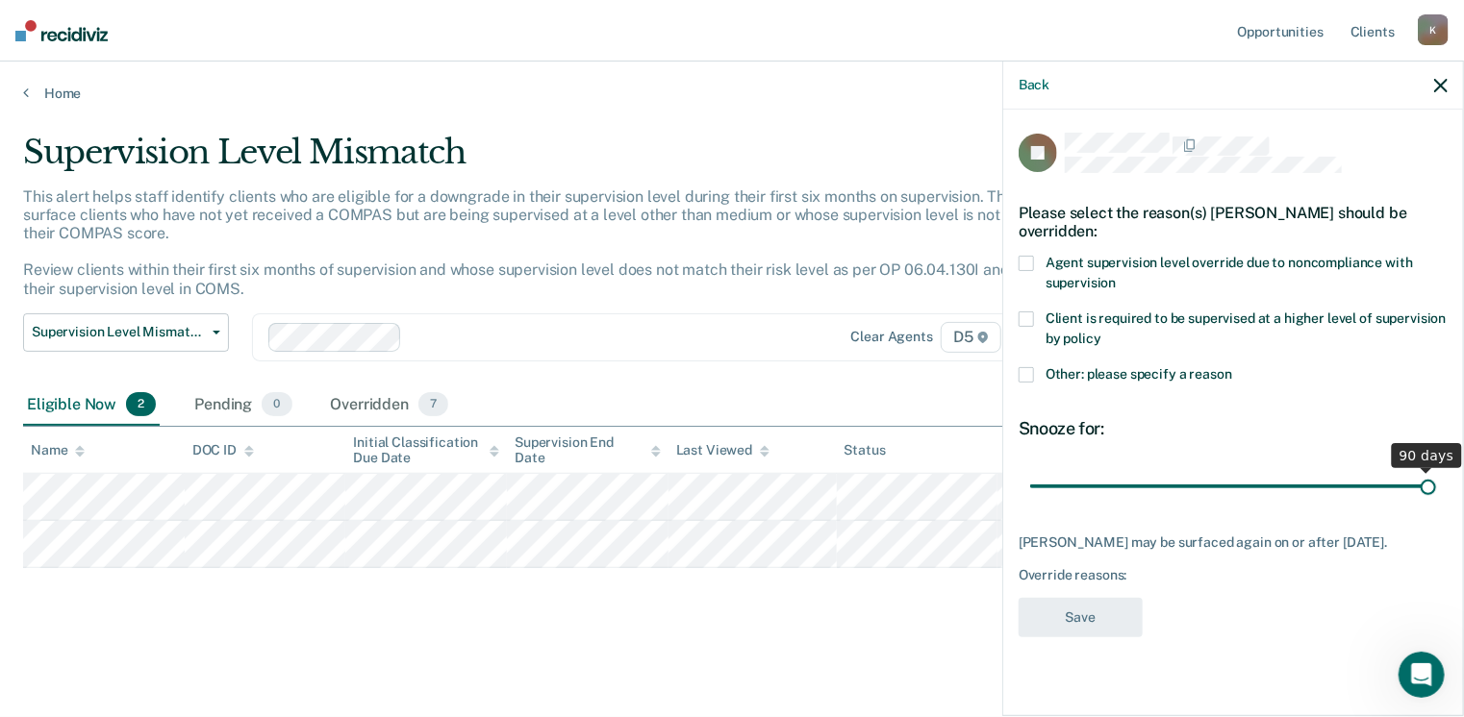
drag, startPoint x: 1162, startPoint y: 486, endPoint x: 1463, endPoint y: 506, distance: 301.7
type input "90"
click at [1436, 504] on input "range" at bounding box center [1233, 487] width 406 height 34
click at [1026, 370] on span at bounding box center [1026, 374] width 15 height 15
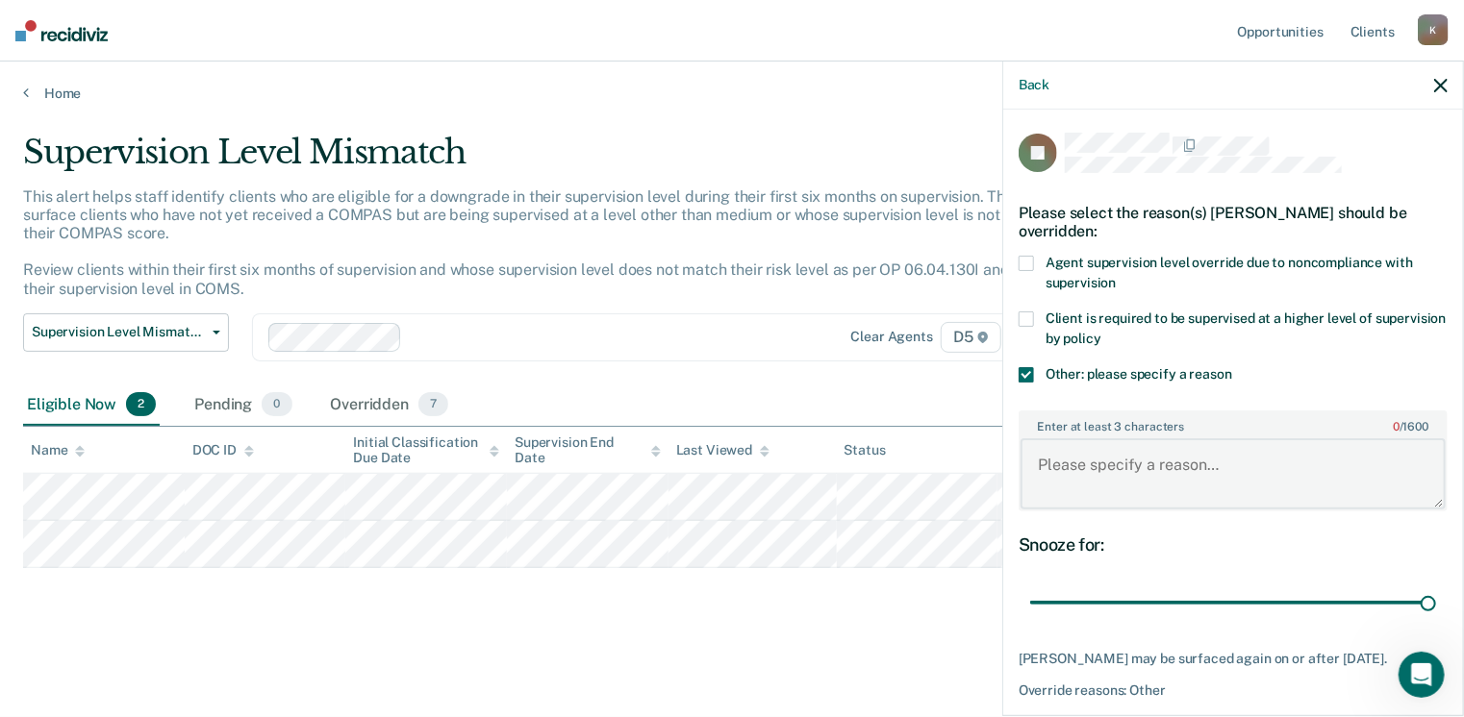
click at [1080, 486] on textarea "Enter at least 3 characters 0 / 1600" at bounding box center [1232, 474] width 425 height 71
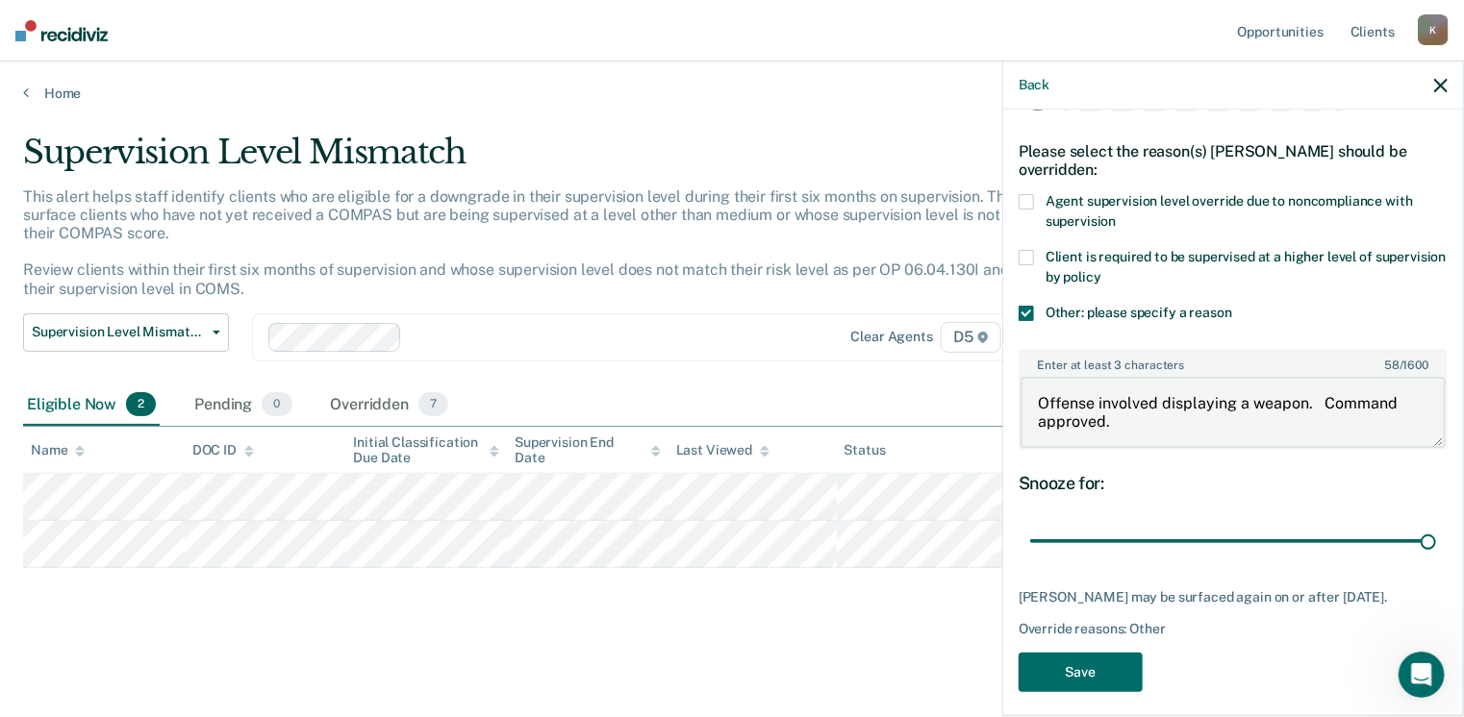
scroll to position [88, 0]
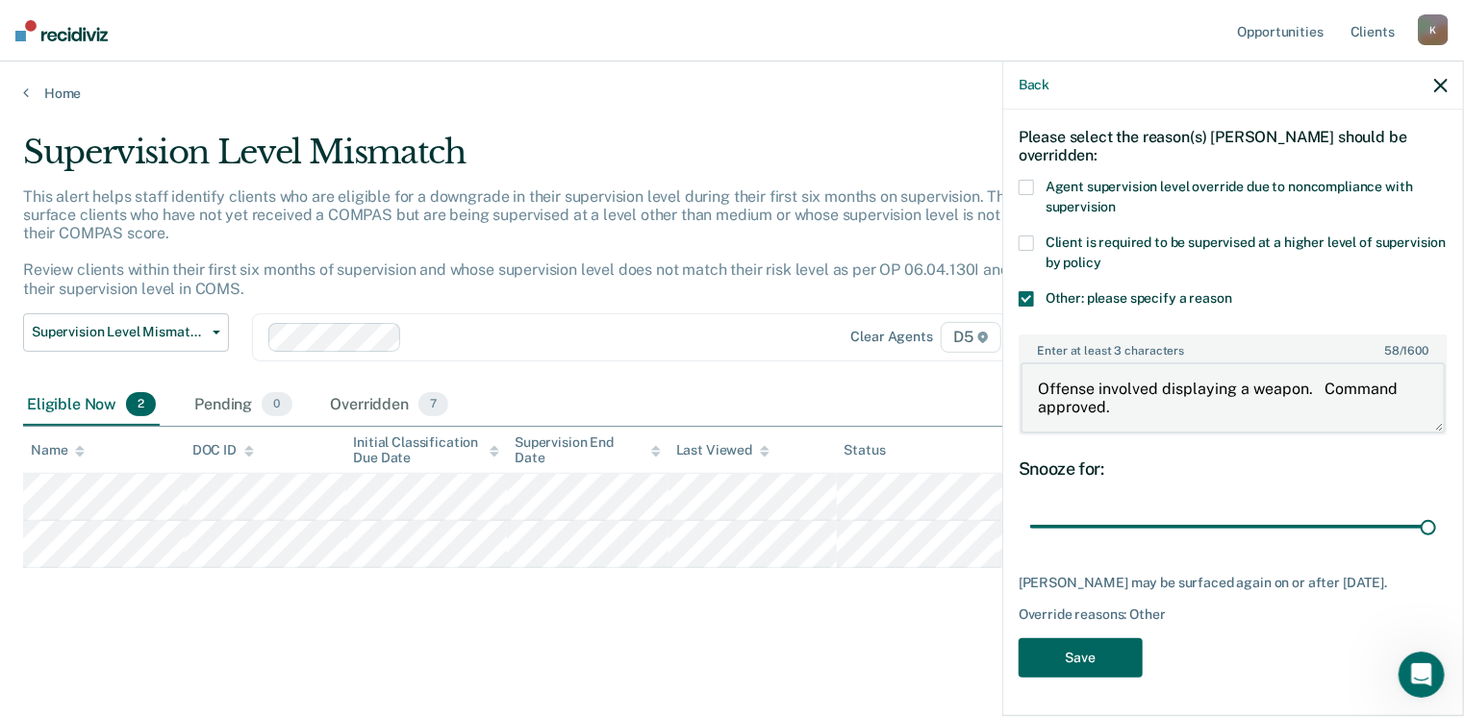
type textarea "Offense involved displaying a weapon. Command approved."
click at [1062, 650] on button "Save" at bounding box center [1081, 658] width 124 height 39
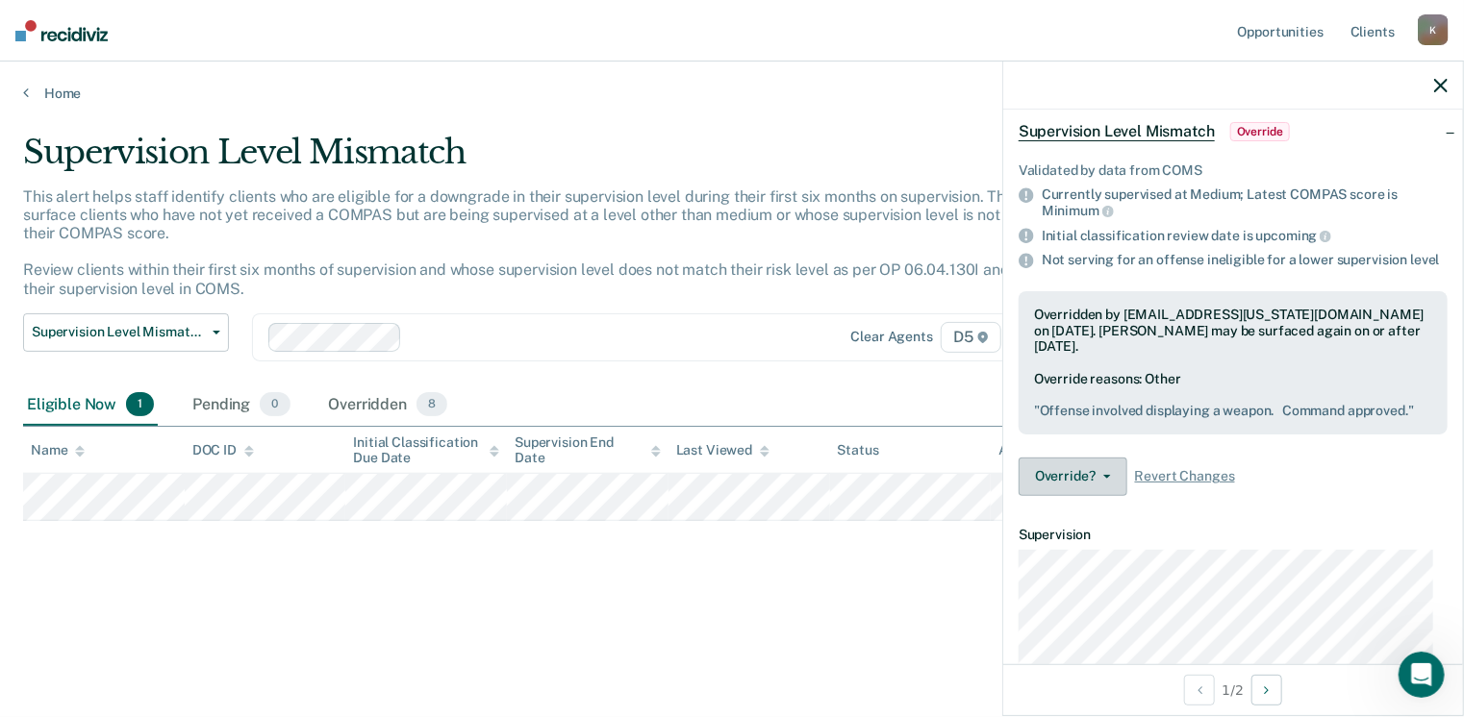
click at [1076, 496] on button "Override?" at bounding box center [1073, 477] width 109 height 38
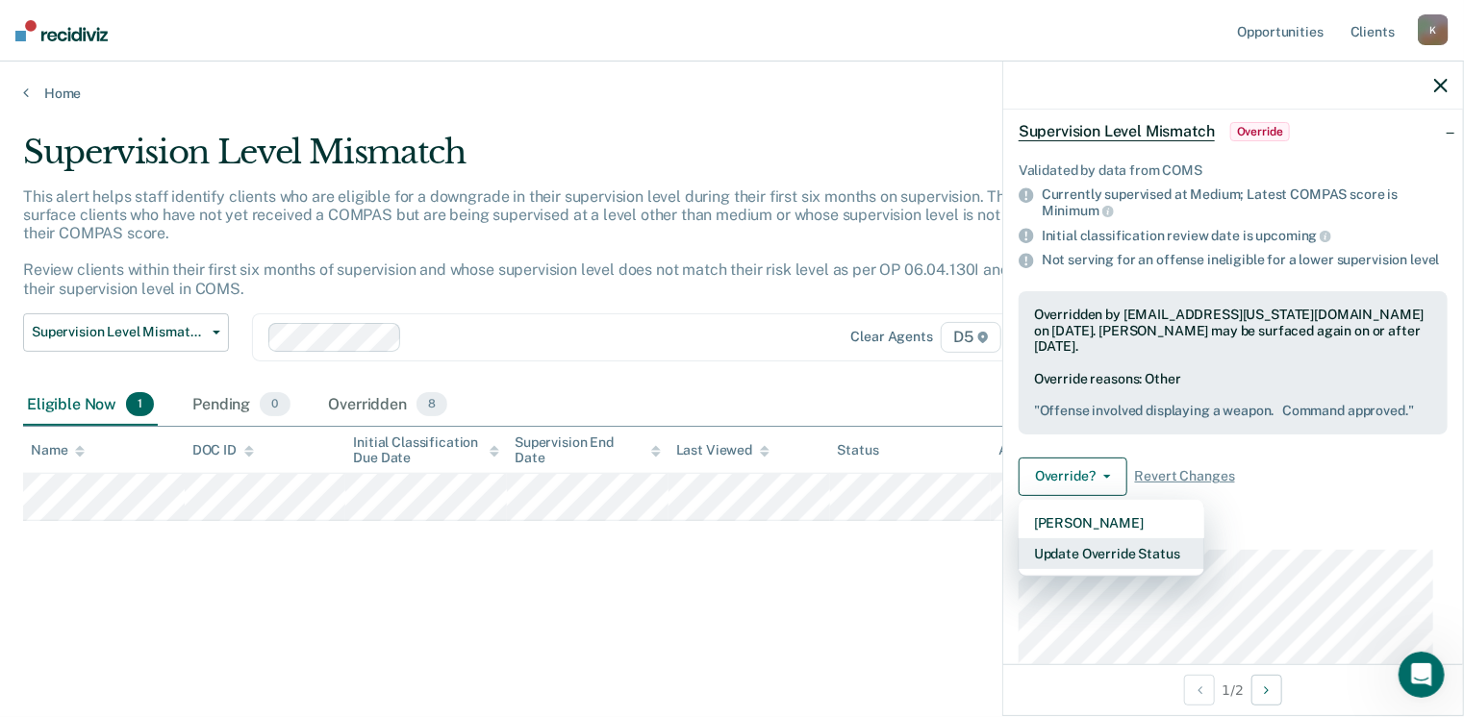
click at [1093, 569] on button "Update Override Status" at bounding box center [1112, 554] width 186 height 31
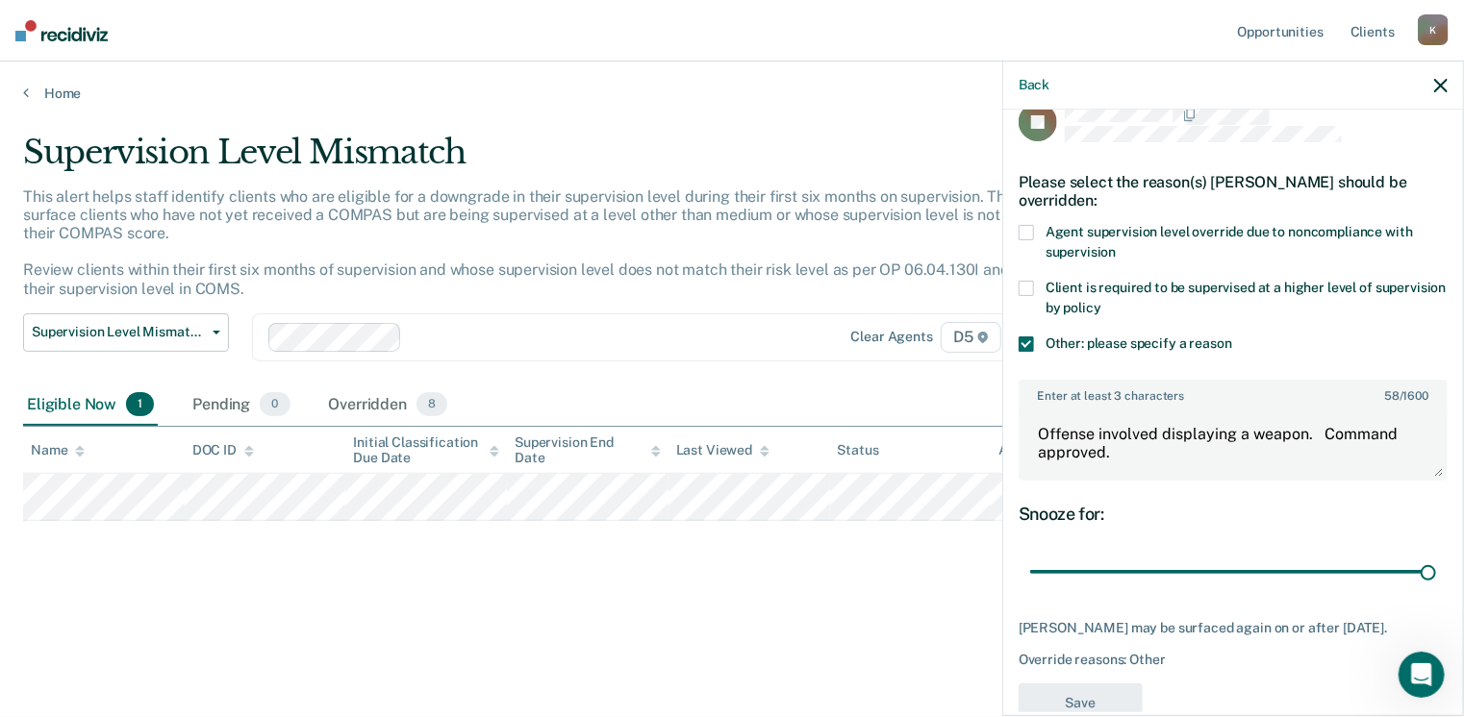
scroll to position [0, 0]
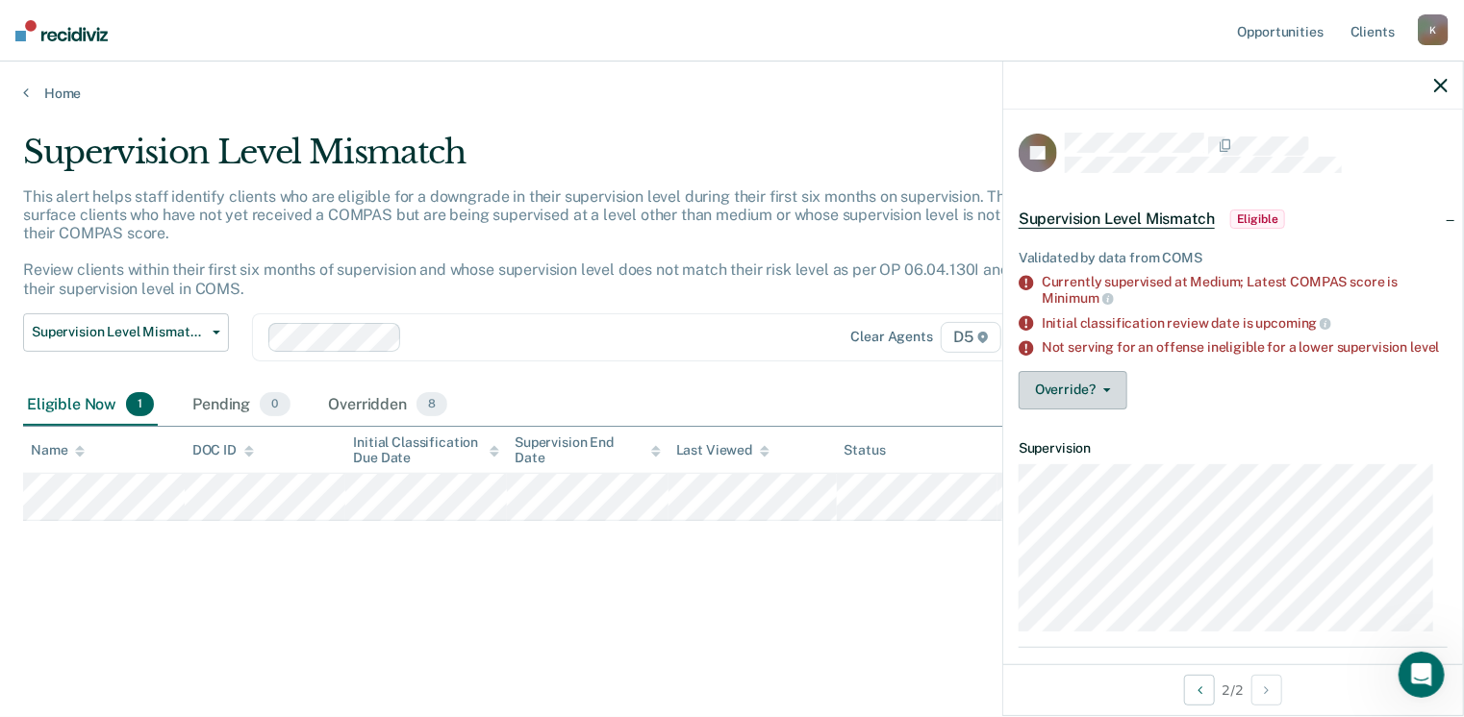
click at [1090, 393] on button "Override?" at bounding box center [1073, 390] width 109 height 38
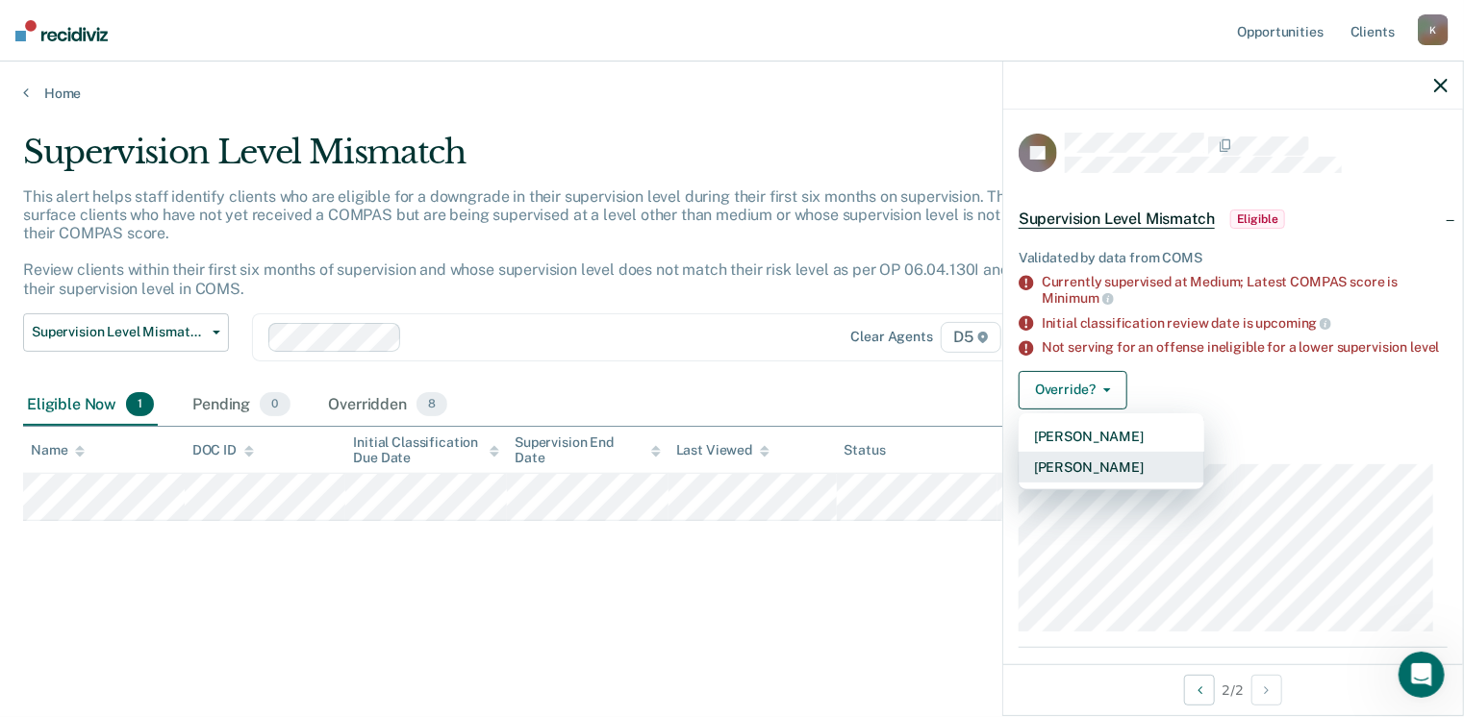
click at [1120, 482] on button "Mark Overridden" at bounding box center [1112, 467] width 186 height 31
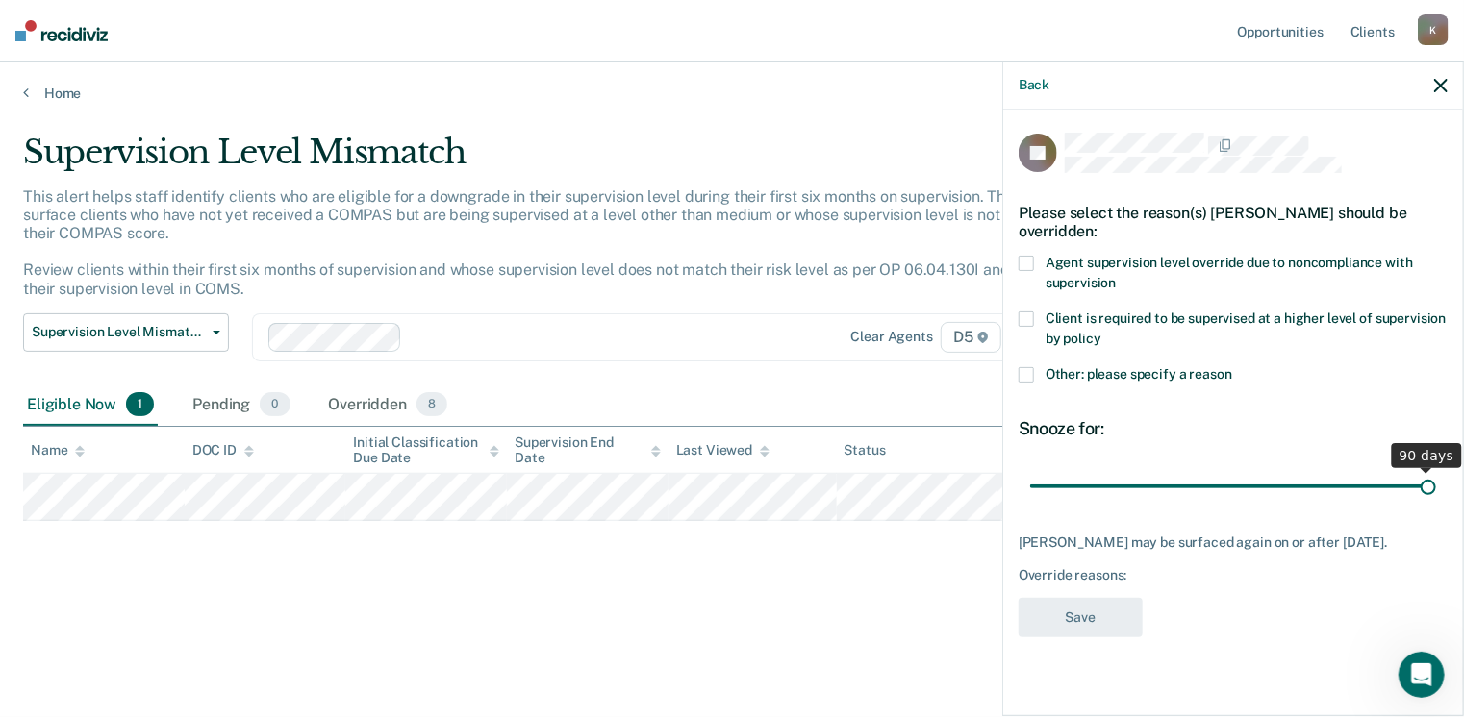
drag, startPoint x: 1166, startPoint y: 486, endPoint x: 1470, endPoint y: 500, distance: 304.3
type input "90"
click at [1436, 500] on input "range" at bounding box center [1233, 487] width 406 height 34
click at [1027, 374] on span at bounding box center [1026, 374] width 15 height 15
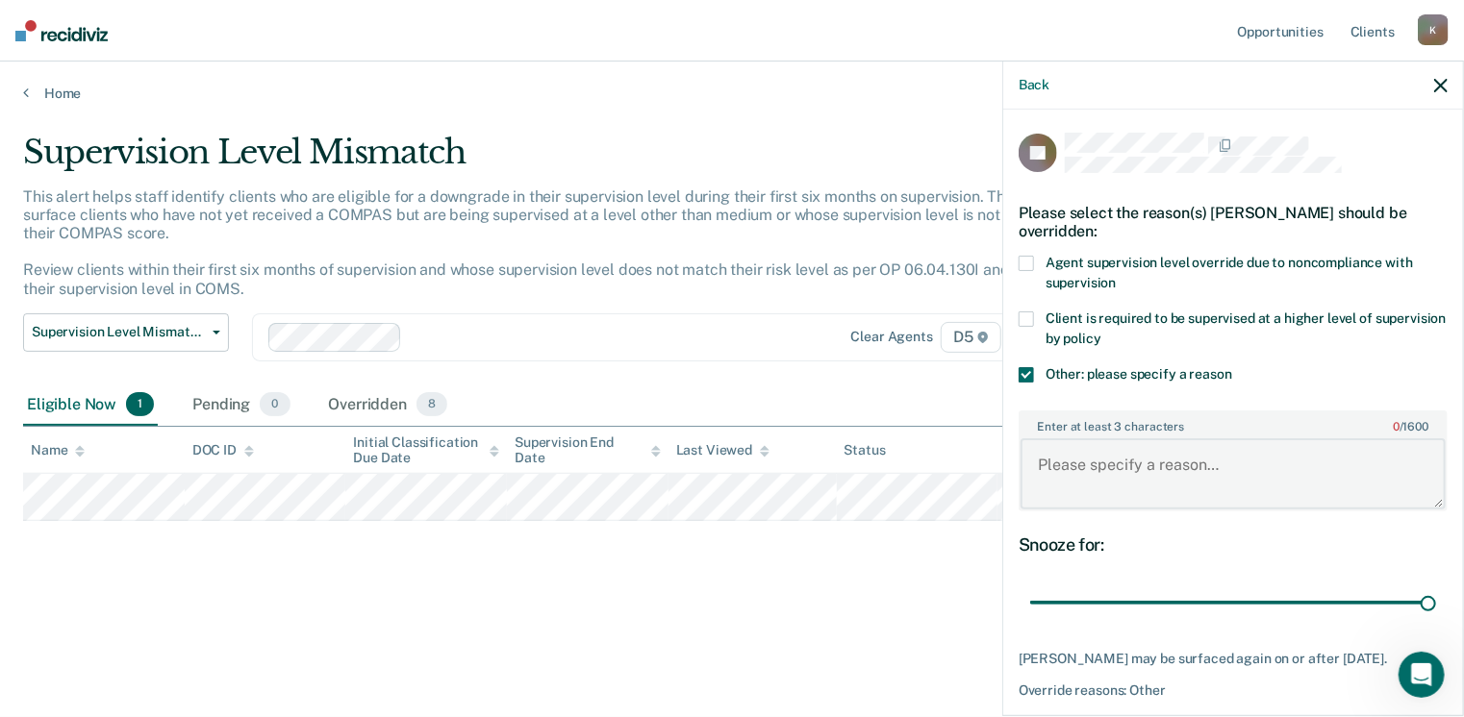
click at [1200, 473] on textarea "Enter at least 3 characters 0 / 1600" at bounding box center [1232, 474] width 425 height 71
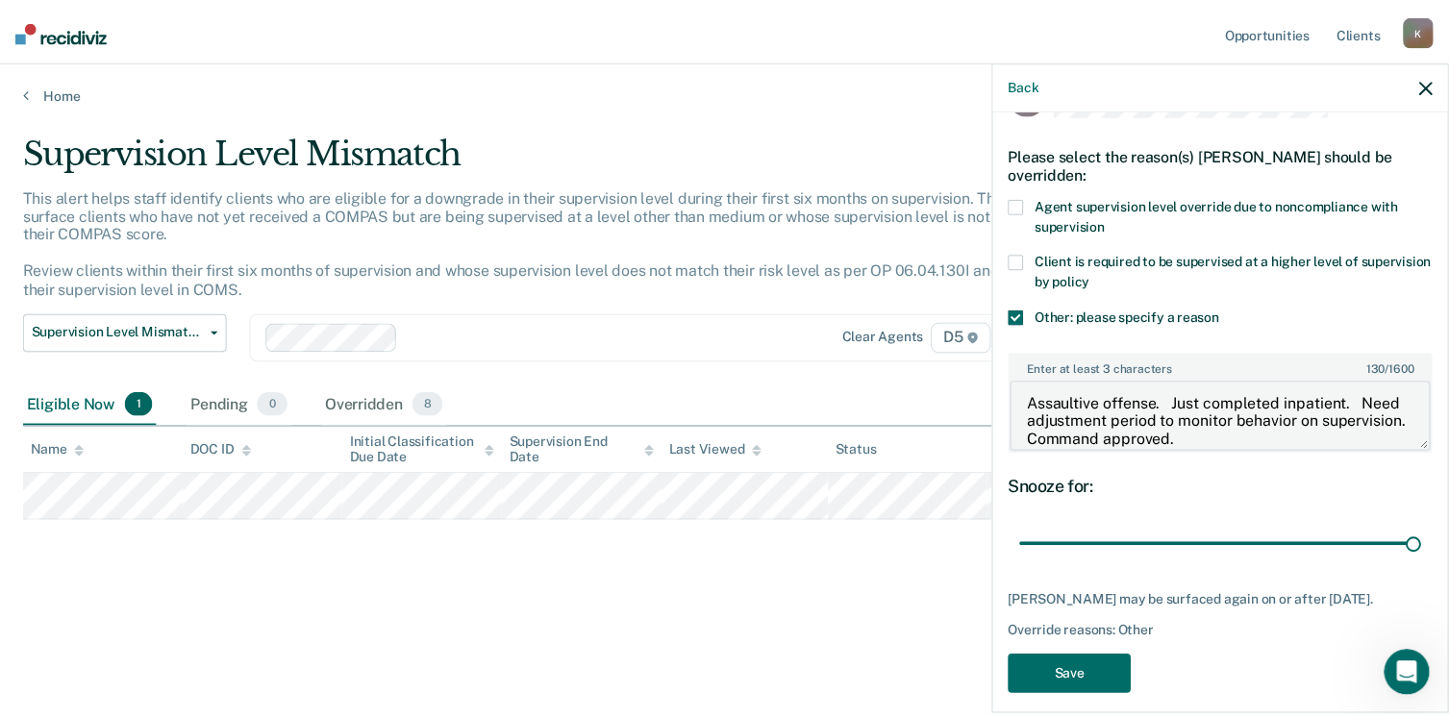
scroll to position [88, 0]
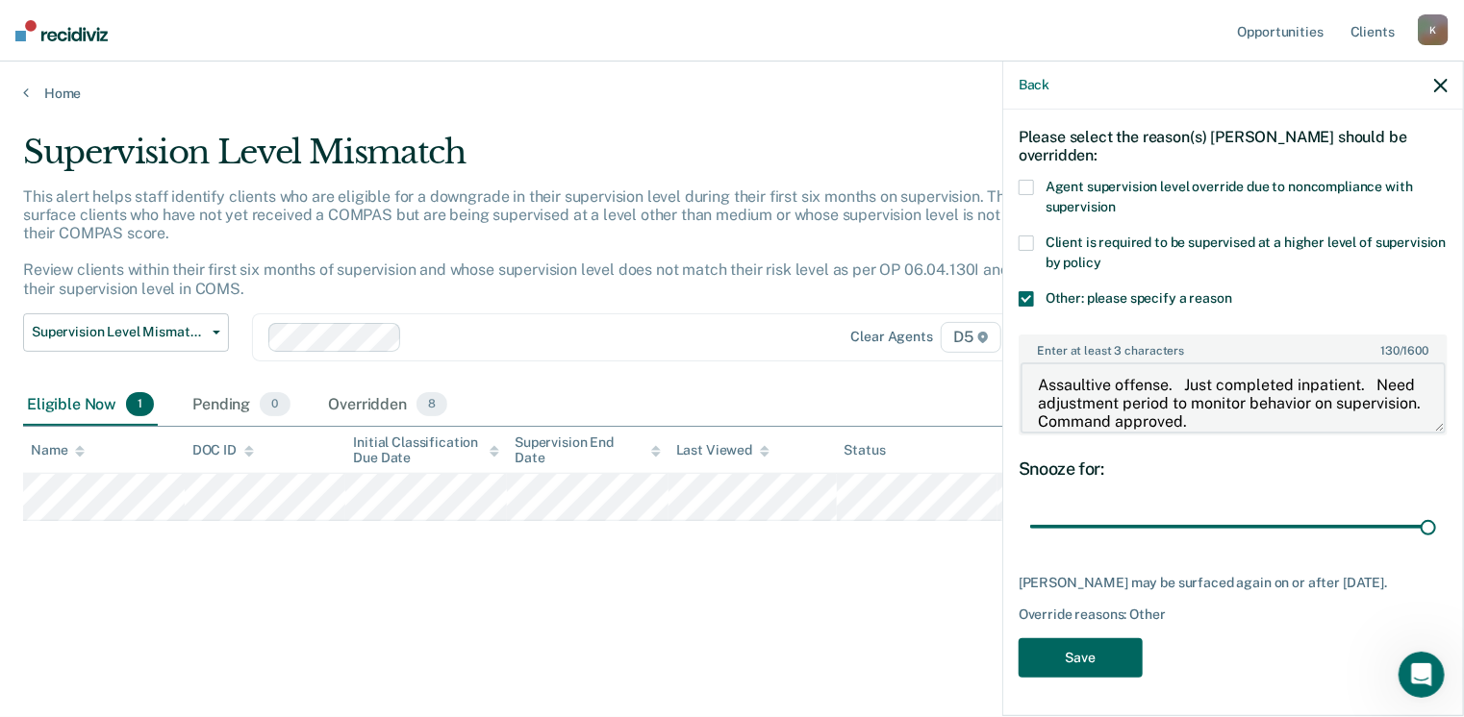
type textarea "Assaultive offense. Just completed inpatient. Need adjustment period to monitor…"
click at [1097, 647] on button "Save" at bounding box center [1081, 658] width 124 height 39
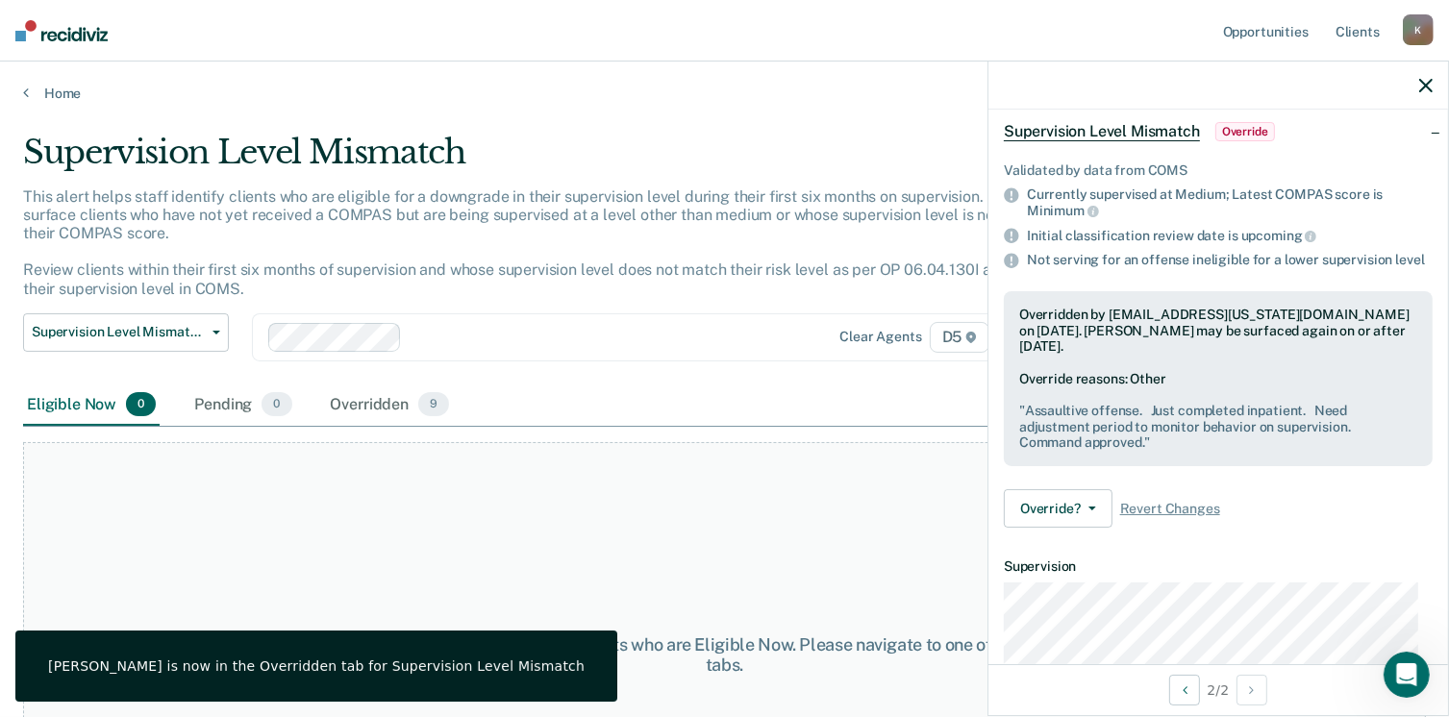
click at [19, 93] on div "Home" at bounding box center [724, 82] width 1449 height 40
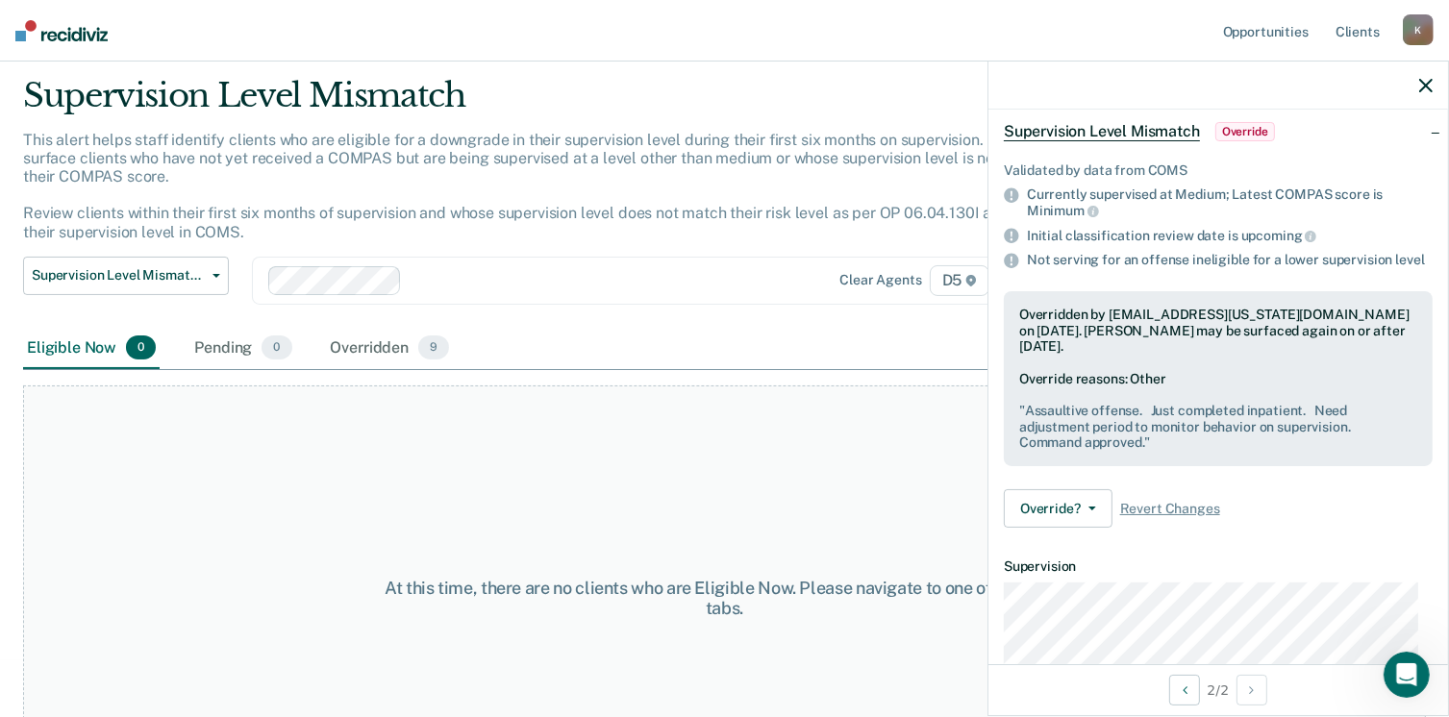
scroll to position [0, 0]
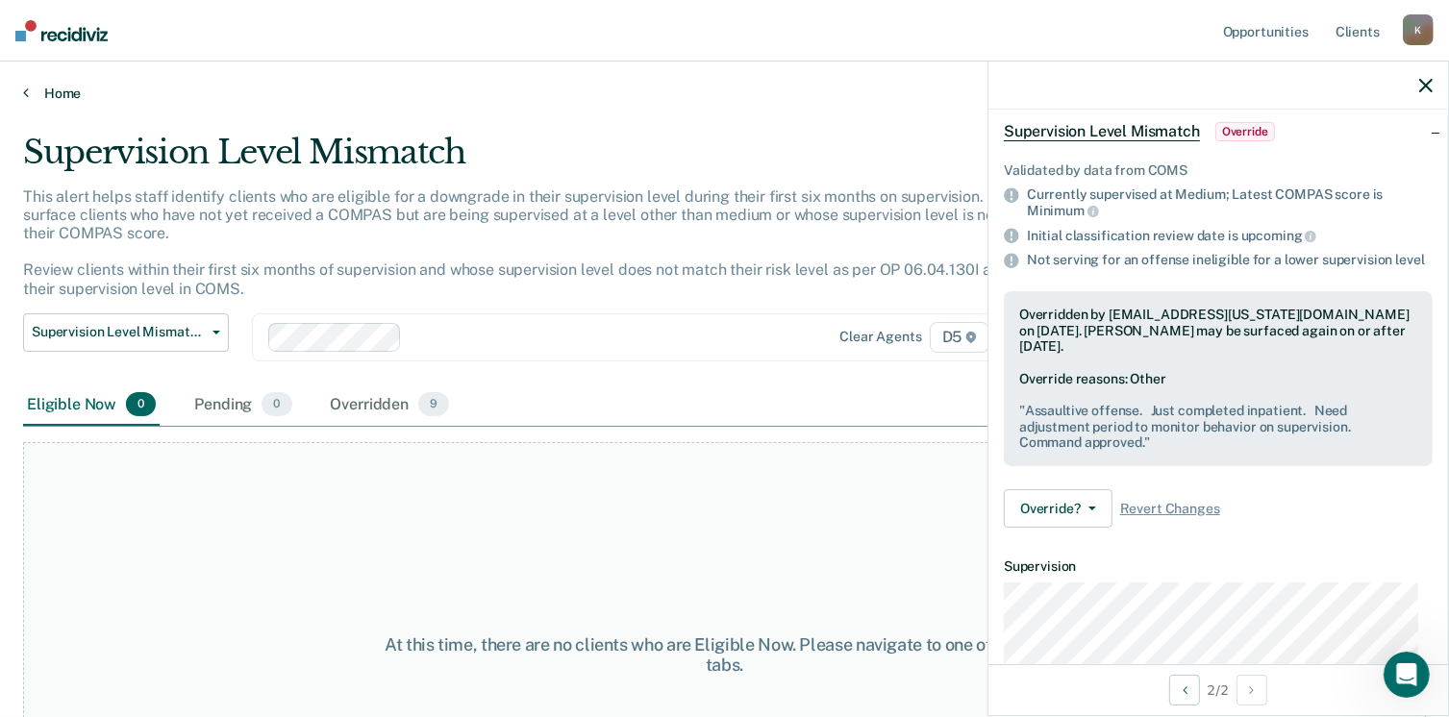
click at [63, 90] on link "Home" at bounding box center [724, 93] width 1403 height 17
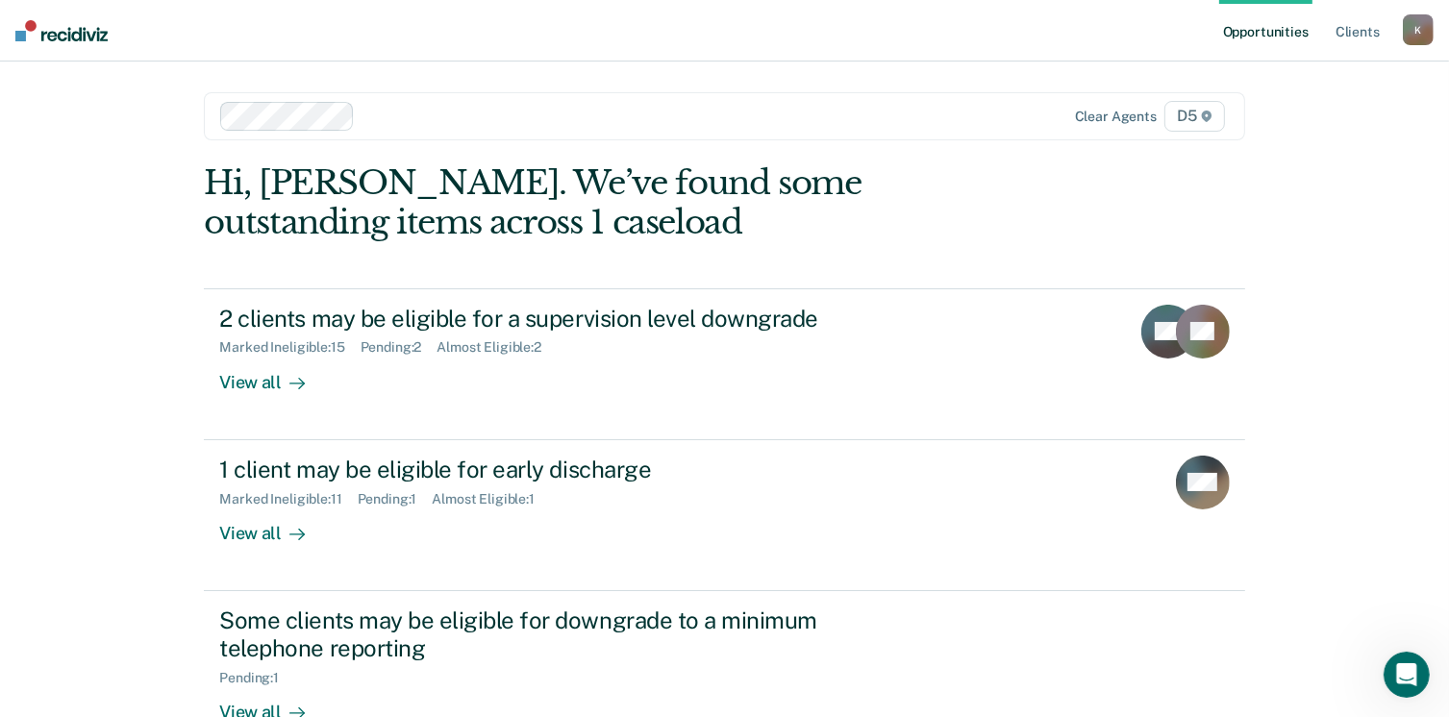
click at [1419, 36] on div "K" at bounding box center [1418, 29] width 31 height 31
click at [1304, 128] on link "Log Out" at bounding box center [1341, 126] width 155 height 16
